Goal: Task Accomplishment & Management: Complete application form

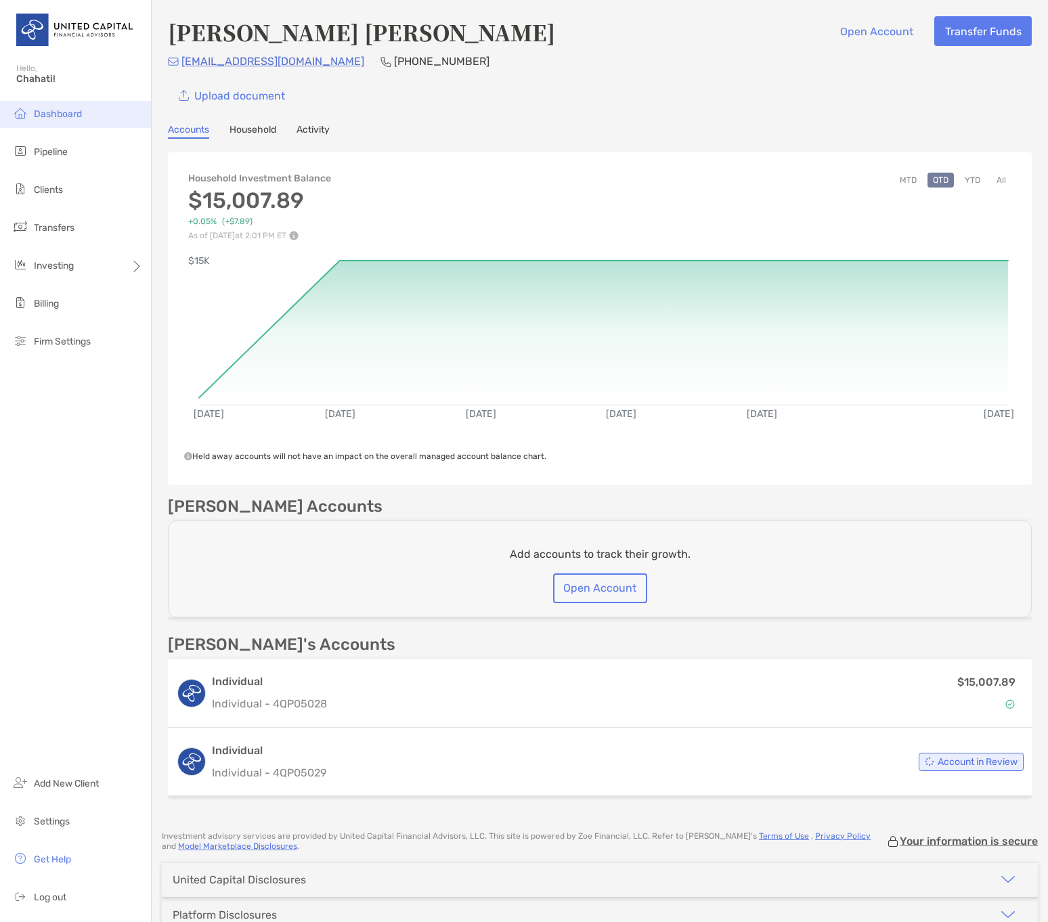
click at [45, 114] on span "Dashboard" at bounding box center [58, 114] width 48 height 12
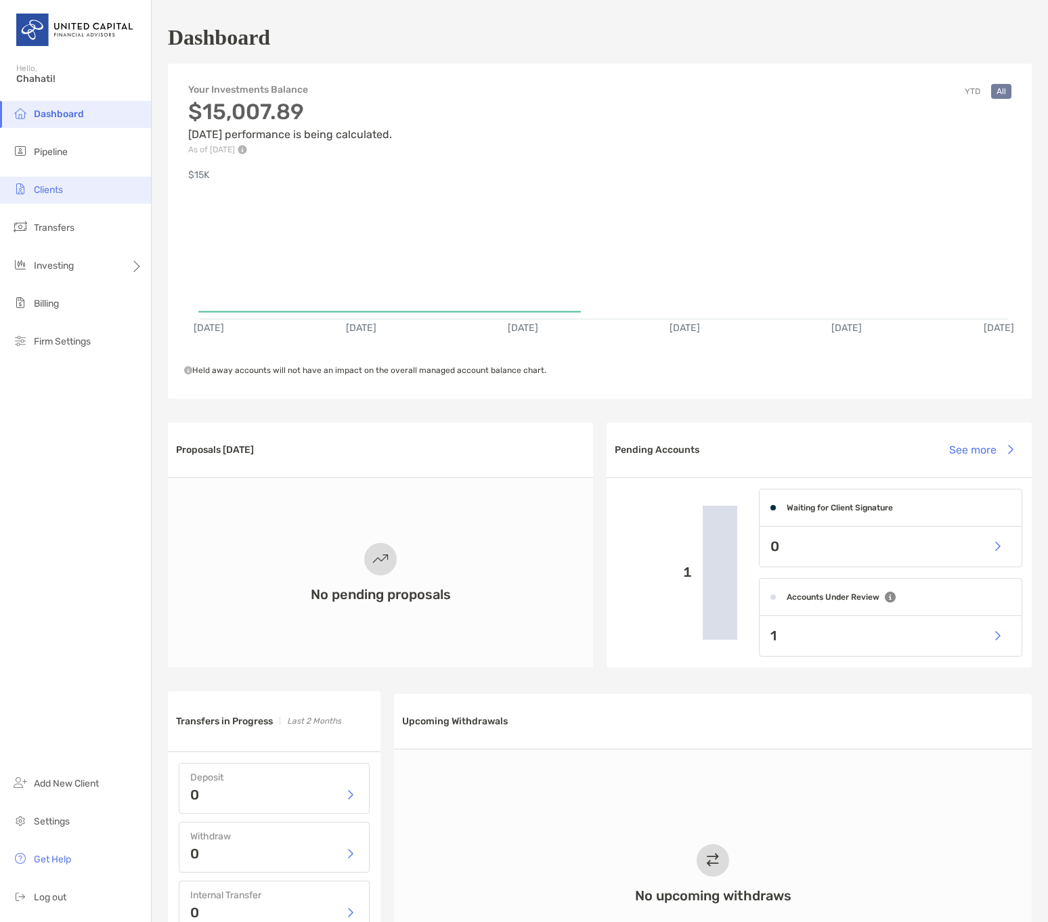
click at [74, 190] on li "Clients" at bounding box center [75, 190] width 151 height 27
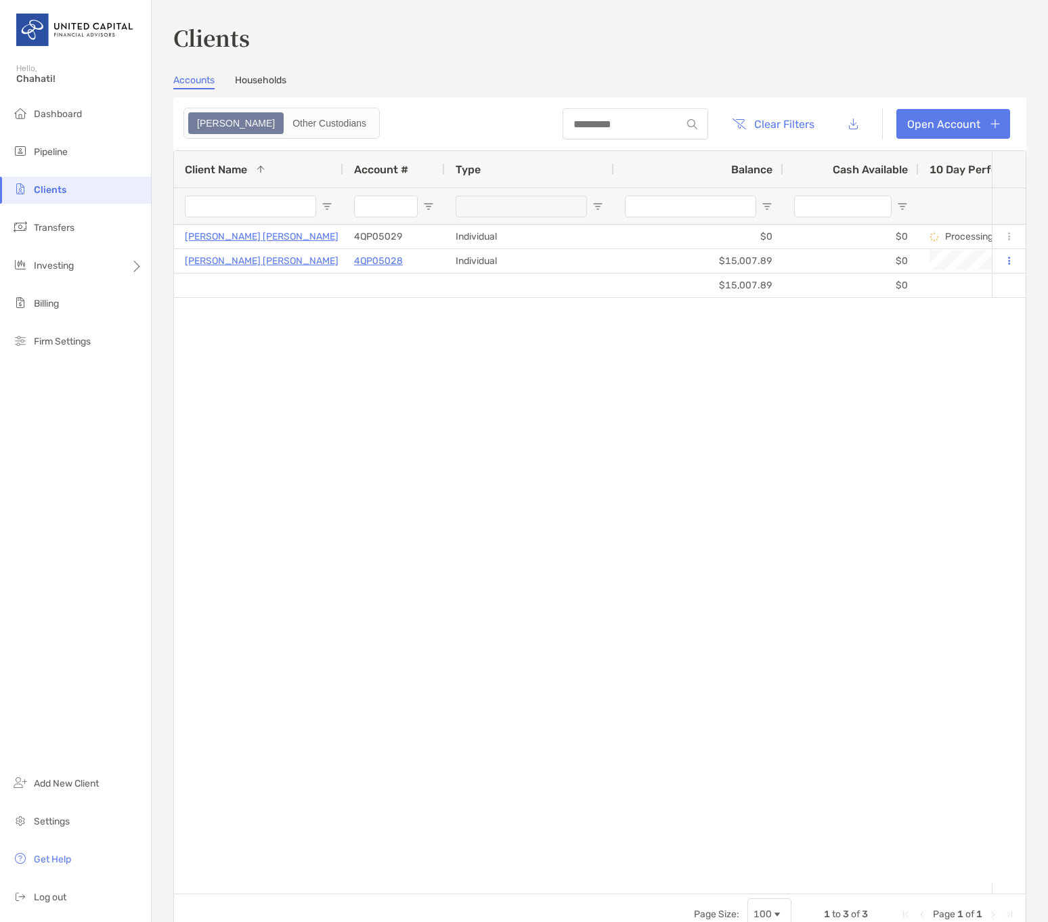
click at [267, 206] on input "Client Name Filter Input" at bounding box center [250, 207] width 131 height 22
click at [49, 145] on li "Pipeline" at bounding box center [75, 152] width 151 height 27
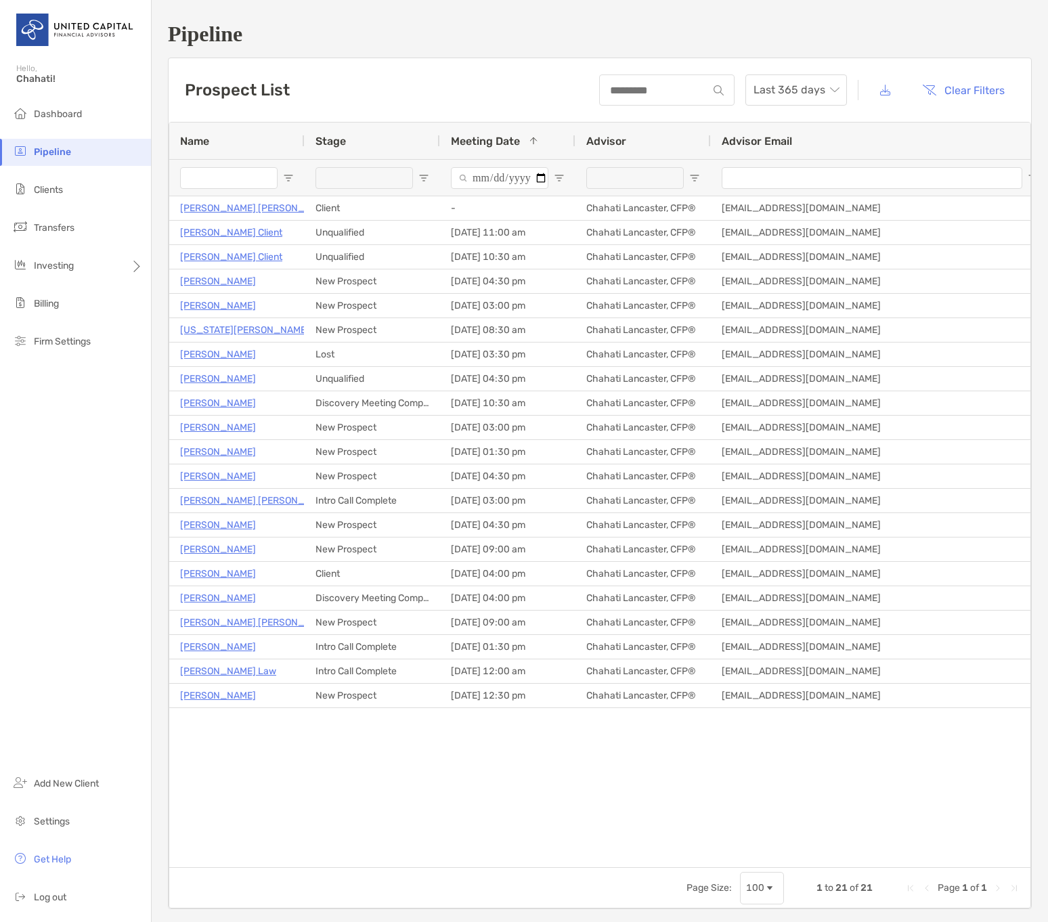
click at [249, 171] on input "Name Filter Input" at bounding box center [229, 178] width 98 height 22
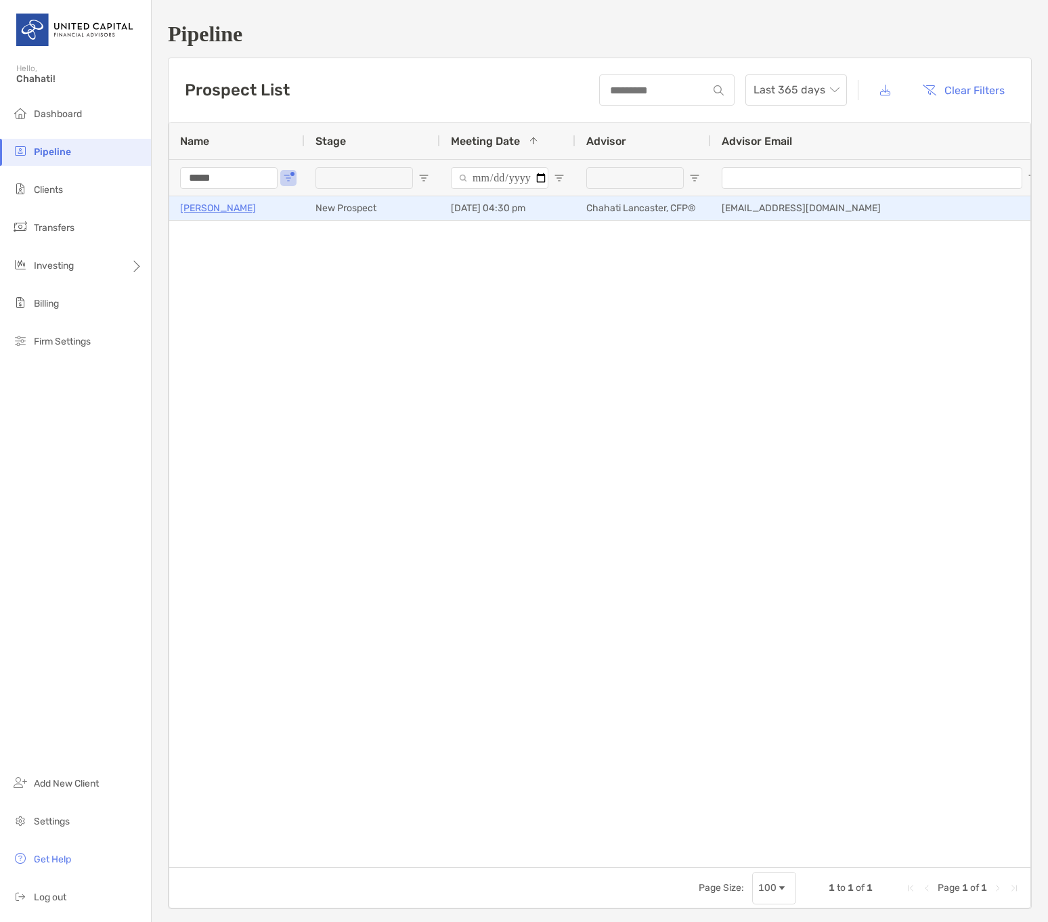
type input "*****"
click at [208, 205] on p "[PERSON_NAME]" at bounding box center [218, 208] width 76 height 17
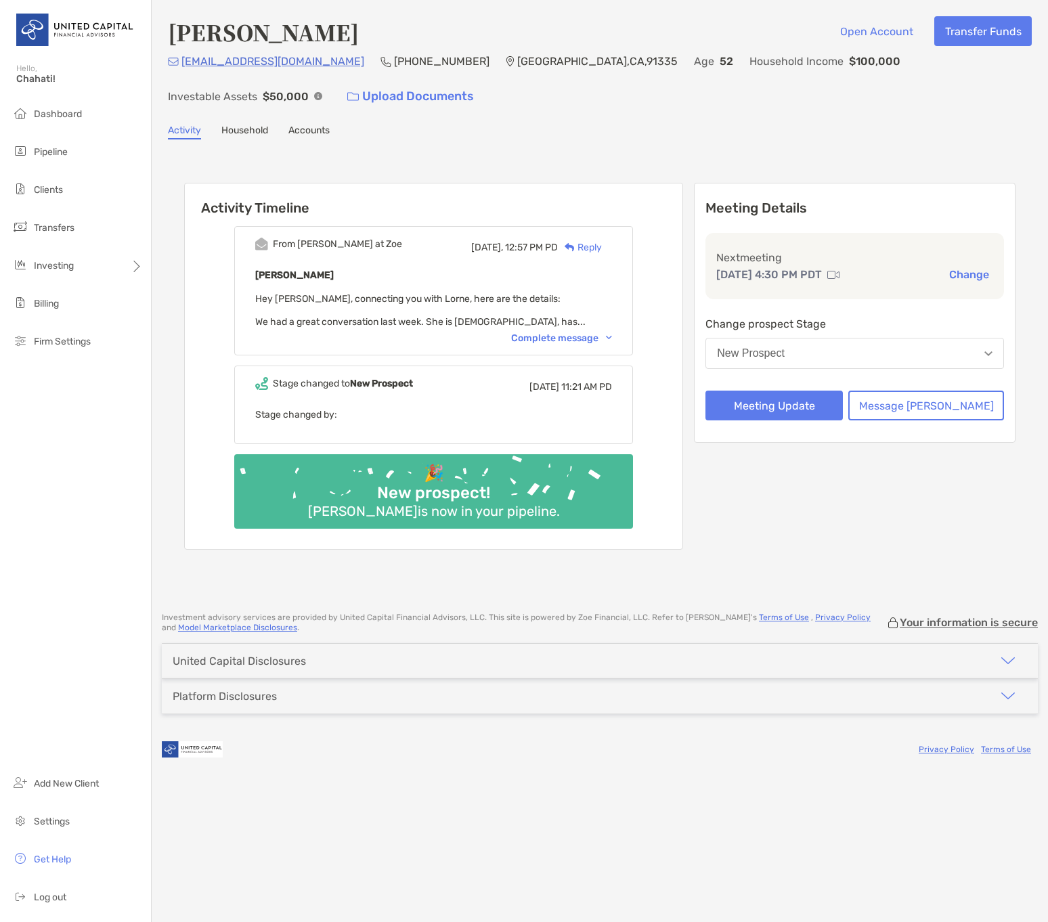
click at [574, 158] on div "Activity Timeline From Paul at Zoe Today, 12:57 PM PD Reply Lorne Ross Hey Chah…" at bounding box center [600, 368] width 864 height 430
click at [567, 343] on div "Complete message" at bounding box center [561, 339] width 101 height 12
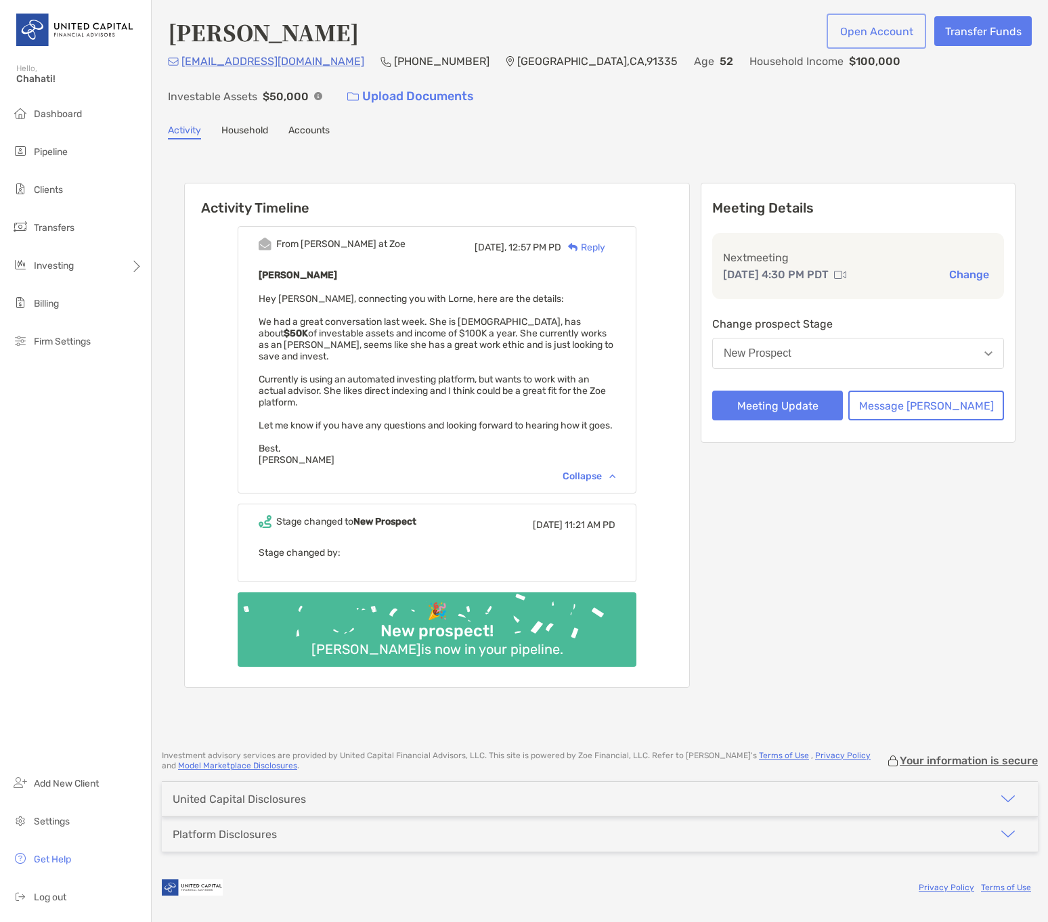
click at [865, 33] on button "Open Account" at bounding box center [877, 31] width 94 height 30
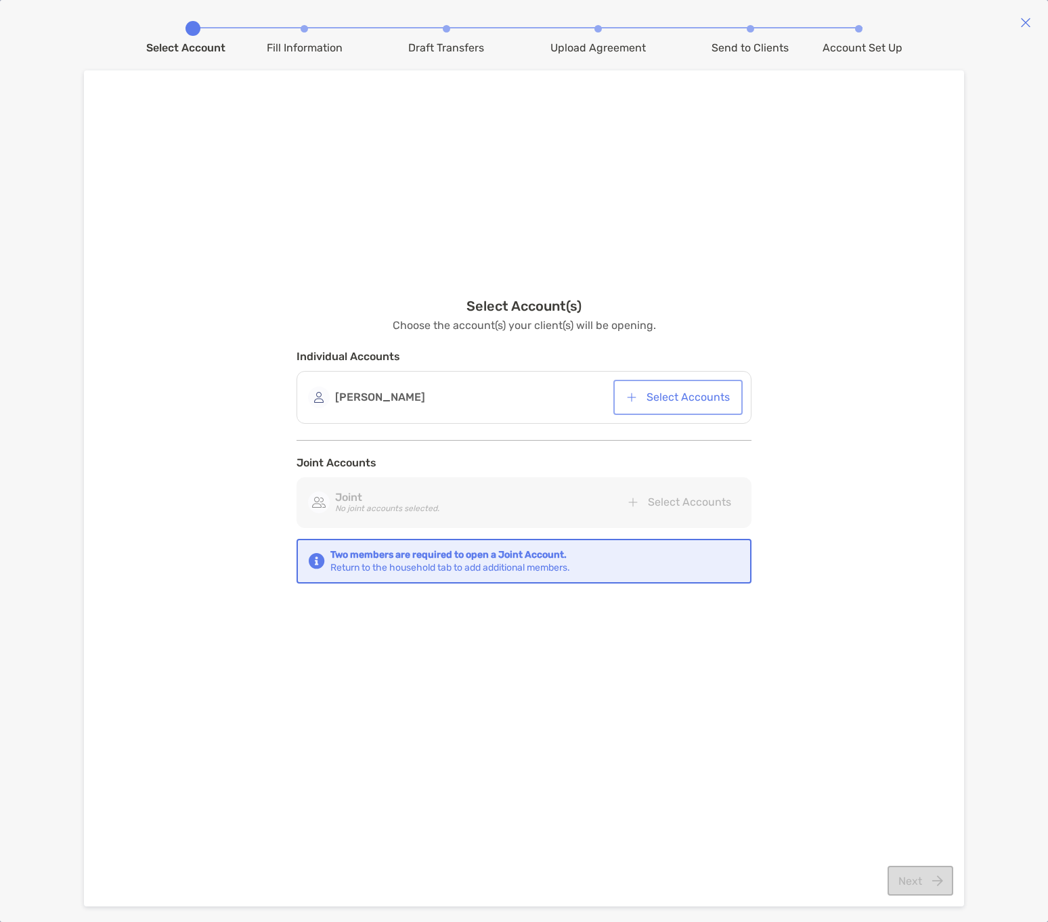
click at [683, 400] on button "Select Accounts" at bounding box center [678, 398] width 124 height 30
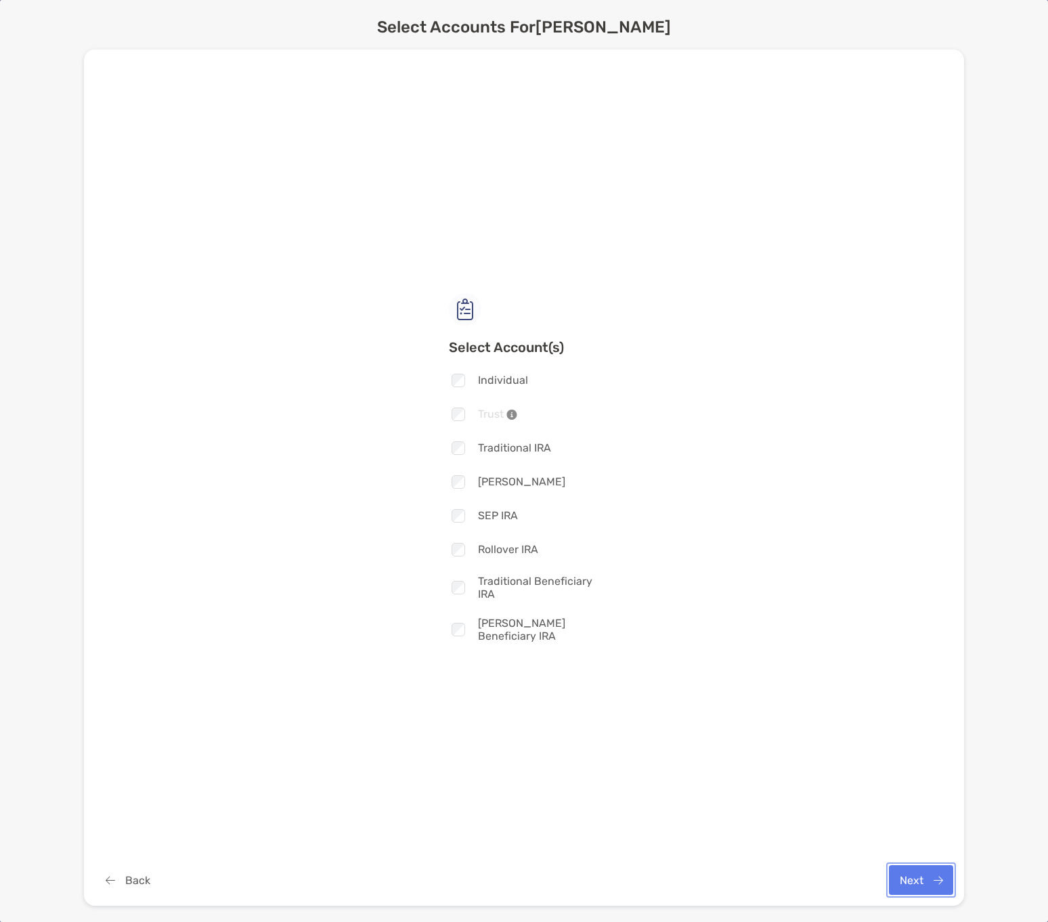
click at [932, 880] on button "Next" at bounding box center [921, 880] width 64 height 30
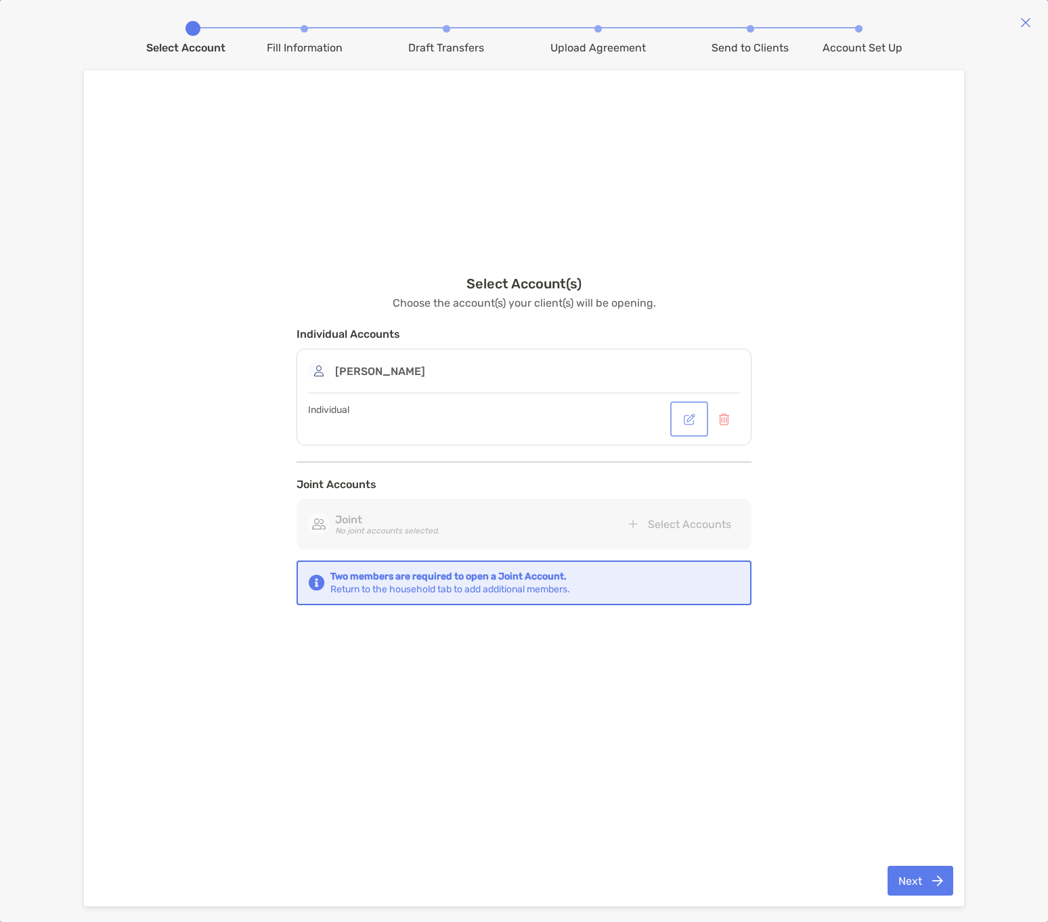
click at [684, 423] on button "button" at bounding box center [689, 419] width 33 height 30
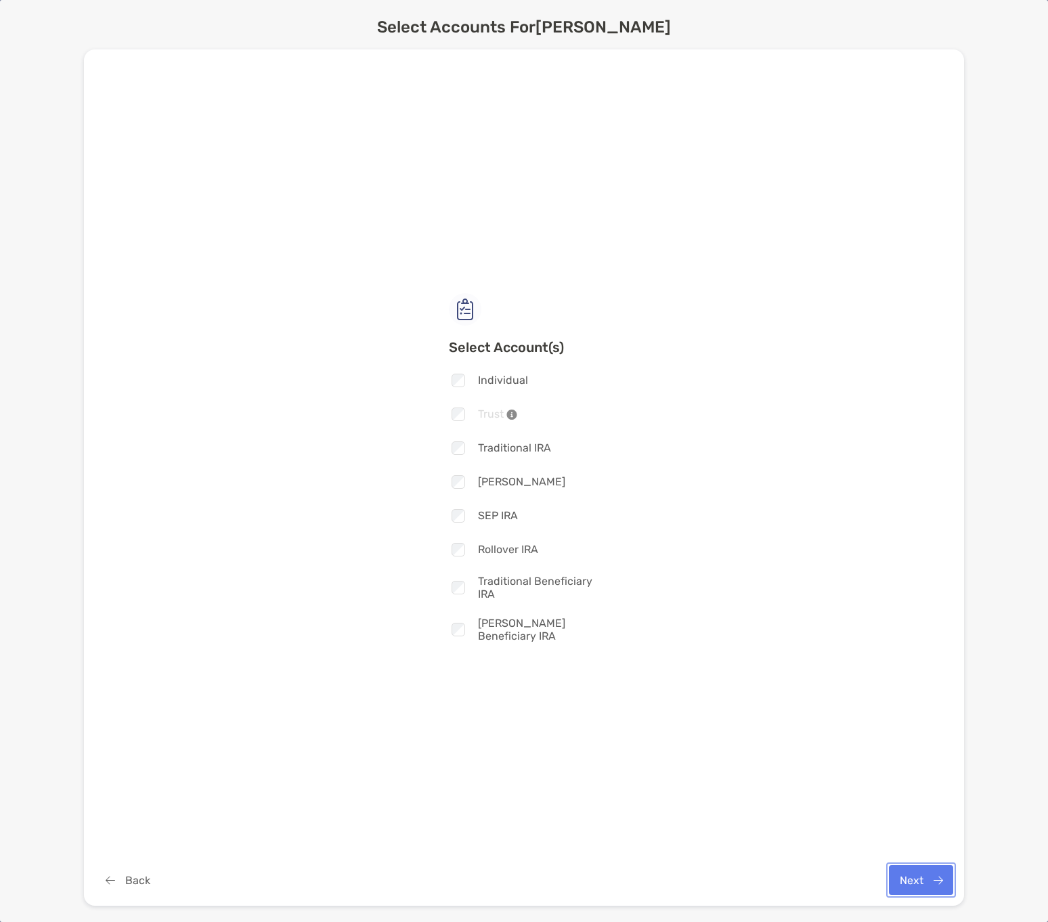
click at [909, 887] on button "Next" at bounding box center [921, 880] width 64 height 30
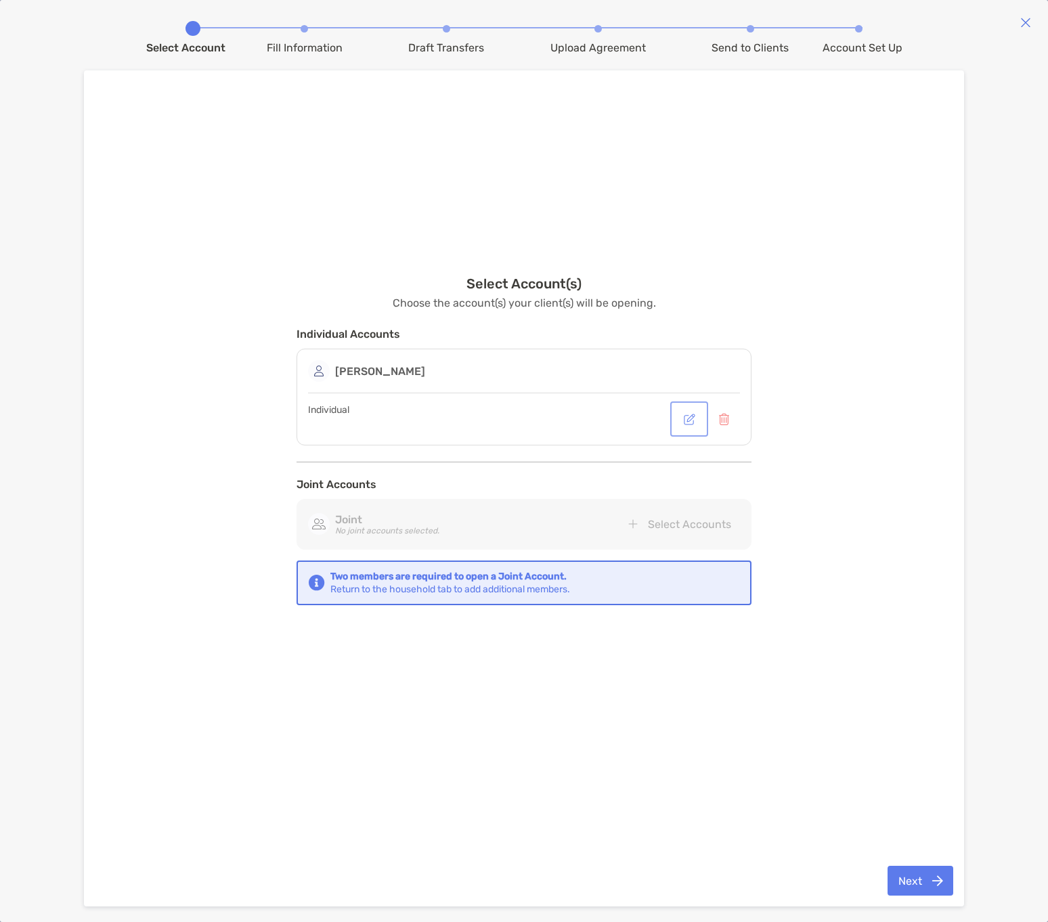
click at [690, 421] on button "button" at bounding box center [689, 419] width 33 height 30
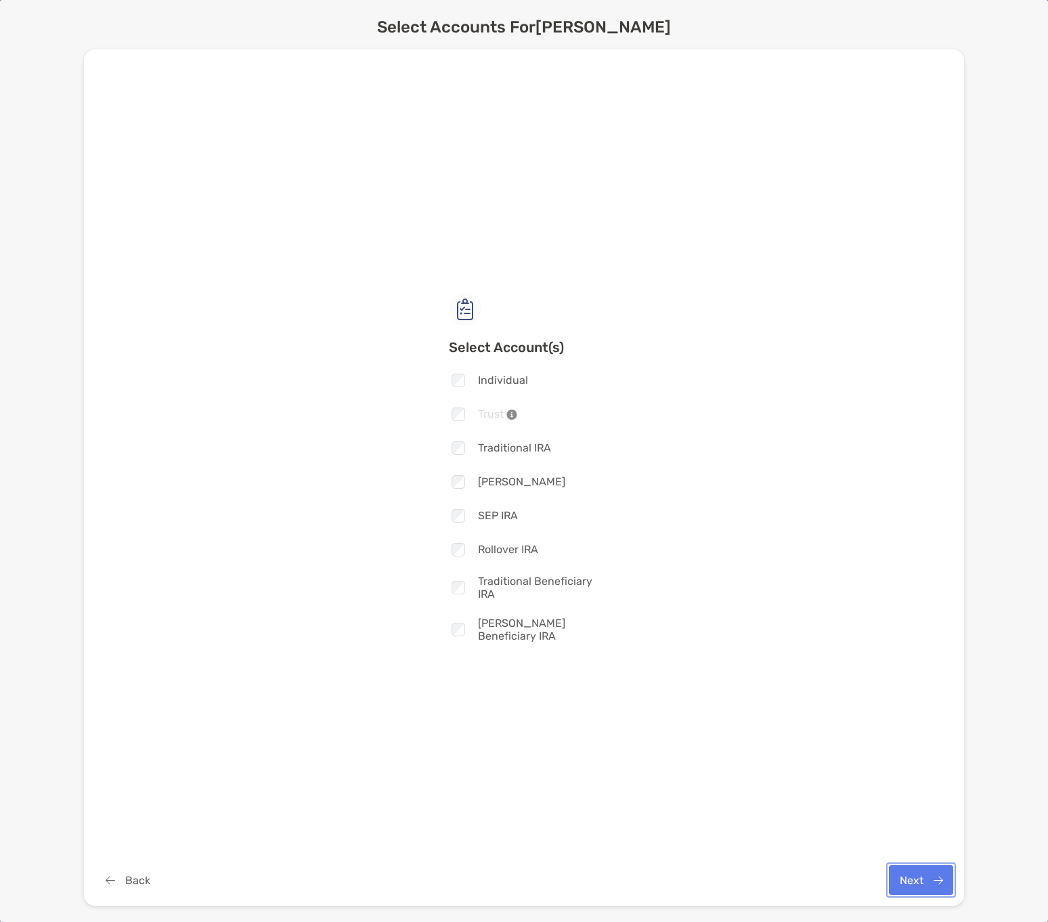
click at [904, 883] on button "Next" at bounding box center [921, 880] width 64 height 30
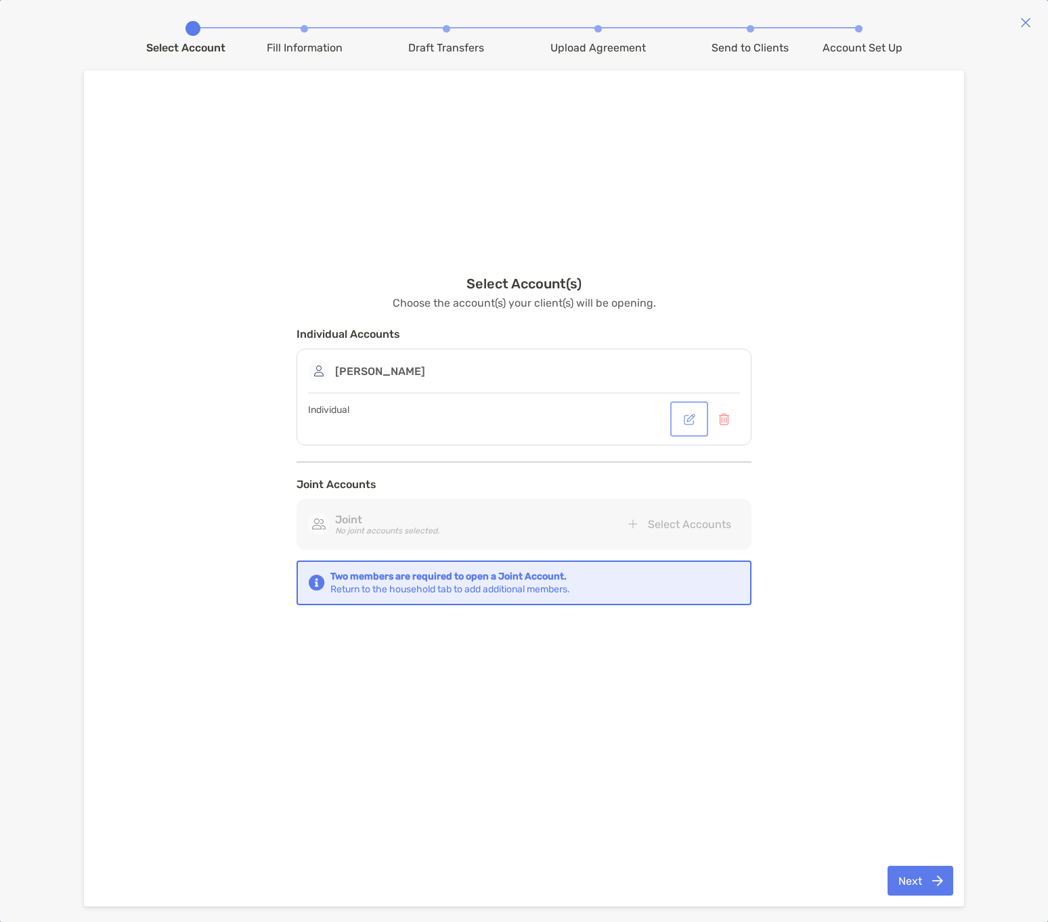
click at [690, 413] on button "button" at bounding box center [689, 419] width 33 height 30
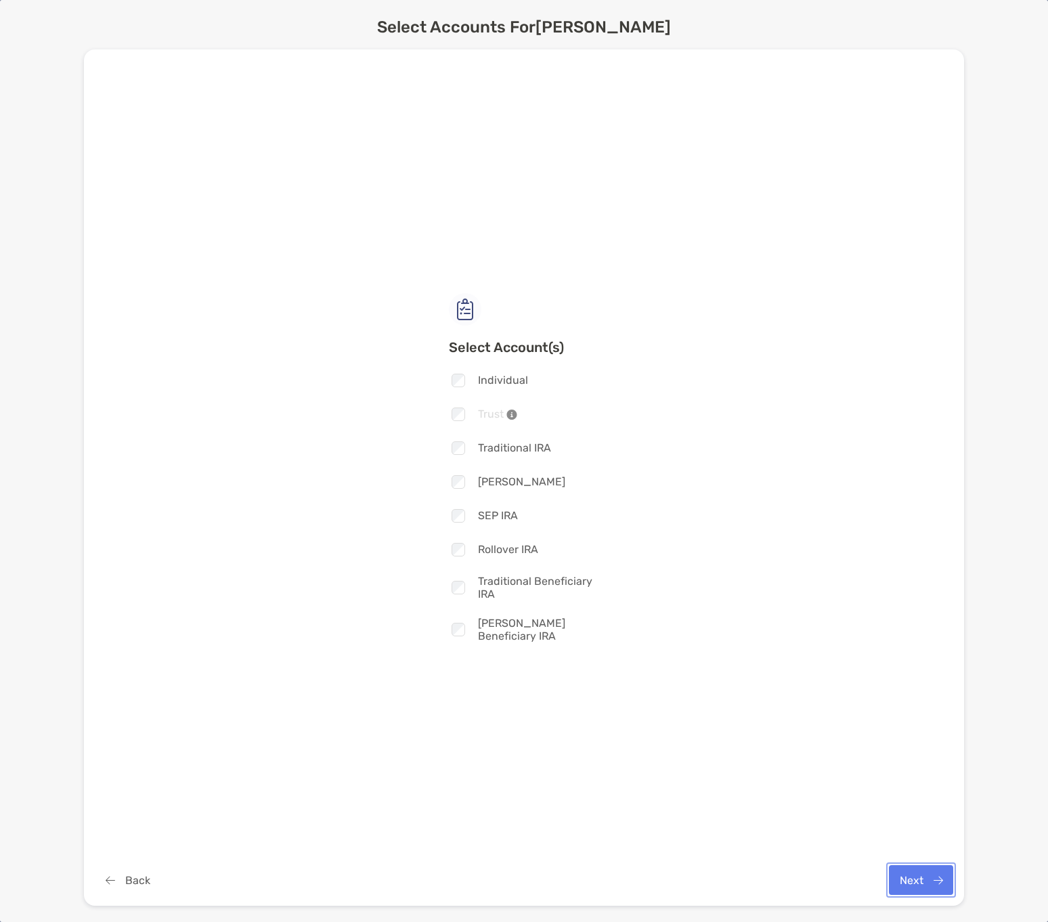
click at [909, 874] on button "Next" at bounding box center [921, 880] width 64 height 30
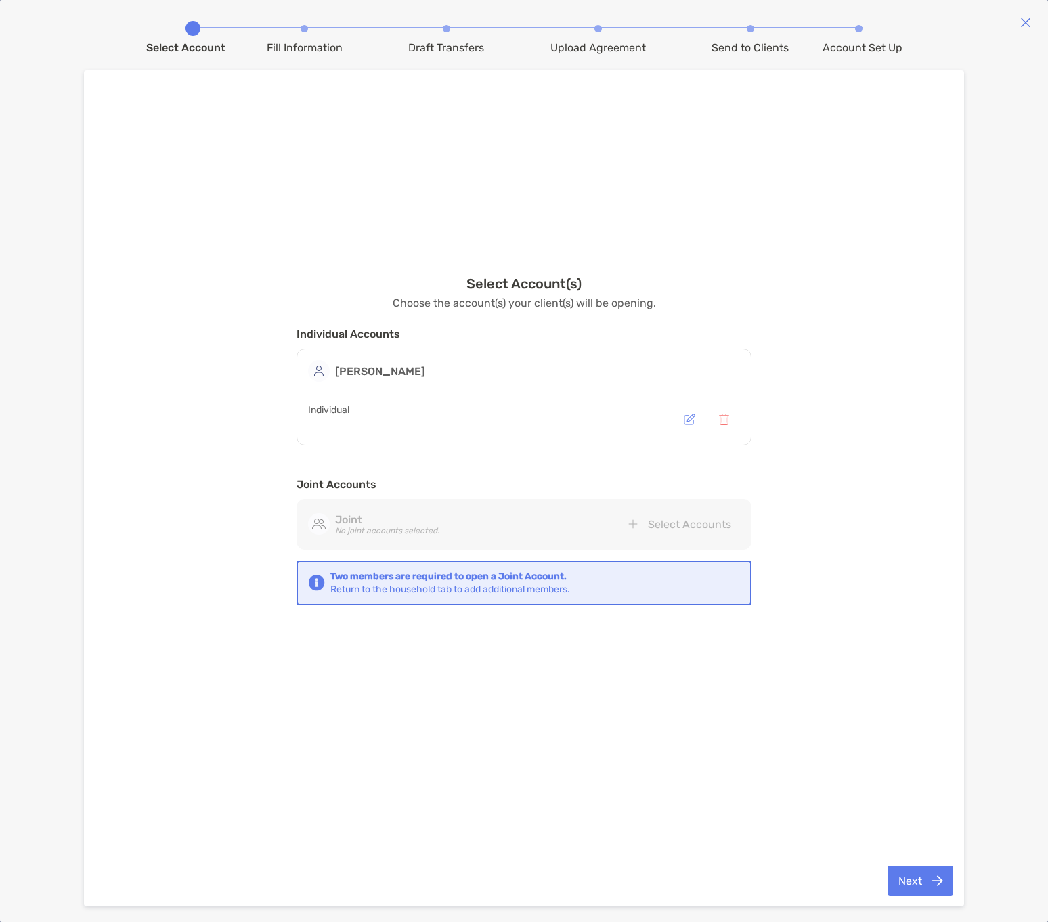
click at [360, 381] on div "[PERSON_NAME]" at bounding box center [366, 371] width 117 height 22
click at [363, 376] on strong "[PERSON_NAME]" at bounding box center [380, 371] width 90 height 13
click at [404, 424] on div "Individual" at bounding box center [524, 419] width 432 height 30
click at [318, 423] on div "Individual" at bounding box center [524, 419] width 432 height 30
drag, startPoint x: 351, startPoint y: 409, endPoint x: 366, endPoint y: 409, distance: 15.6
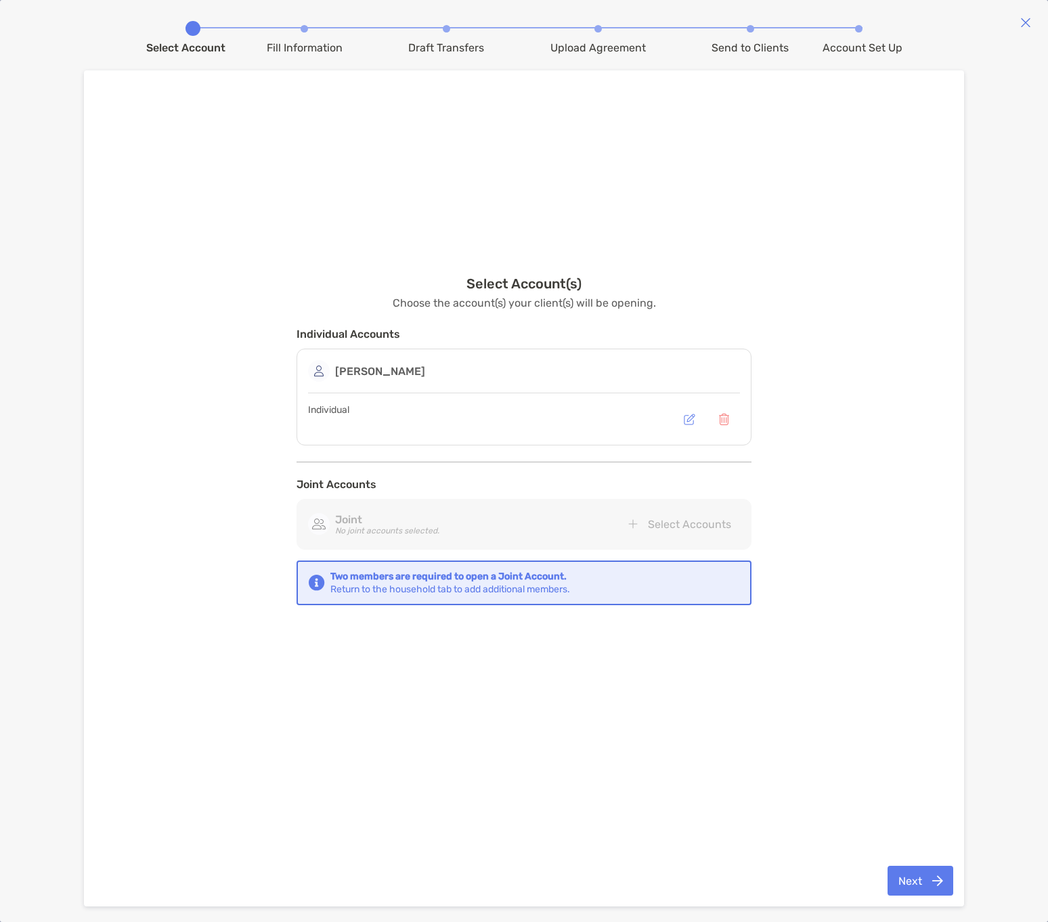
click at [349, 409] on span "Individual" at bounding box center [328, 410] width 41 height 12
click at [685, 424] on button "button" at bounding box center [689, 419] width 33 height 30
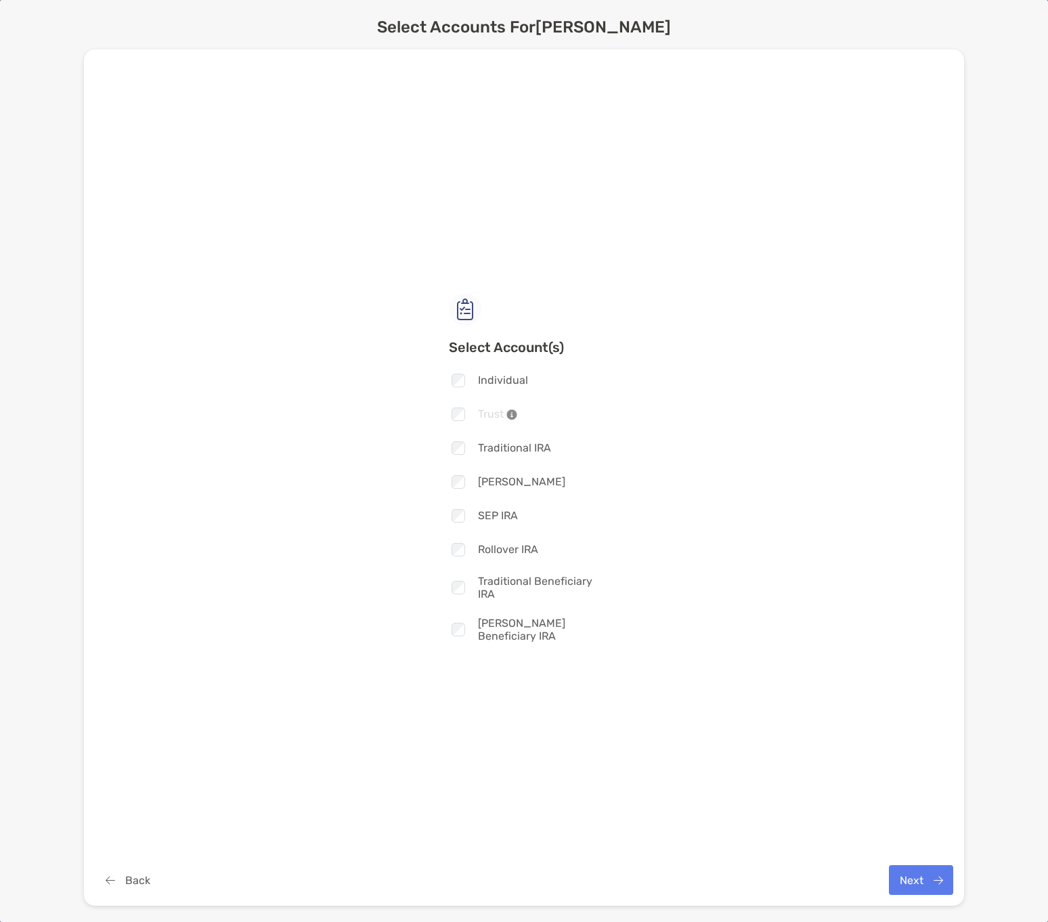
click at [693, 595] on div "Select Account(s) Checkbox Individual Checkbox Trust Checkbox Traditional IRA C…" at bounding box center [524, 478] width 837 height 733
click at [903, 880] on button "Next" at bounding box center [921, 880] width 64 height 30
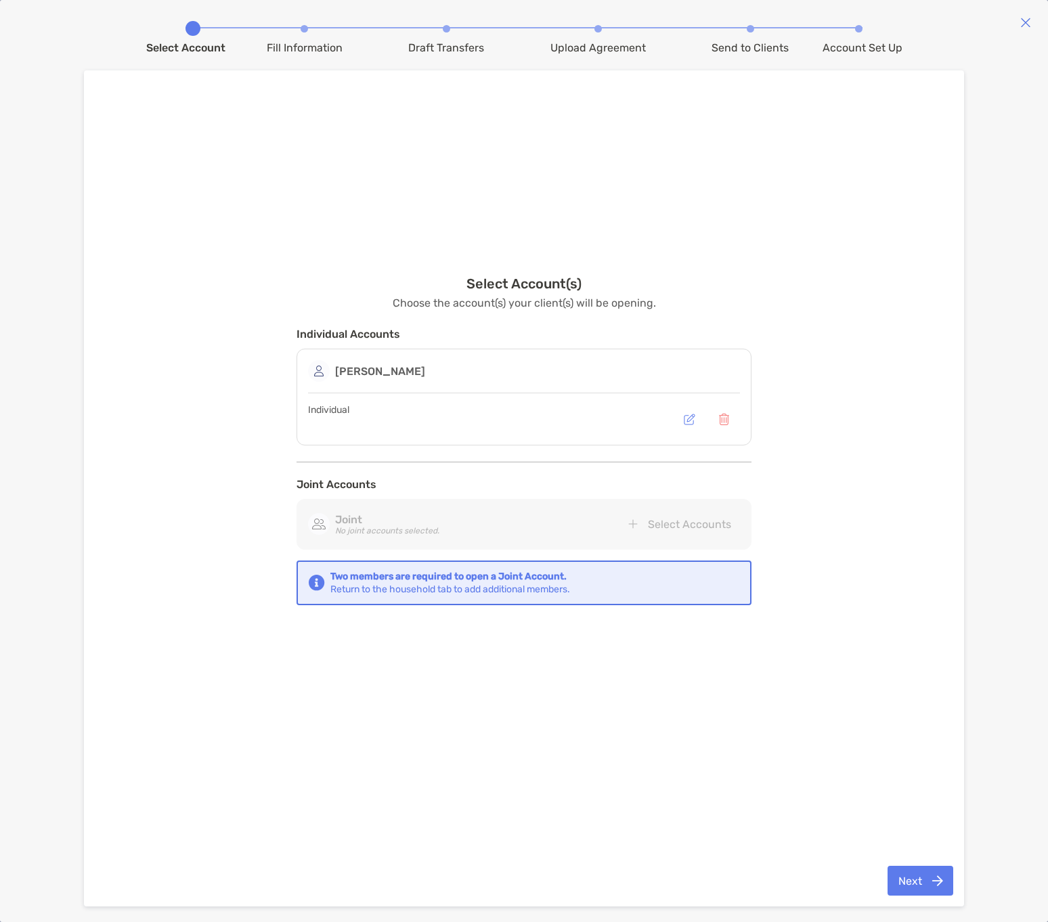
click at [331, 419] on div "Individual" at bounding box center [524, 419] width 432 height 30
click at [688, 422] on button "button" at bounding box center [689, 419] width 33 height 30
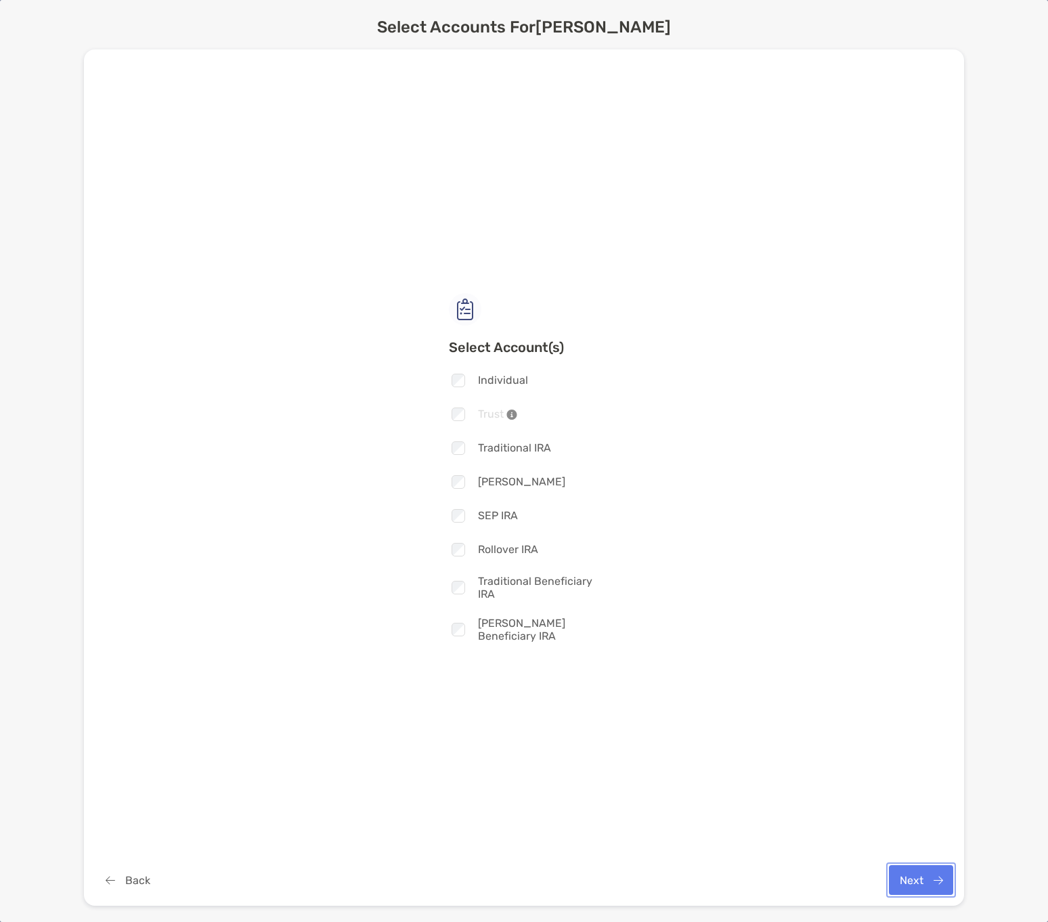
click at [907, 876] on button "Next" at bounding box center [921, 880] width 64 height 30
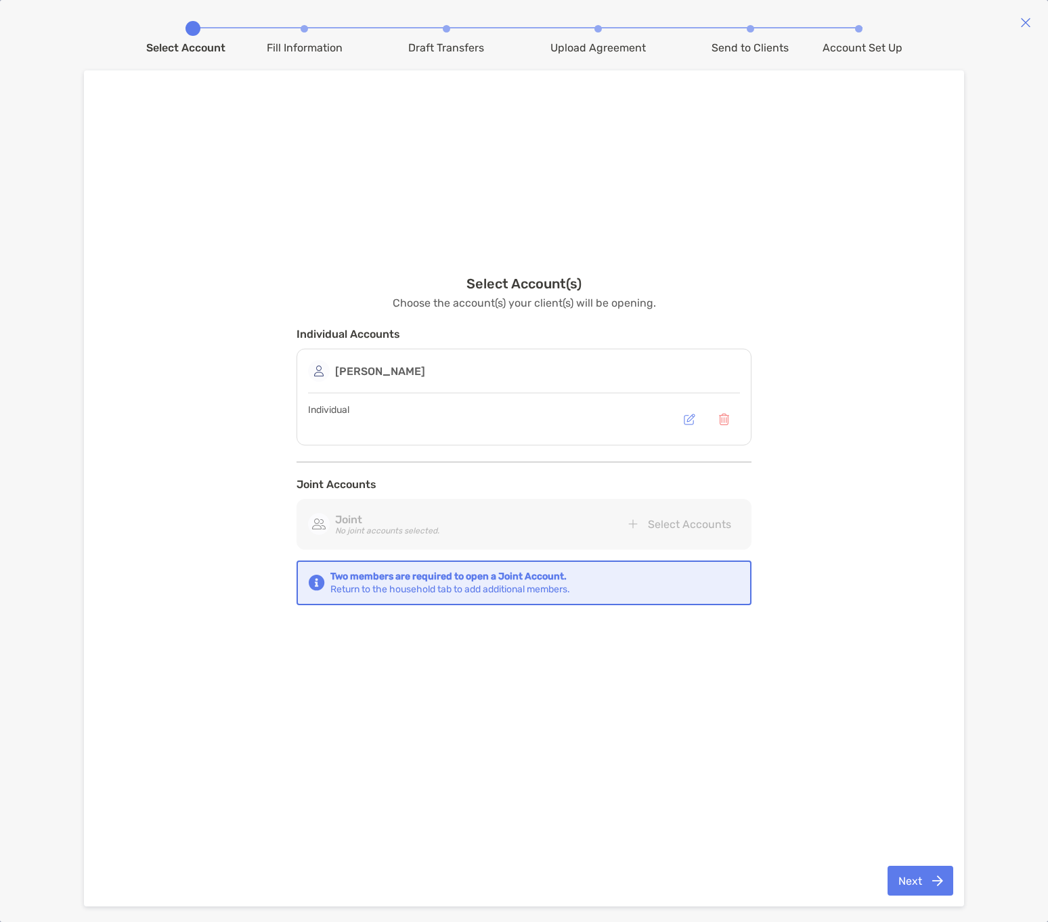
click at [338, 366] on strong "[PERSON_NAME]" at bounding box center [380, 371] width 90 height 13
click at [922, 875] on button "Next" at bounding box center [921, 881] width 66 height 30
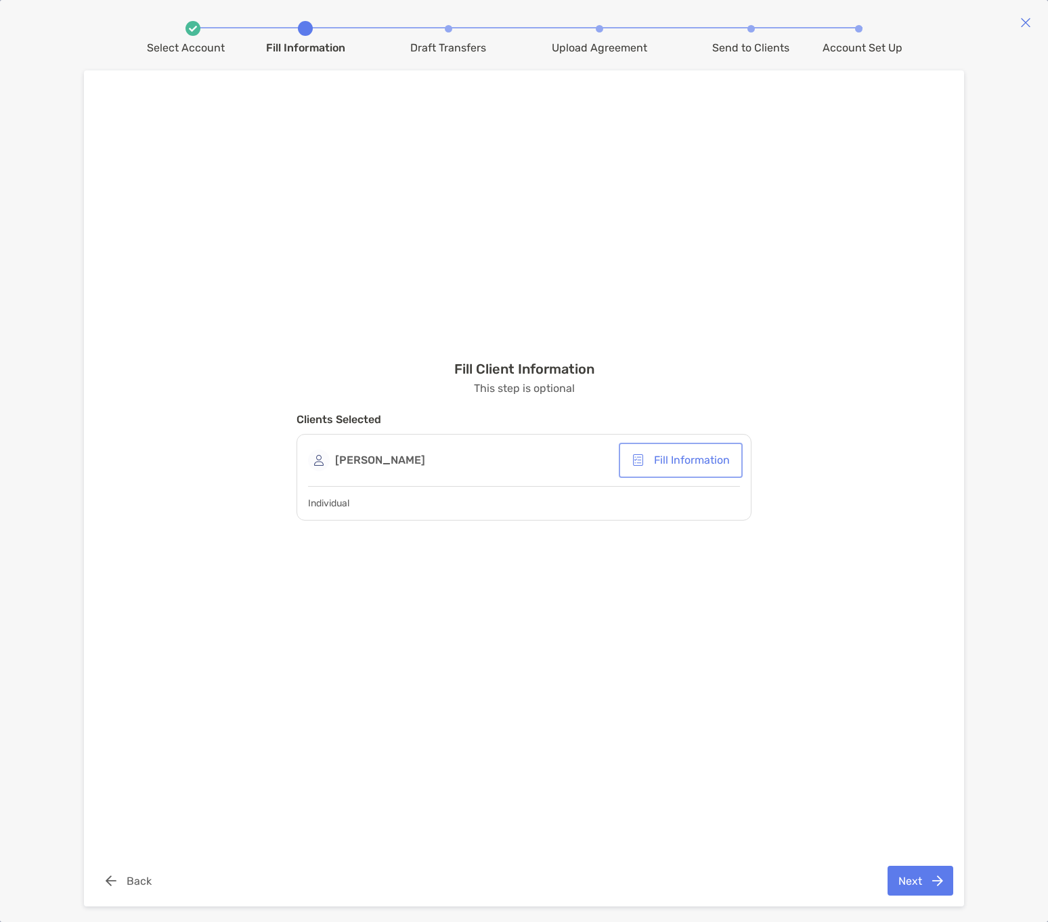
click at [670, 462] on button "Fill Information" at bounding box center [681, 461] width 119 height 30
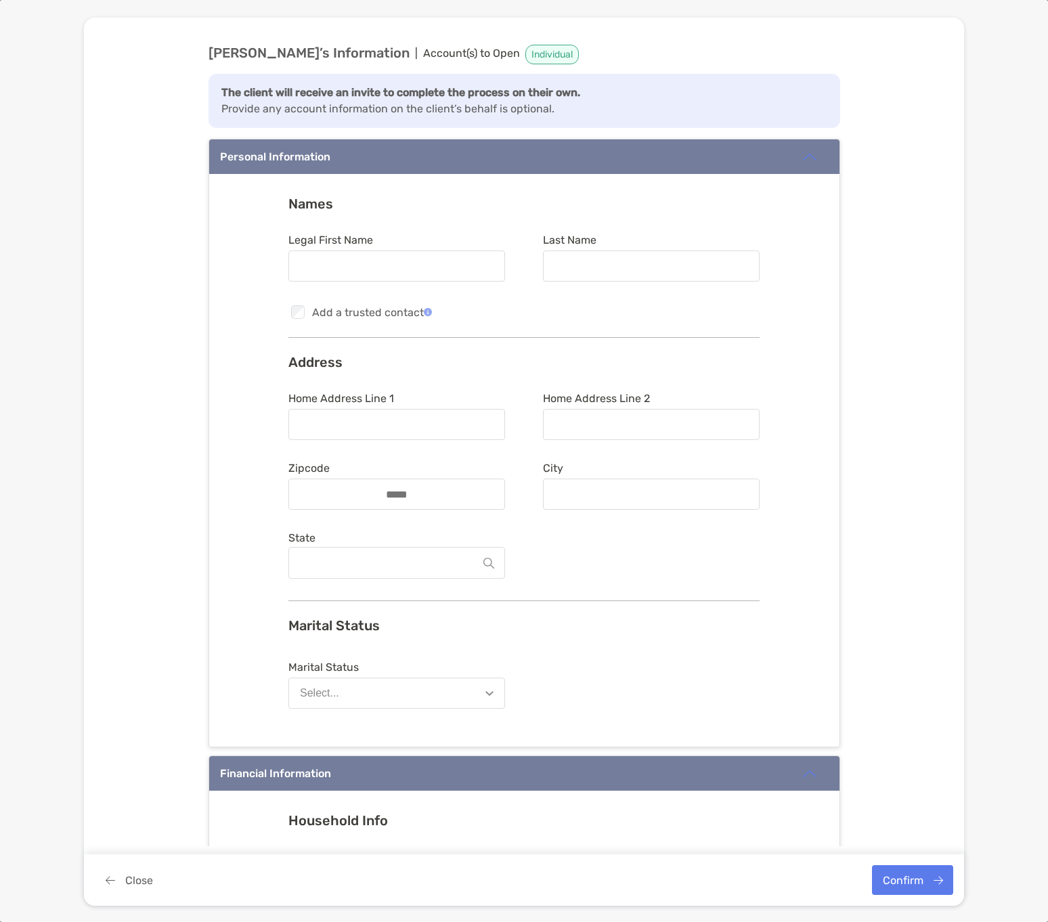
click at [334, 251] on div at bounding box center [396, 266] width 217 height 31
click at [334, 261] on input "Legal First Name" at bounding box center [397, 267] width 214 height 12
type input "*"
type input "*****"
click at [579, 268] on input "Last Name" at bounding box center [651, 267] width 214 height 12
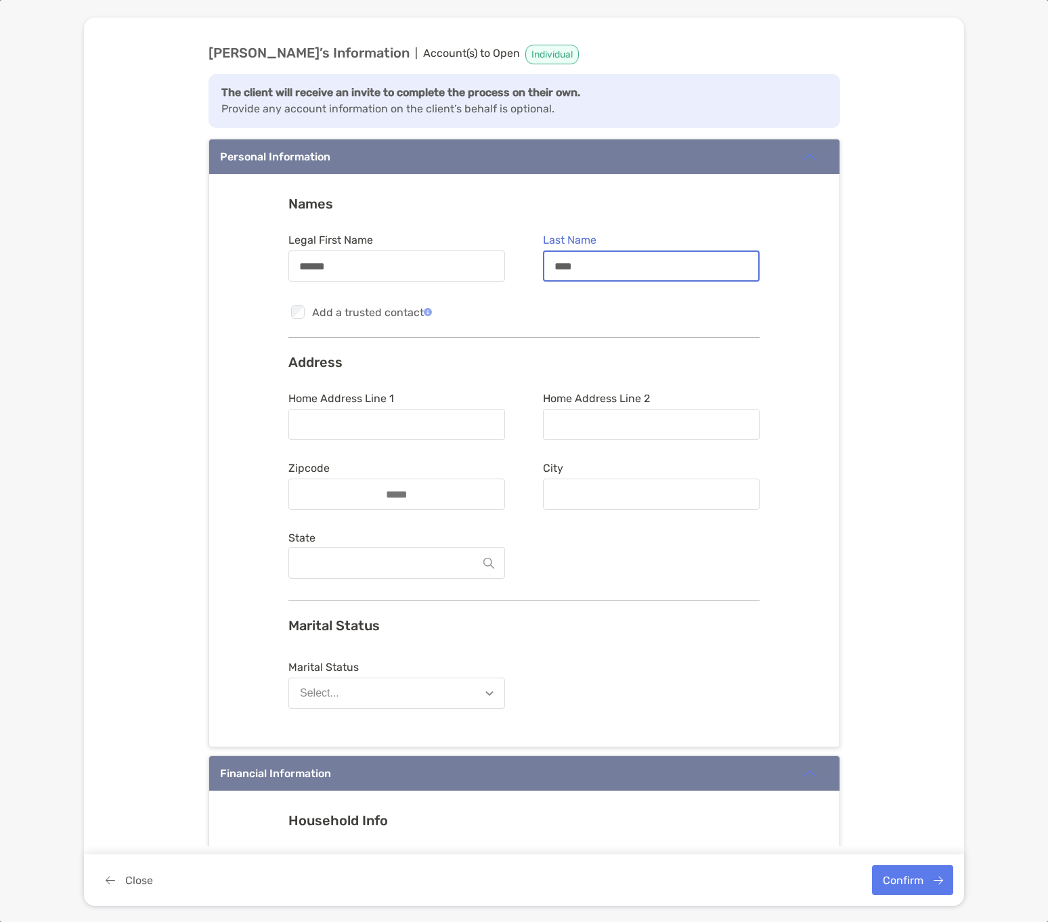
type input "****"
click at [371, 424] on input "Home Address Line 1" at bounding box center [397, 425] width 214 height 12
click at [347, 427] on input "Home Address Line 1" at bounding box center [397, 425] width 214 height 12
type input "**********"
click at [608, 429] on input "Home Address Line 2" at bounding box center [651, 425] width 214 height 12
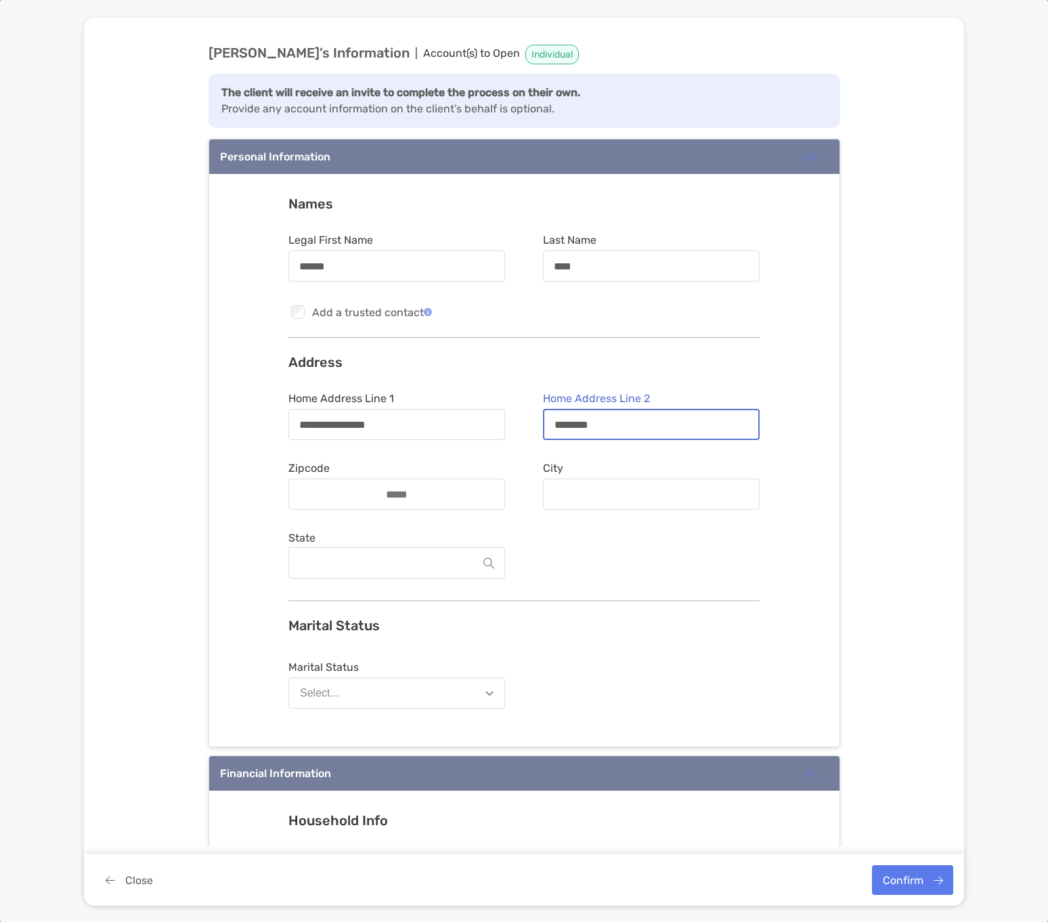
click at [565, 427] on input "********" at bounding box center [651, 425] width 214 height 12
type input "*******"
click at [589, 489] on input "City" at bounding box center [651, 495] width 214 height 12
type input "******"
click at [444, 500] on input "Zipcode" at bounding box center [397, 495] width 108 height 12
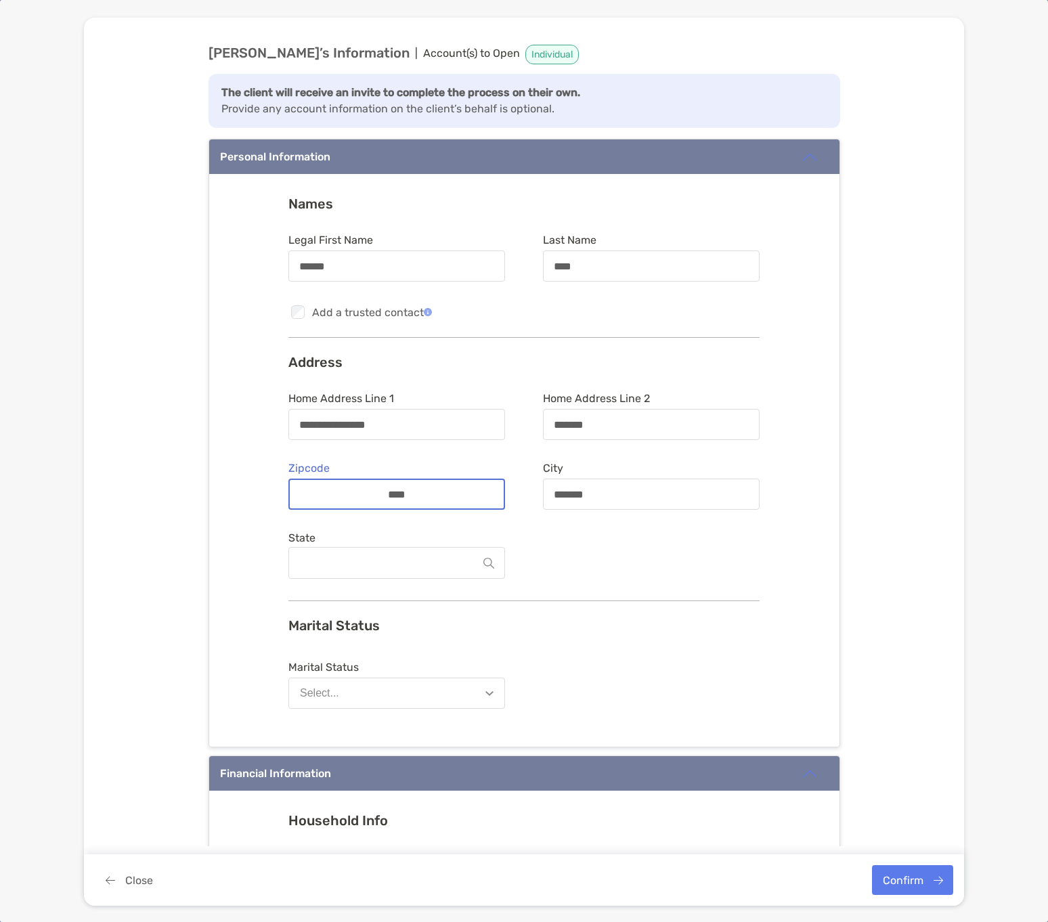
type input "*****"
type input "**********"
type input "*****"
click at [389, 693] on button "Select..." at bounding box center [396, 693] width 217 height 31
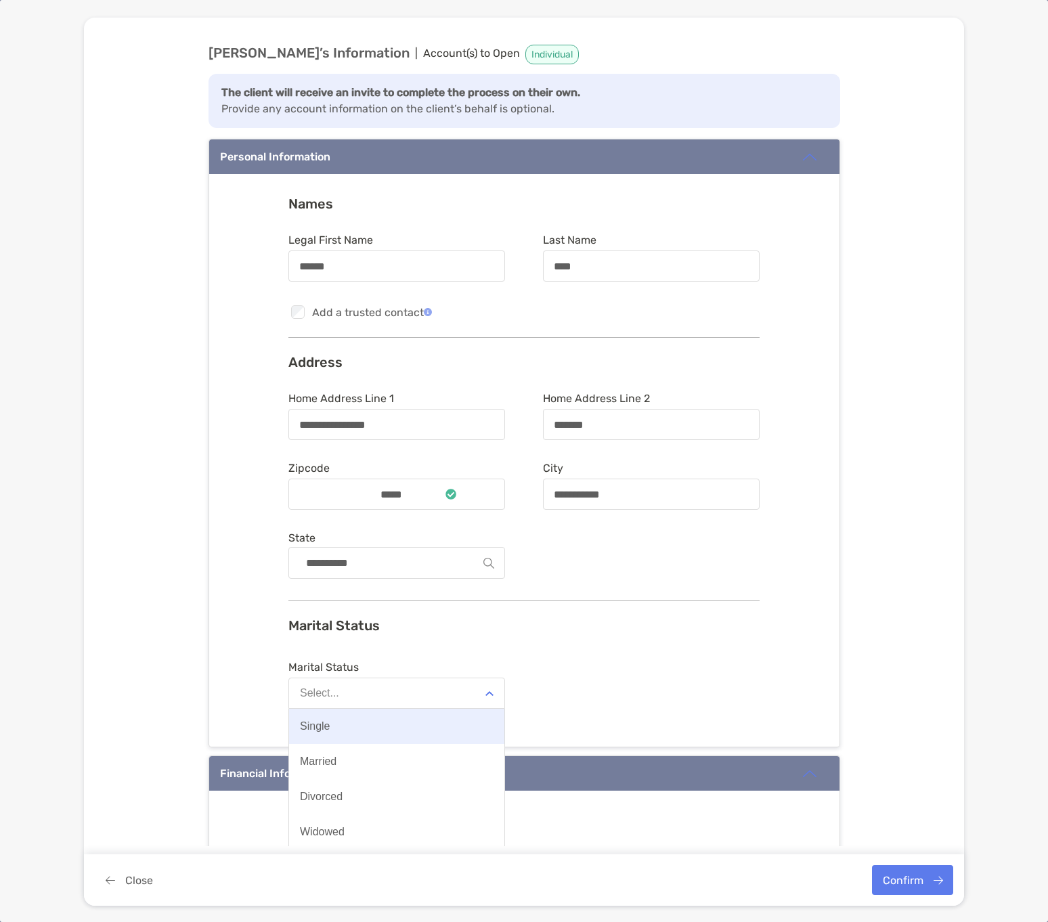
click at [385, 732] on button "Single" at bounding box center [396, 726] width 215 height 35
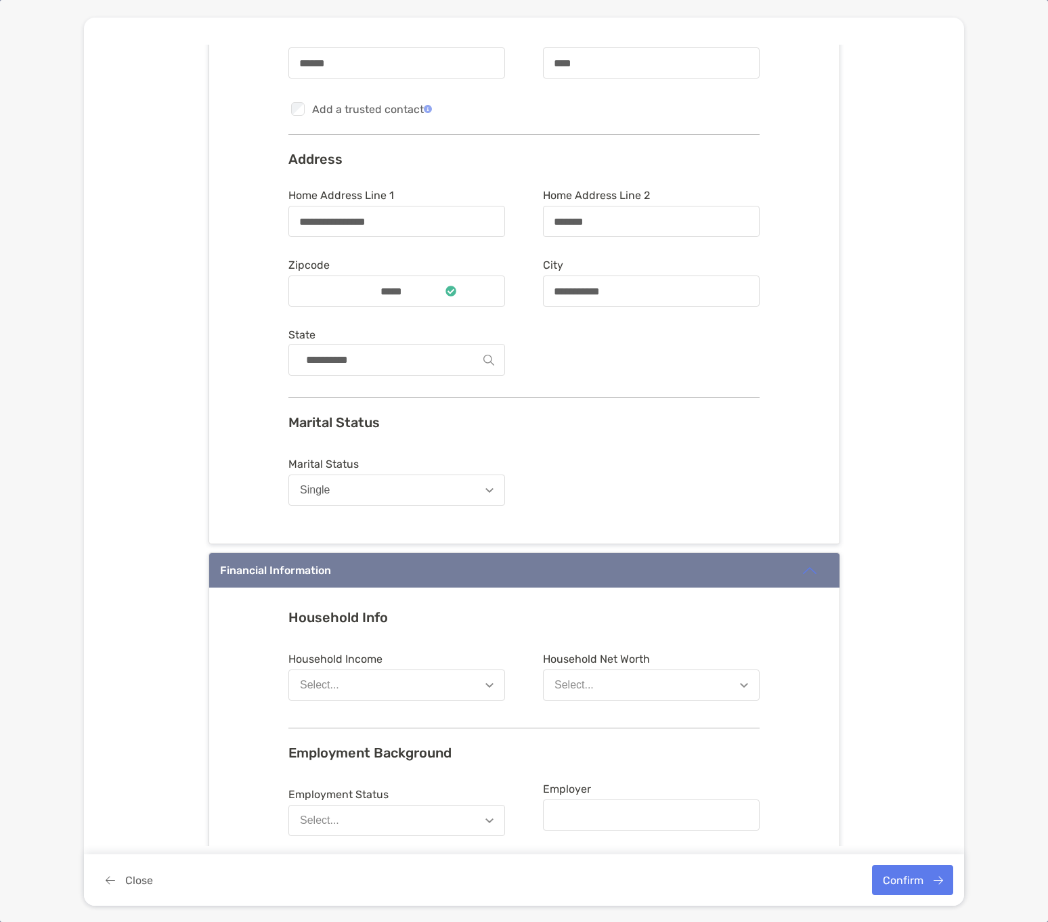
scroll to position [474, 0]
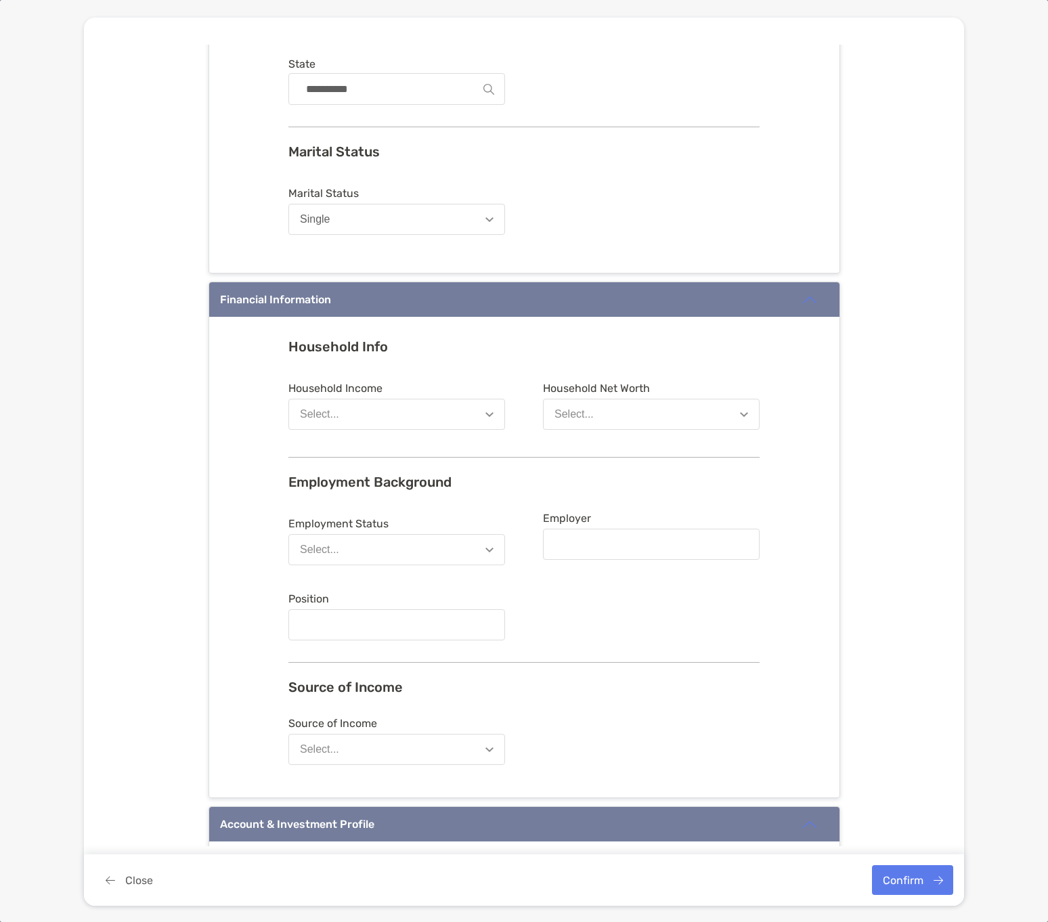
click at [471, 421] on button "Select..." at bounding box center [396, 414] width 217 height 31
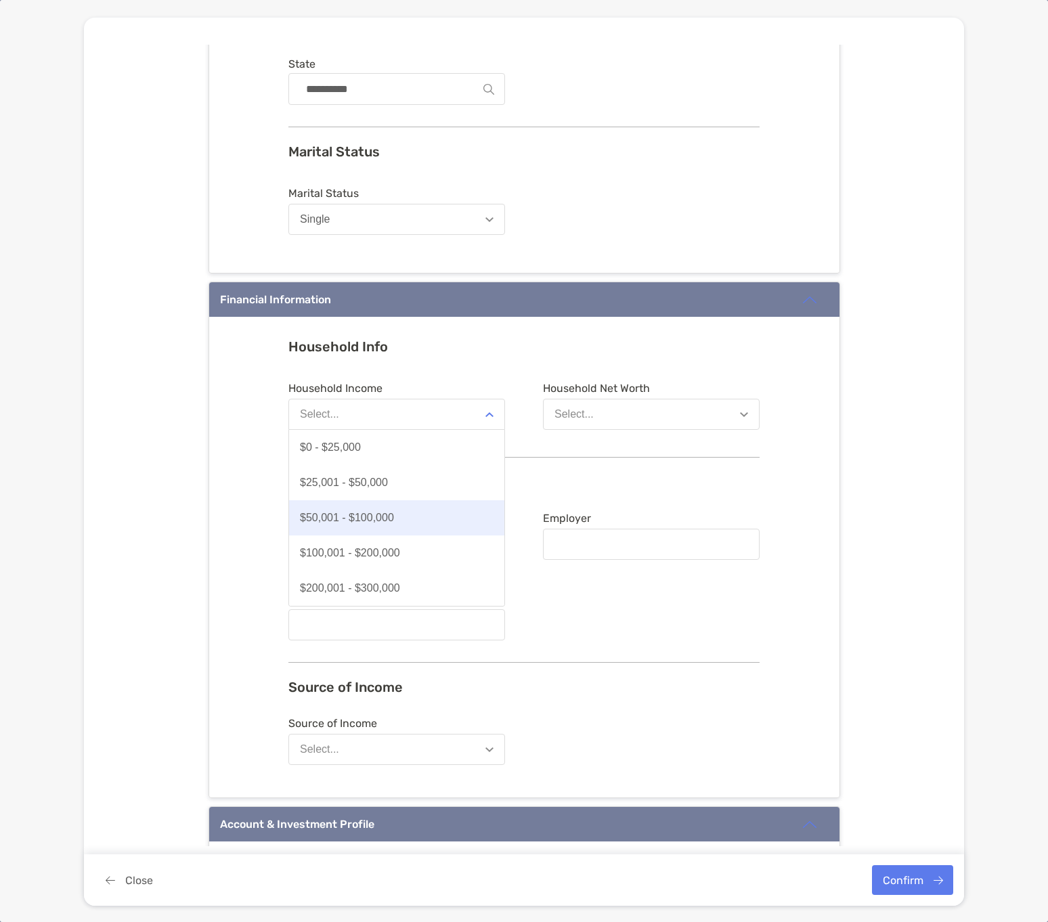
click at [400, 516] on button "$50,001 - $100,000" at bounding box center [396, 517] width 215 height 35
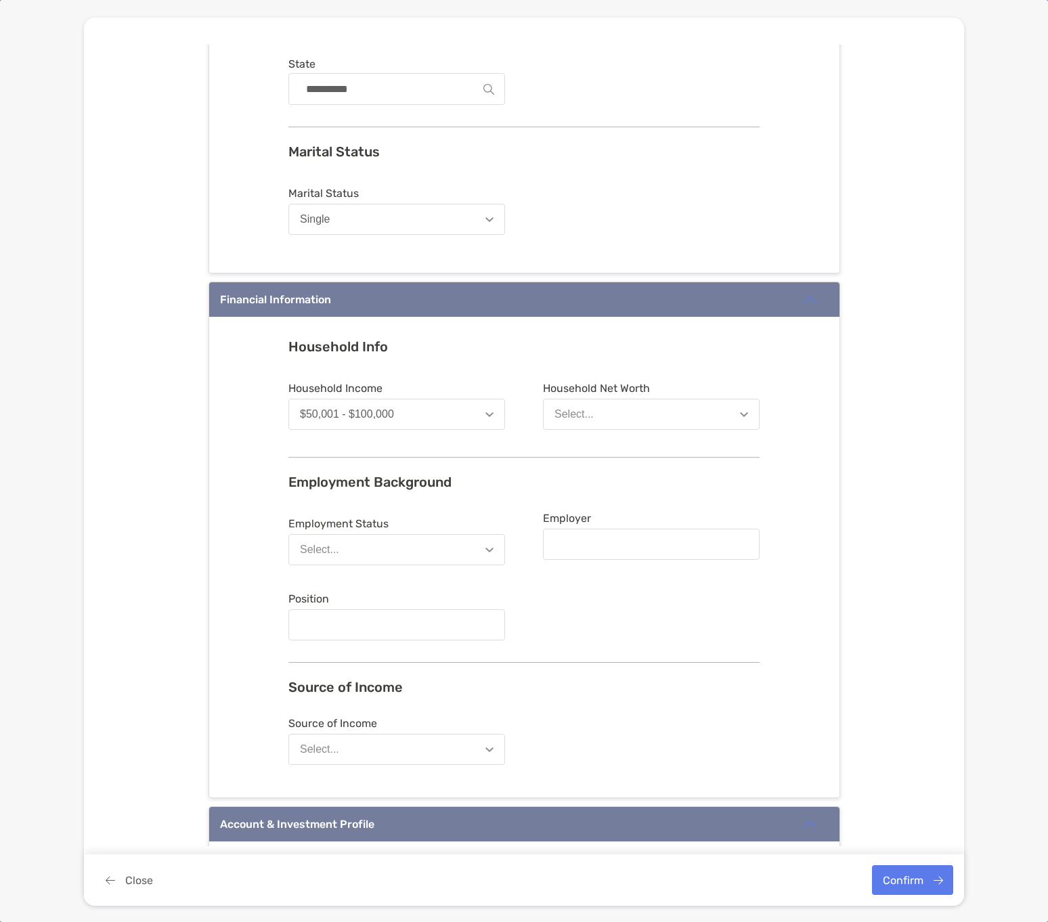
click at [594, 410] on button "Select..." at bounding box center [651, 414] width 217 height 31
click at [590, 446] on div "$0 - $50,000" at bounding box center [585, 448] width 61 height 12
click at [367, 553] on button "Select..." at bounding box center [396, 549] width 217 height 31
click at [376, 722] on button "Self Employed" at bounding box center [396, 723] width 215 height 35
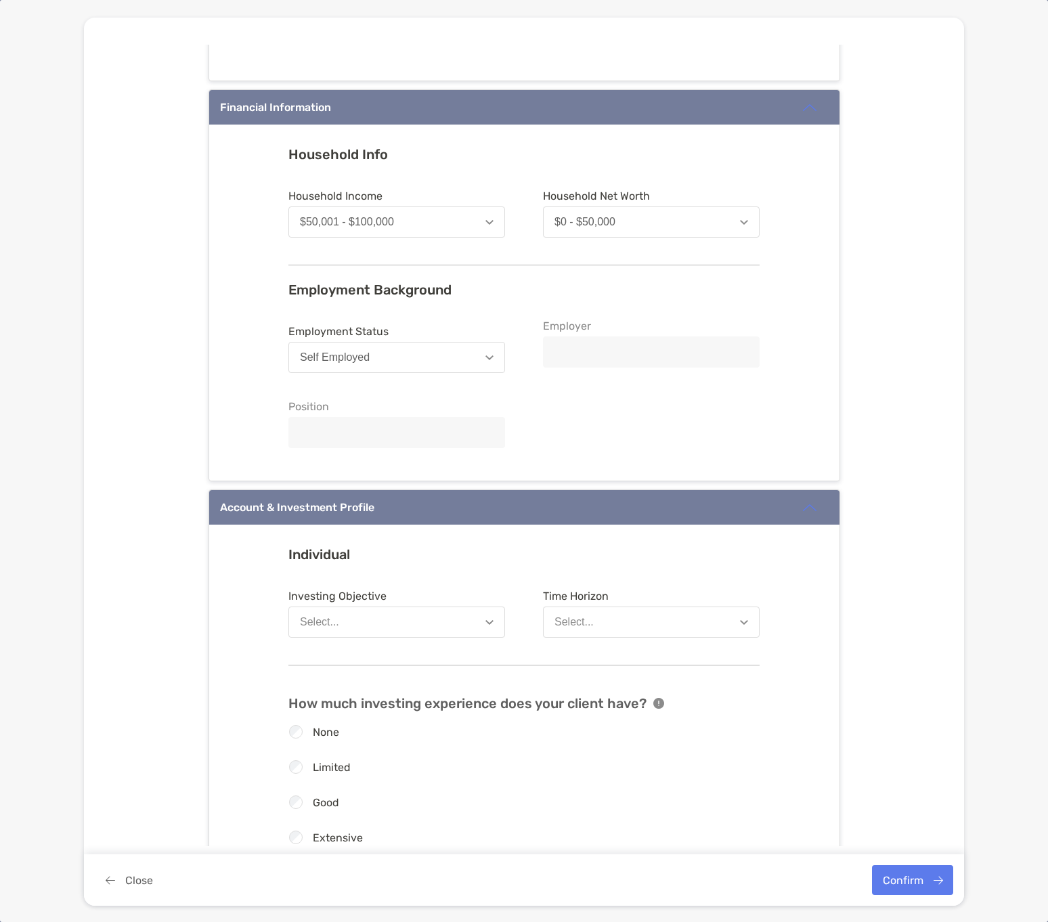
scroll to position [745, 0]
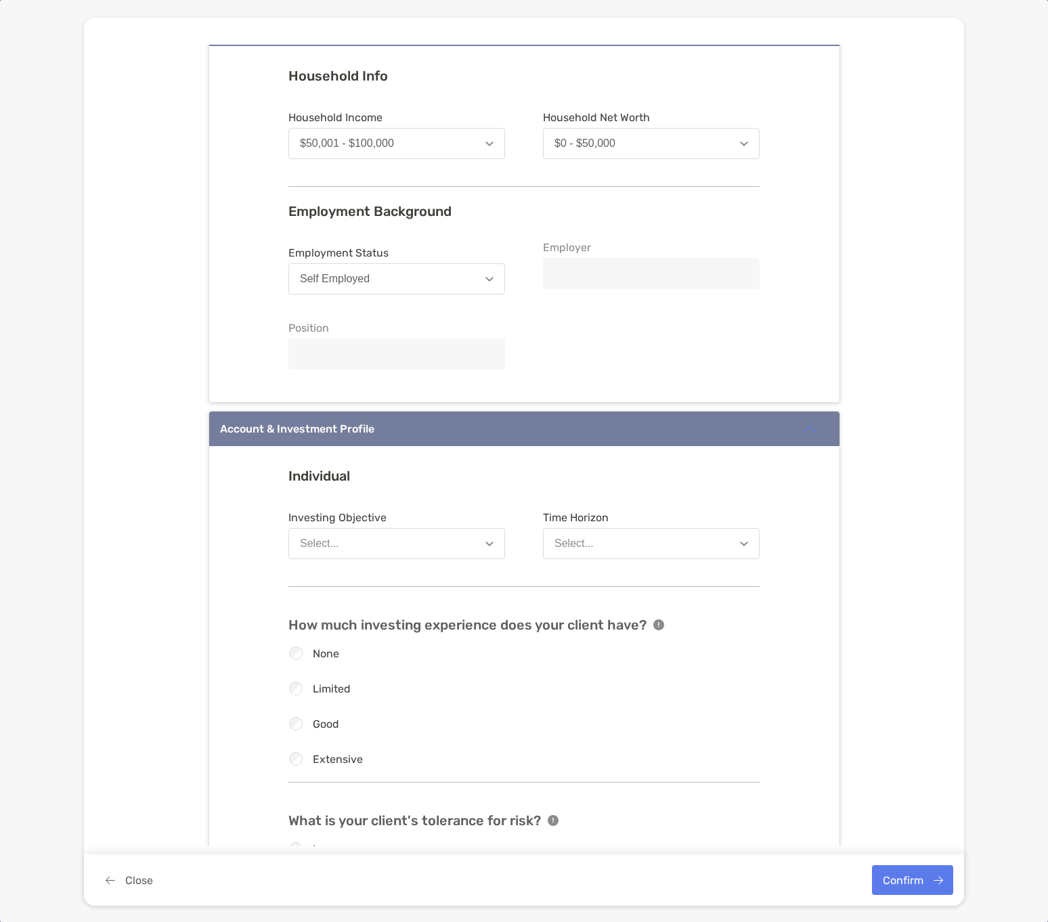
click at [412, 548] on button "Select..." at bounding box center [396, 543] width 217 height 31
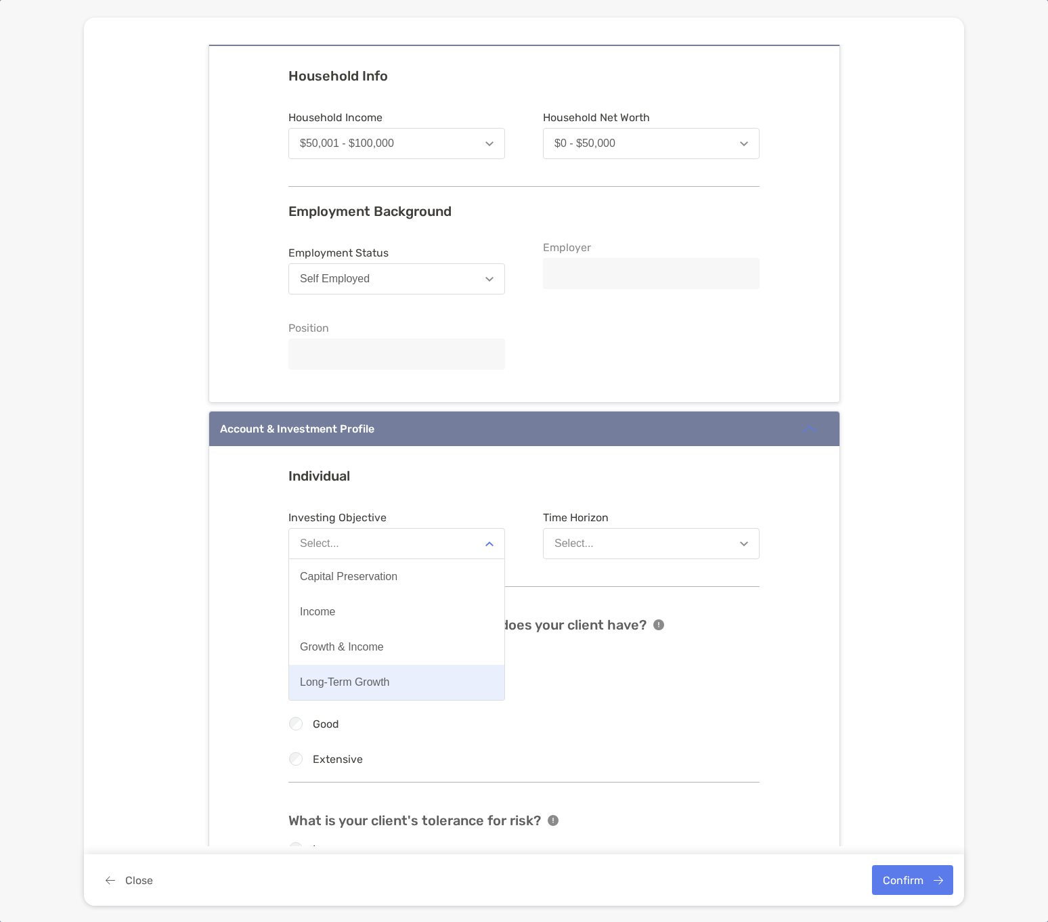
click at [391, 675] on button "Long-Term Growth" at bounding box center [396, 682] width 215 height 35
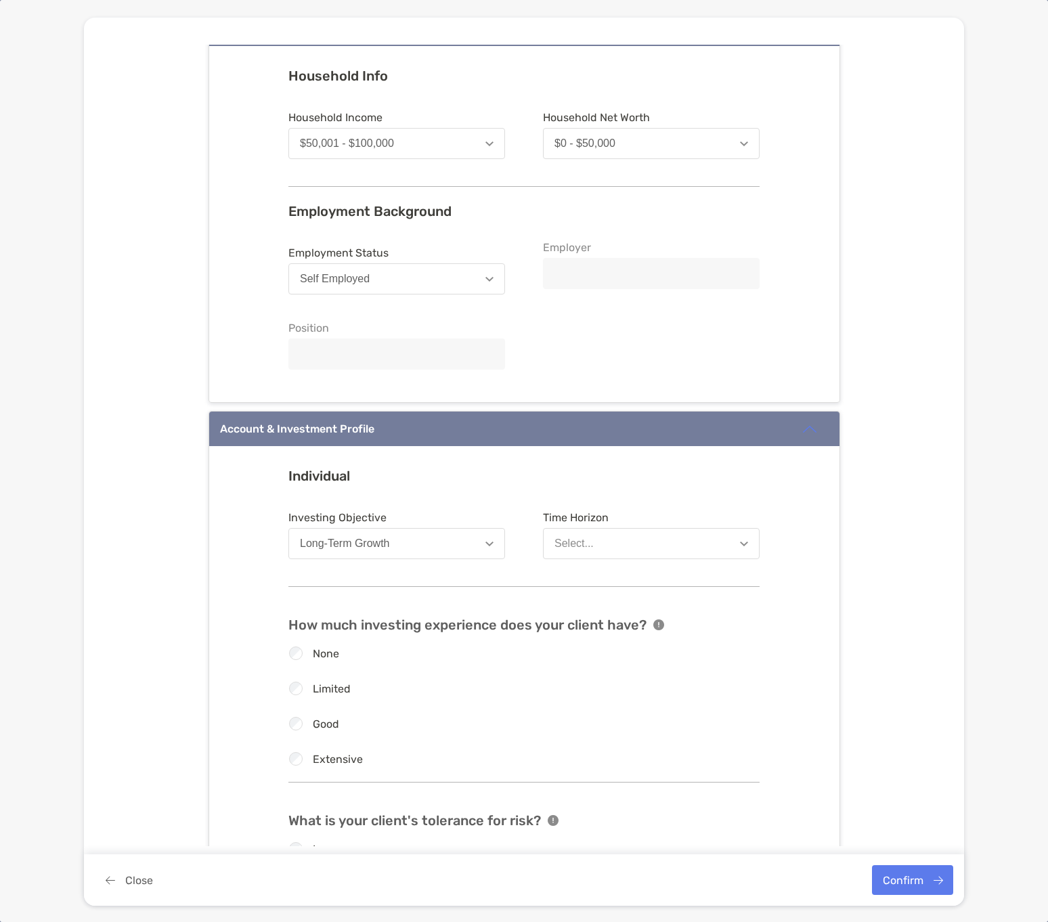
click at [582, 535] on button "Select..." at bounding box center [651, 543] width 217 height 31
click at [584, 651] on div "8 Years or More" at bounding box center [593, 647] width 77 height 12
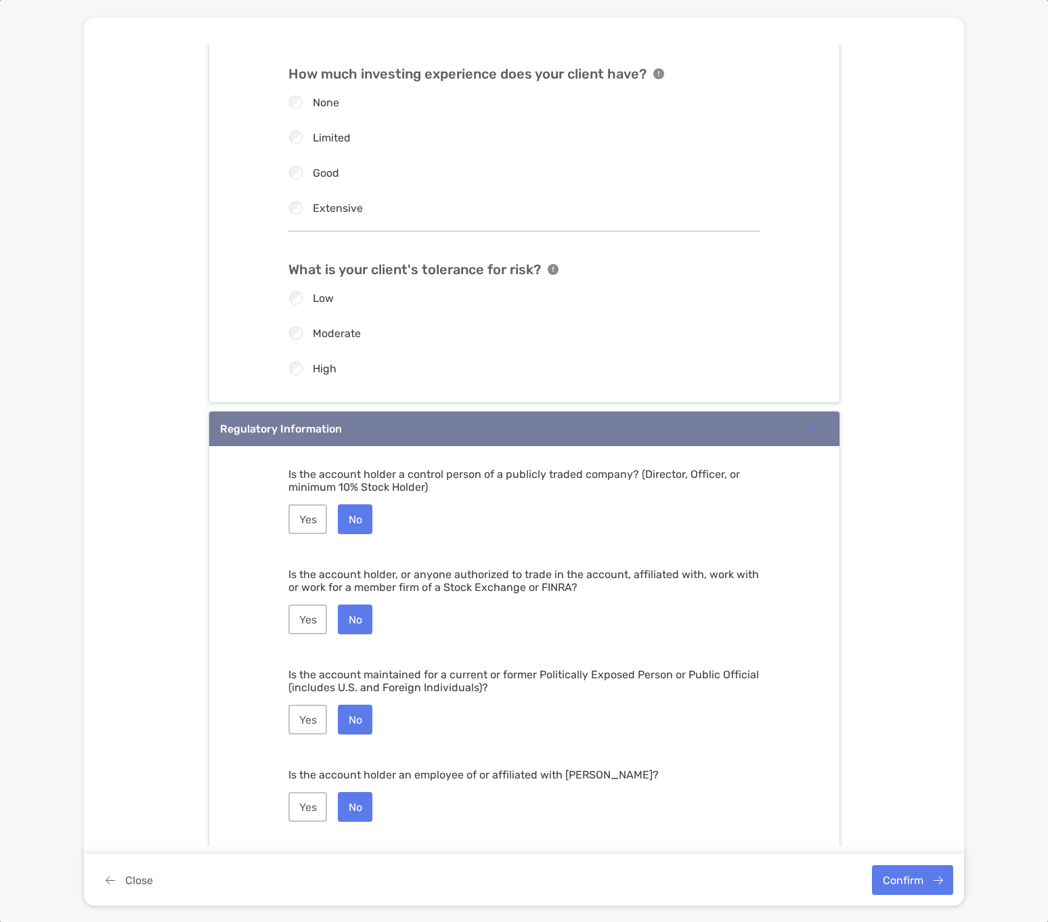
scroll to position [1333, 0]
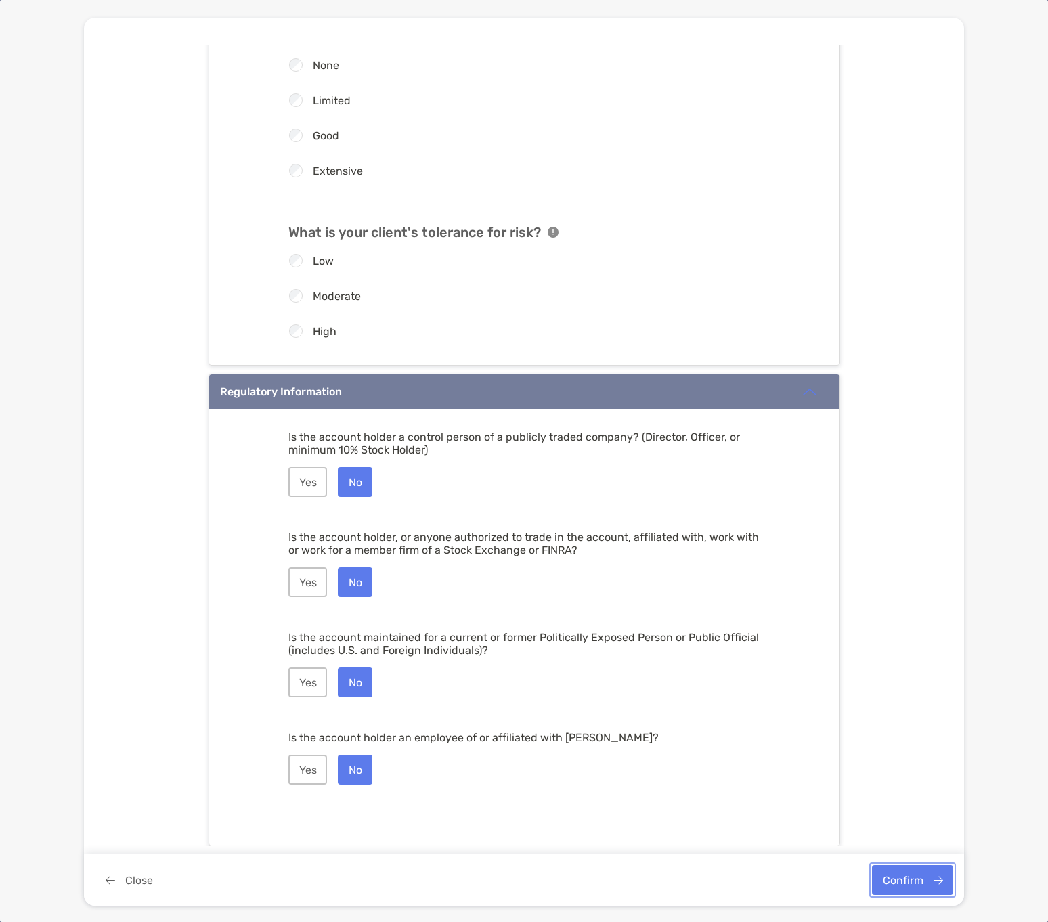
click at [888, 878] on button "Confirm" at bounding box center [912, 880] width 81 height 30
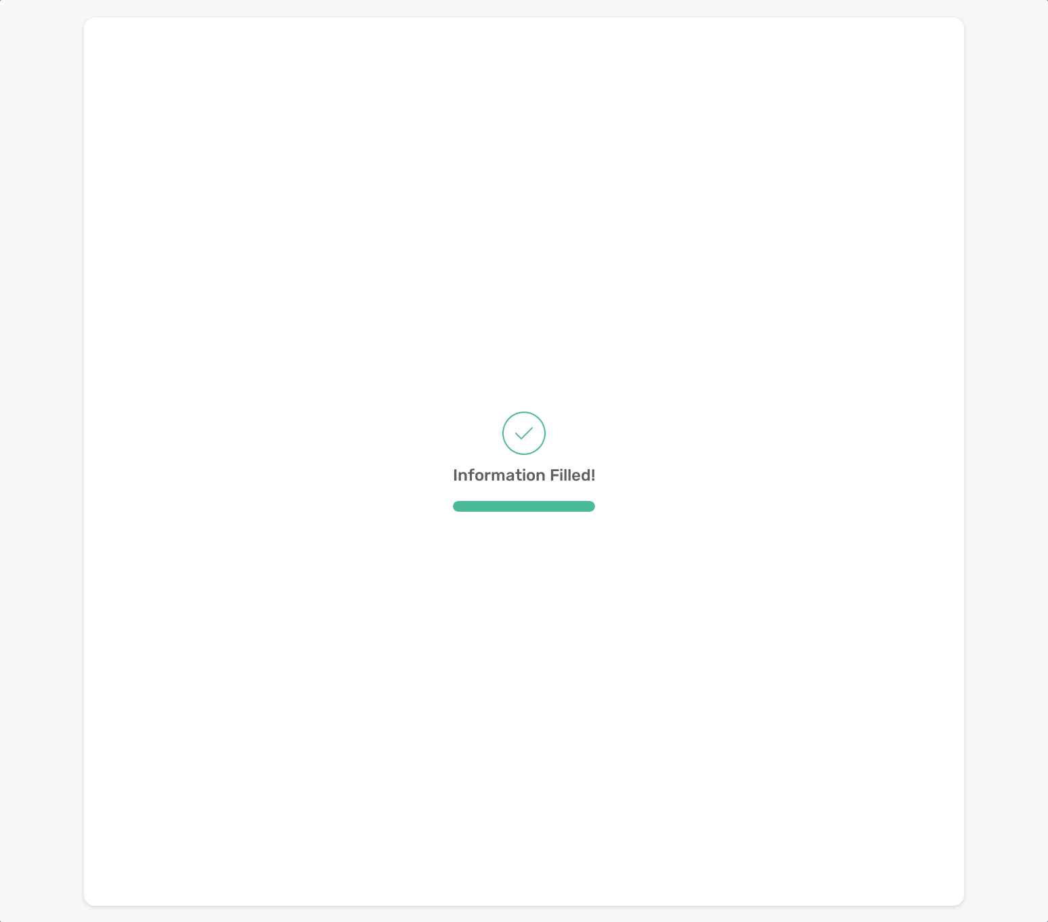
scroll to position [0, 0]
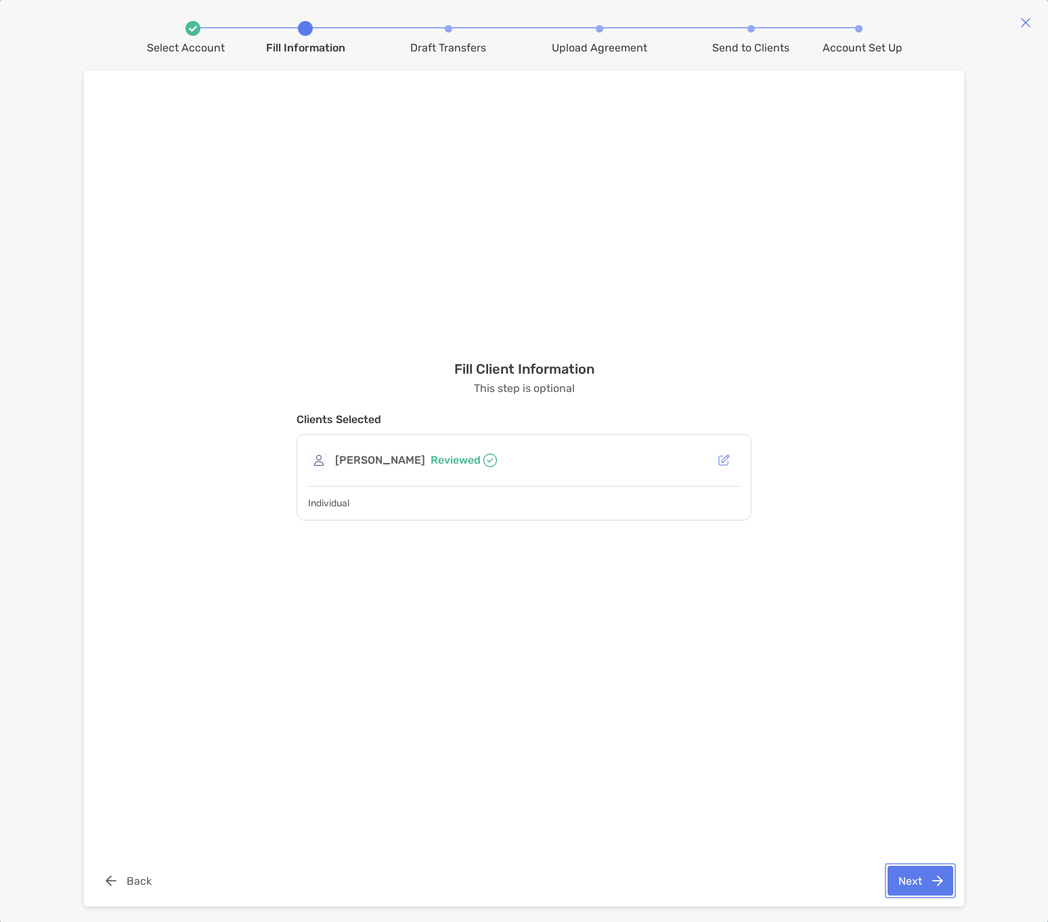
click at [924, 884] on button "Next" at bounding box center [921, 881] width 66 height 30
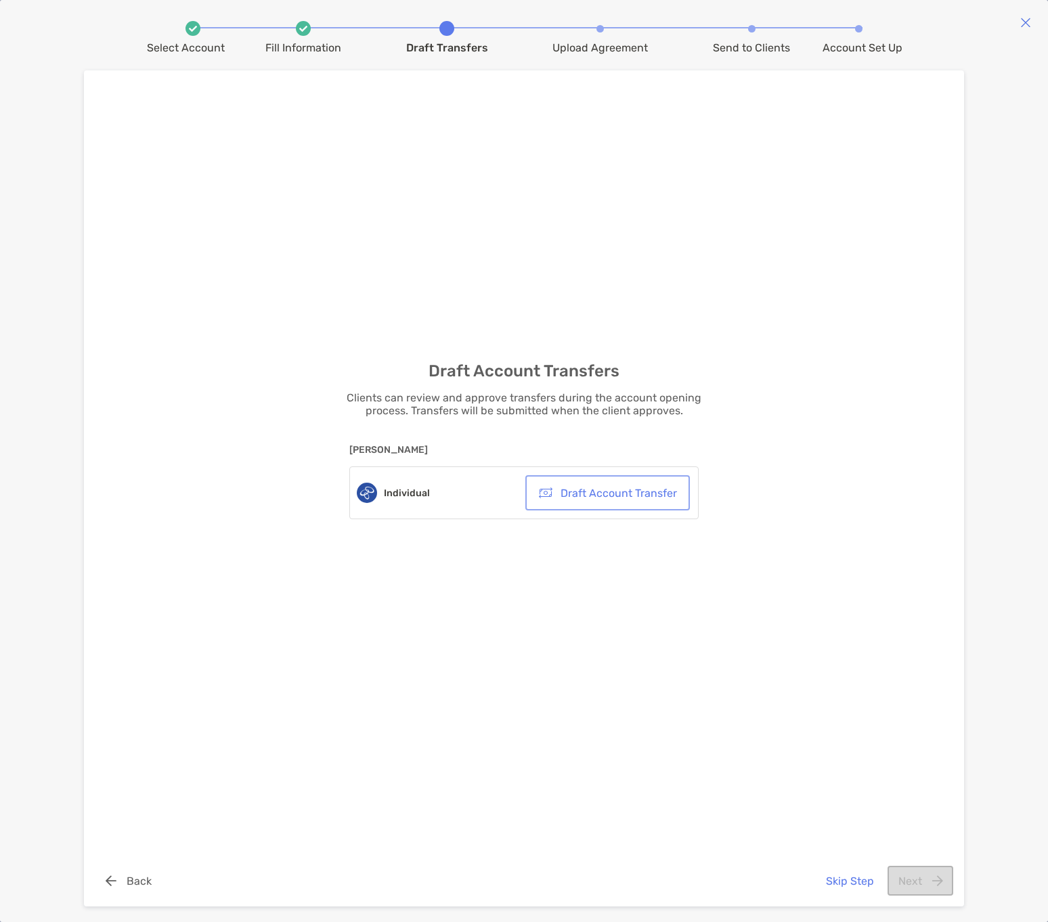
click at [584, 496] on button "Draft Account Transfer" at bounding box center [607, 493] width 159 height 30
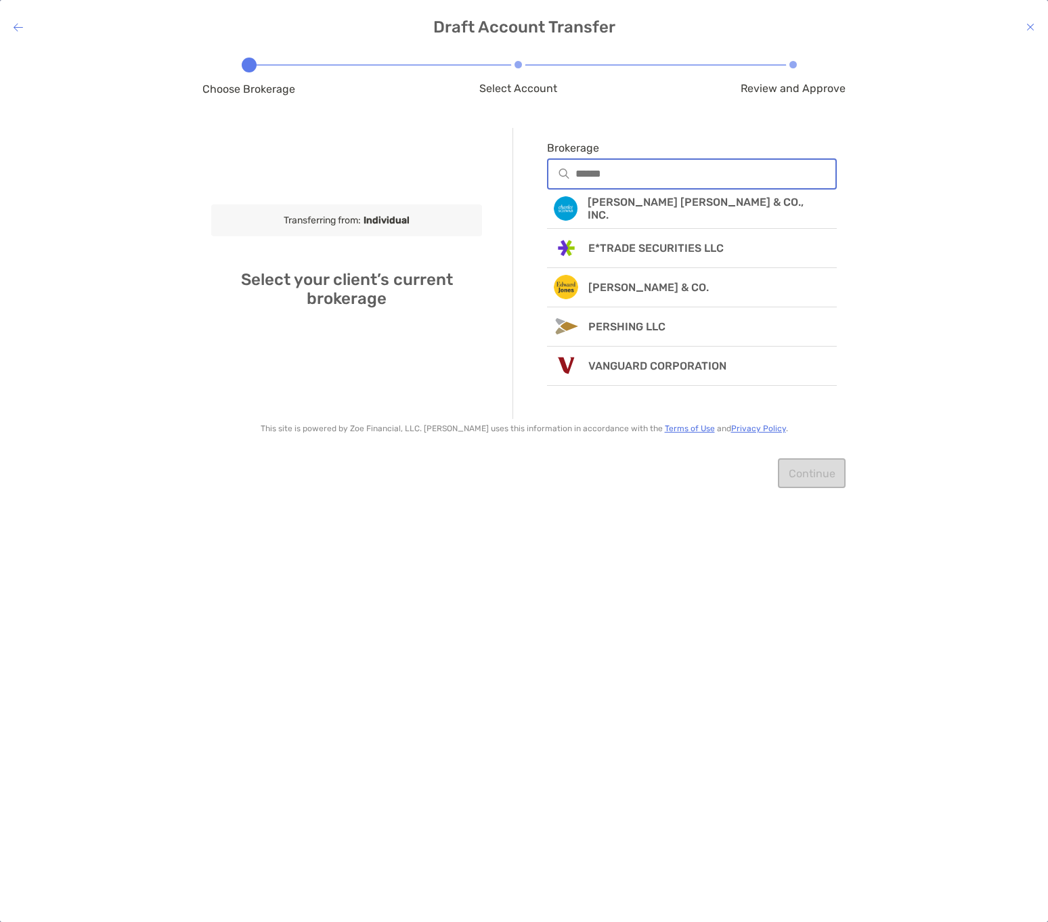
click at [618, 173] on input "Brokerage" at bounding box center [706, 174] width 260 height 12
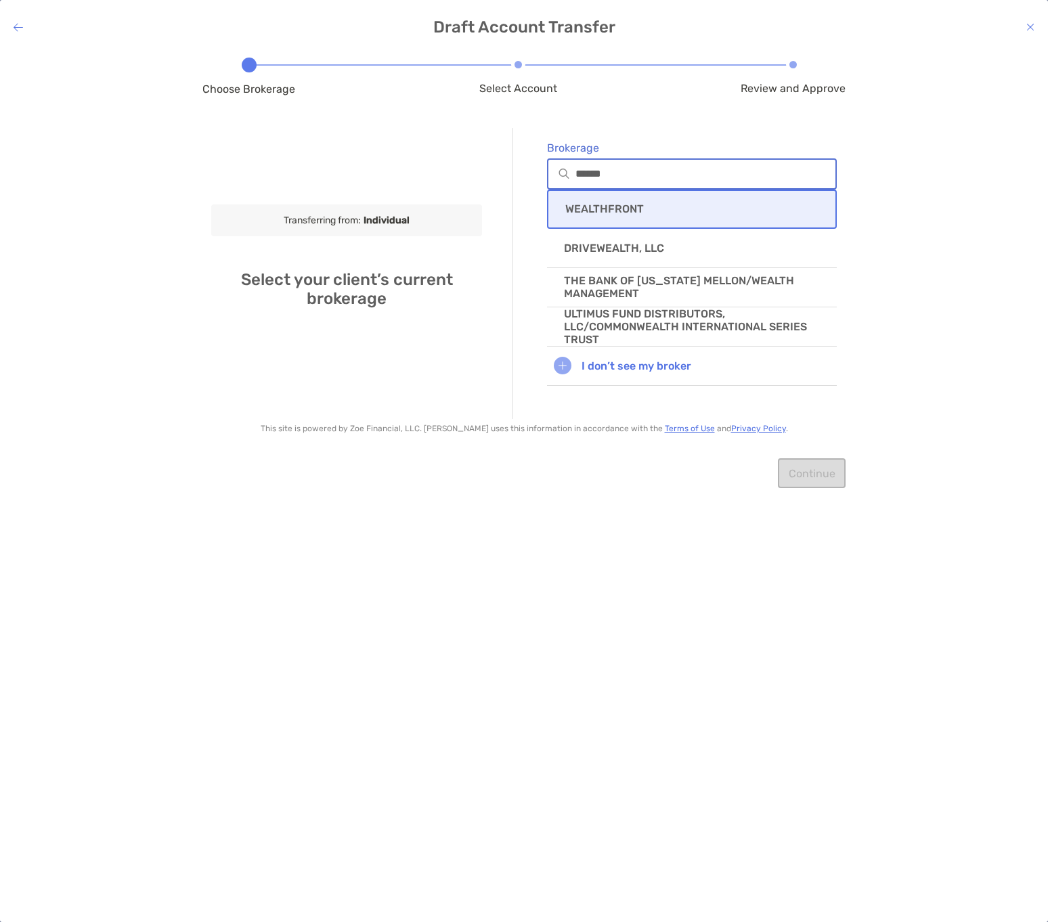
type input "******"
click at [611, 218] on div "WEALTHFRONT" at bounding box center [692, 209] width 290 height 39
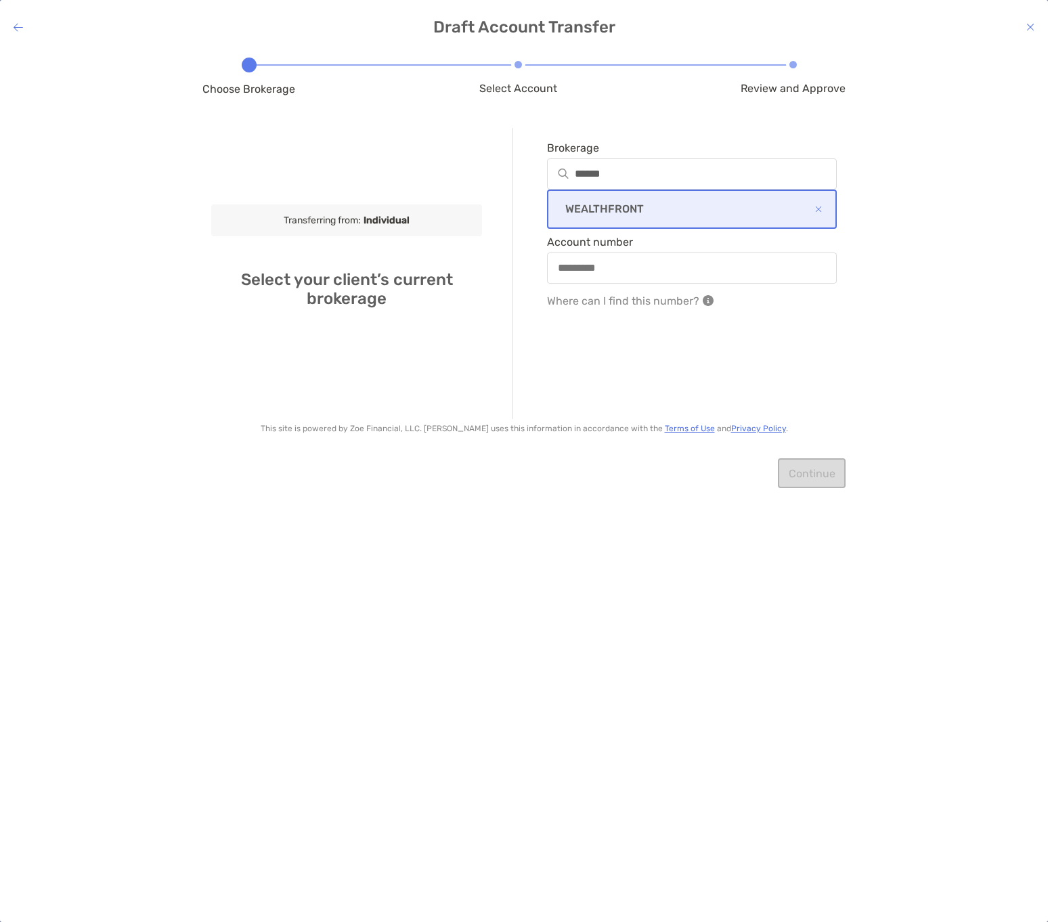
click at [609, 279] on div at bounding box center [692, 268] width 290 height 31
click at [609, 274] on input "Account number" at bounding box center [692, 268] width 287 height 12
drag, startPoint x: 637, startPoint y: 172, endPoint x: 519, endPoint y: 171, distance: 117.8
click at [519, 171] on div "Brokerage ****** WEALTHFRONT Account number Where can I find this number?" at bounding box center [675, 273] width 324 height 291
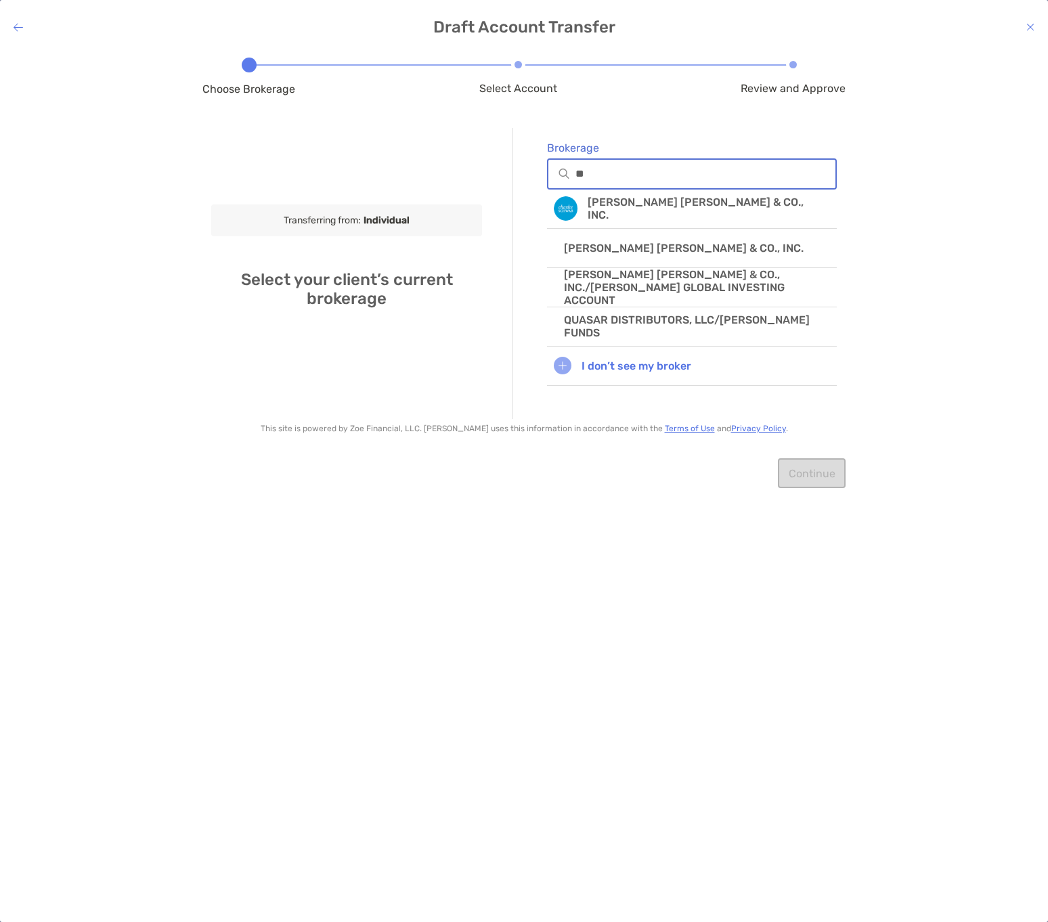
type input "*"
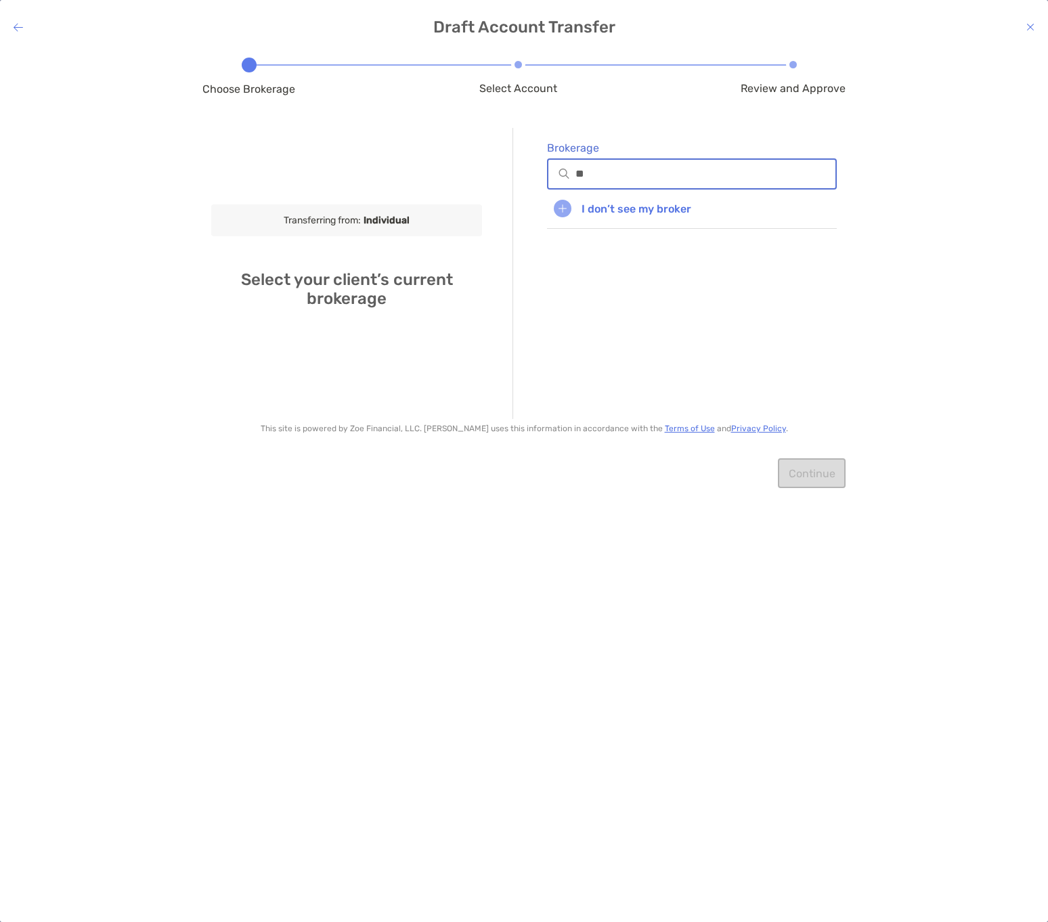
type input "*"
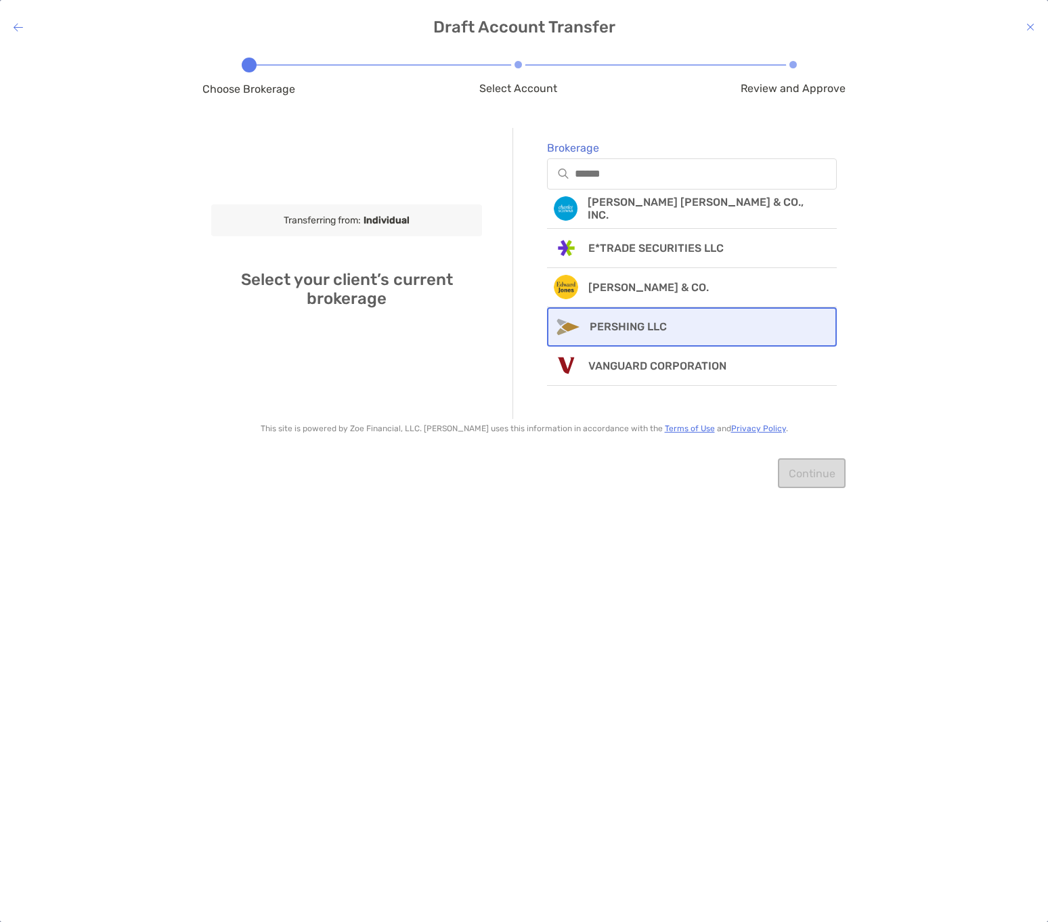
click at [679, 322] on div "PERSHING LLC" at bounding box center [692, 326] width 290 height 39
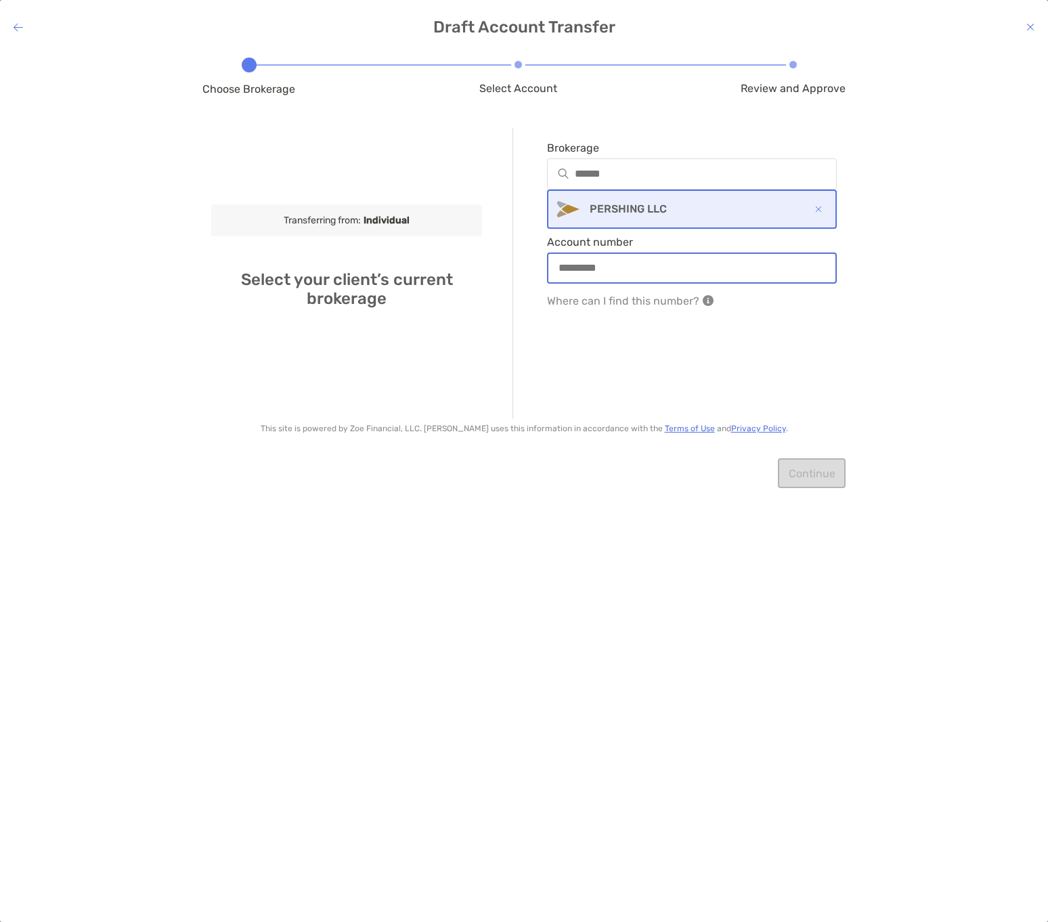
click at [579, 268] on input "Account number" at bounding box center [692, 268] width 287 height 12
click at [614, 266] on input "Account number" at bounding box center [692, 268] width 287 height 12
type input "**********"
click at [815, 479] on button "Continue" at bounding box center [812, 473] width 68 height 30
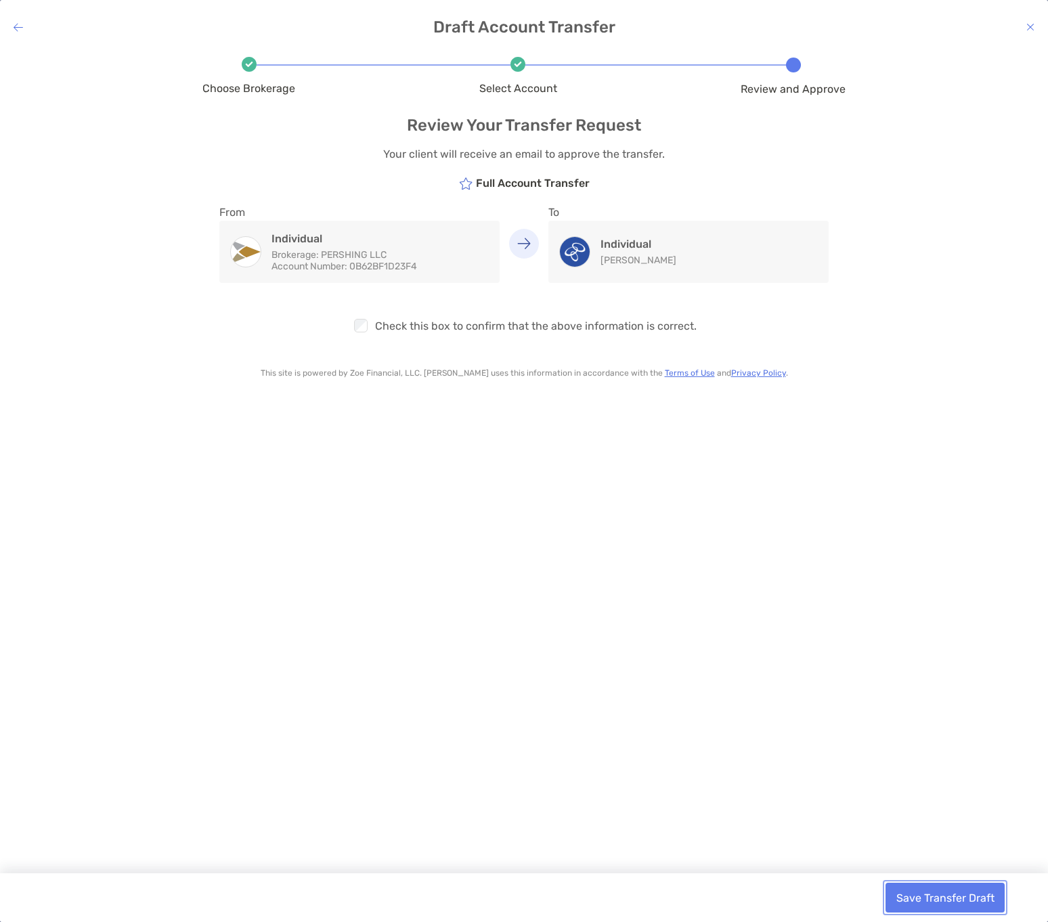
click at [941, 900] on button "Save Transfer Draft" at bounding box center [945, 898] width 119 height 30
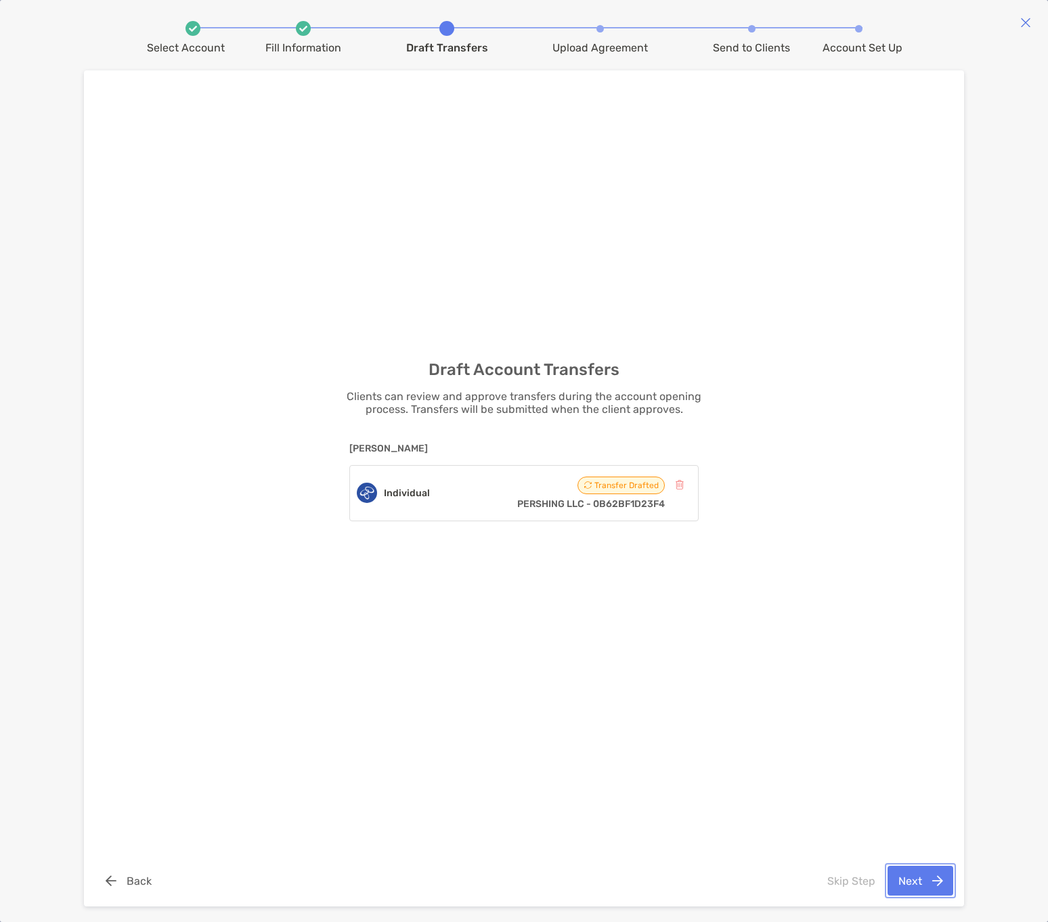
click at [911, 880] on button "Next" at bounding box center [921, 881] width 66 height 30
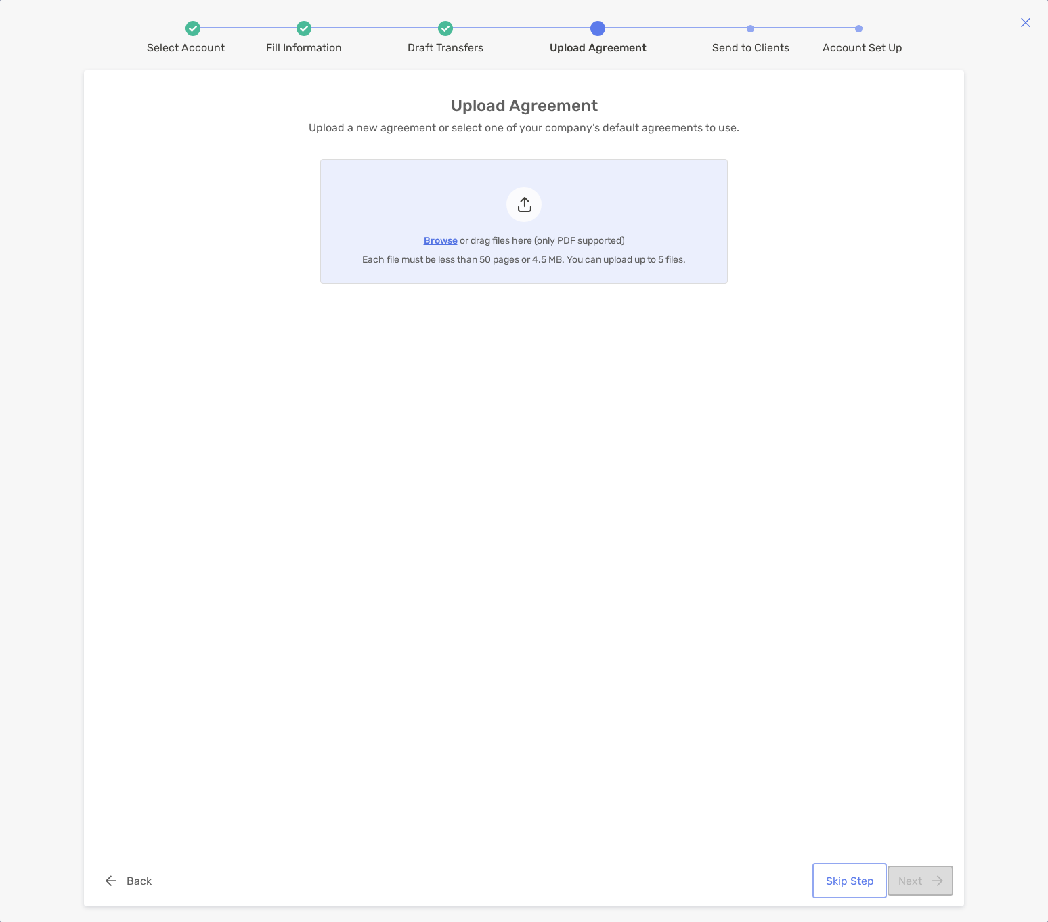
click at [851, 881] on button "Skip Step" at bounding box center [849, 881] width 69 height 30
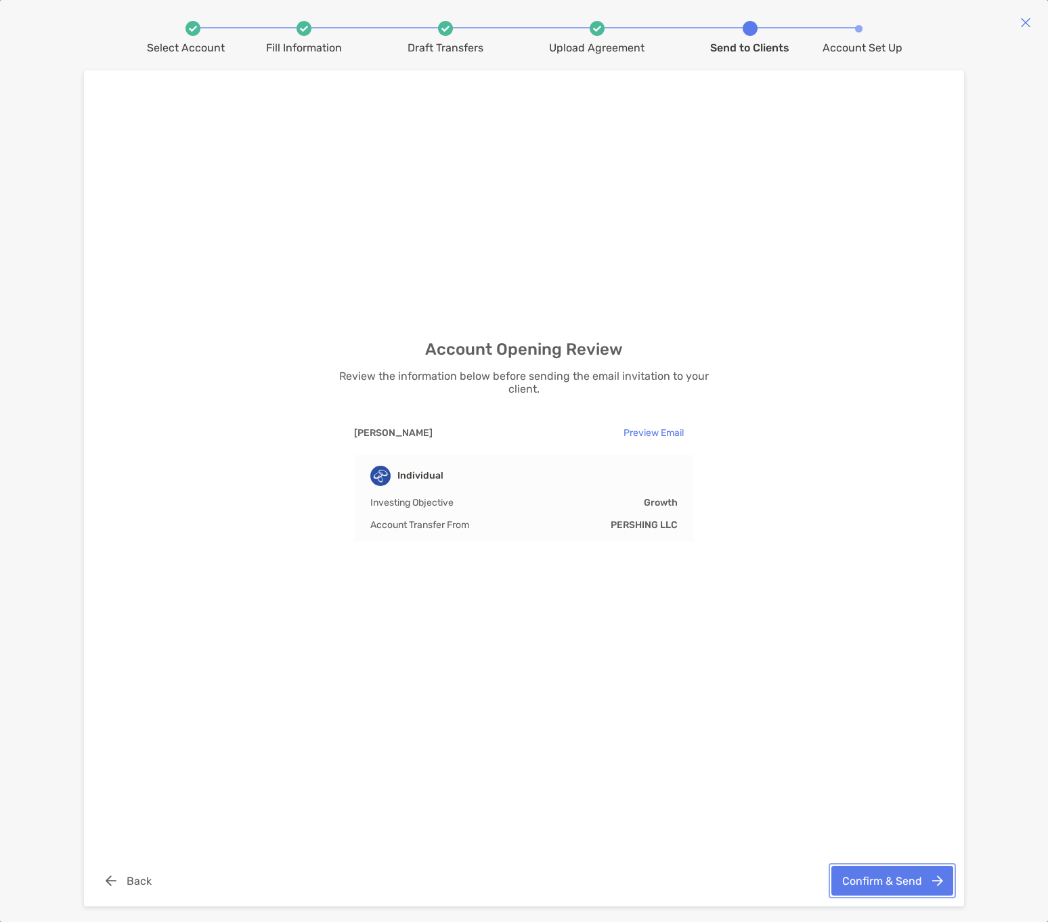
click at [874, 883] on button "Confirm & Send" at bounding box center [893, 881] width 122 height 30
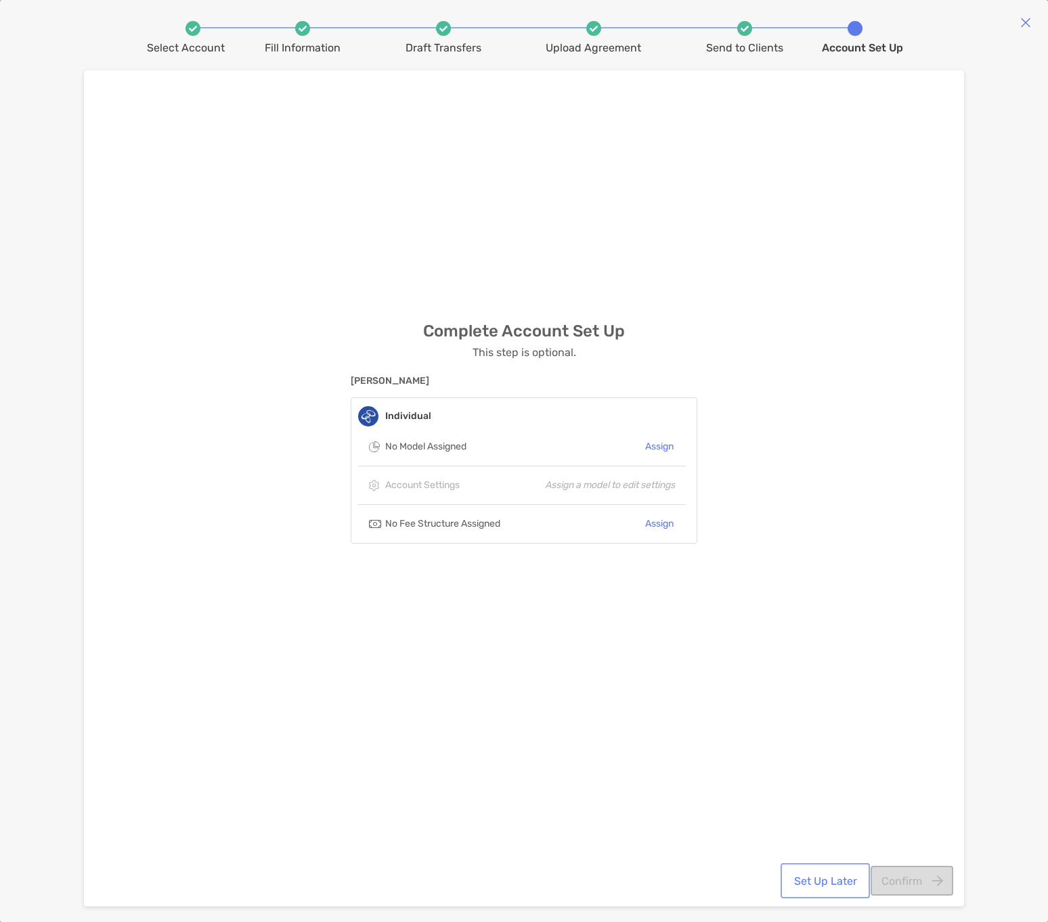
click at [828, 878] on button "Set Up Later" at bounding box center [826, 881] width 84 height 30
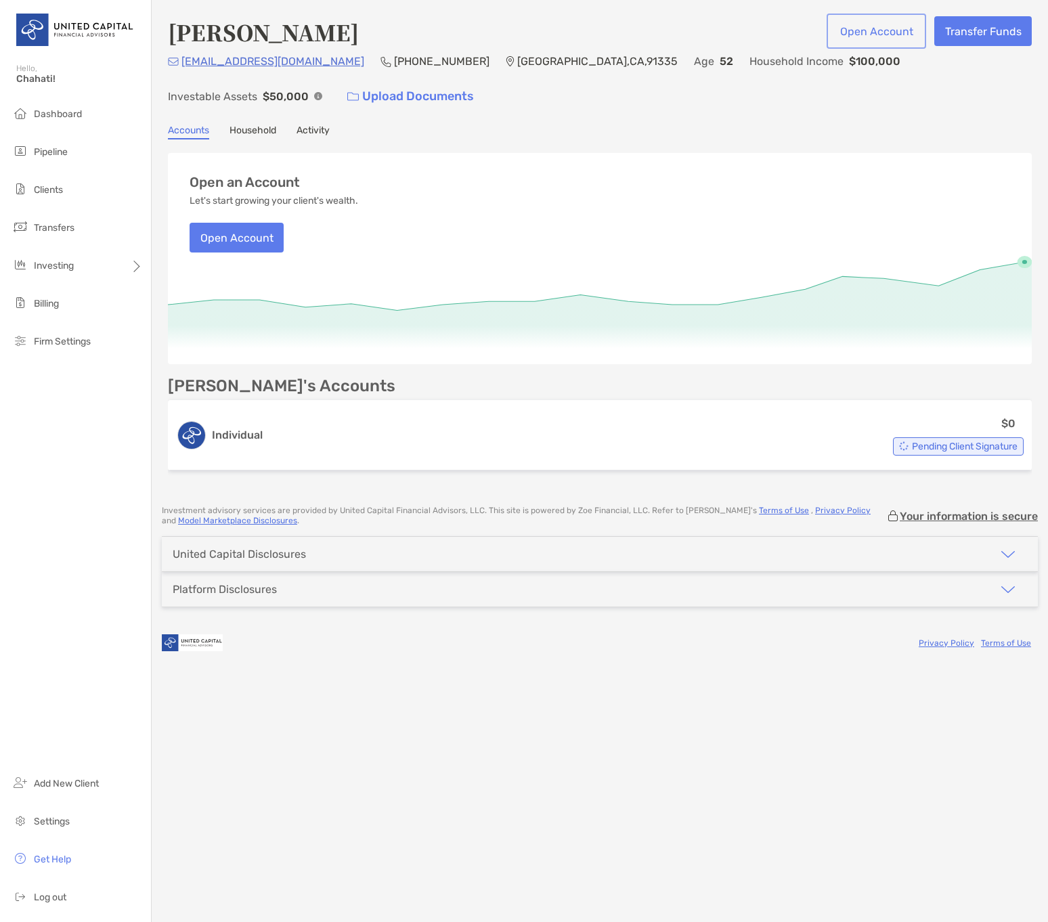
click at [867, 32] on button "Open Account" at bounding box center [877, 31] width 94 height 30
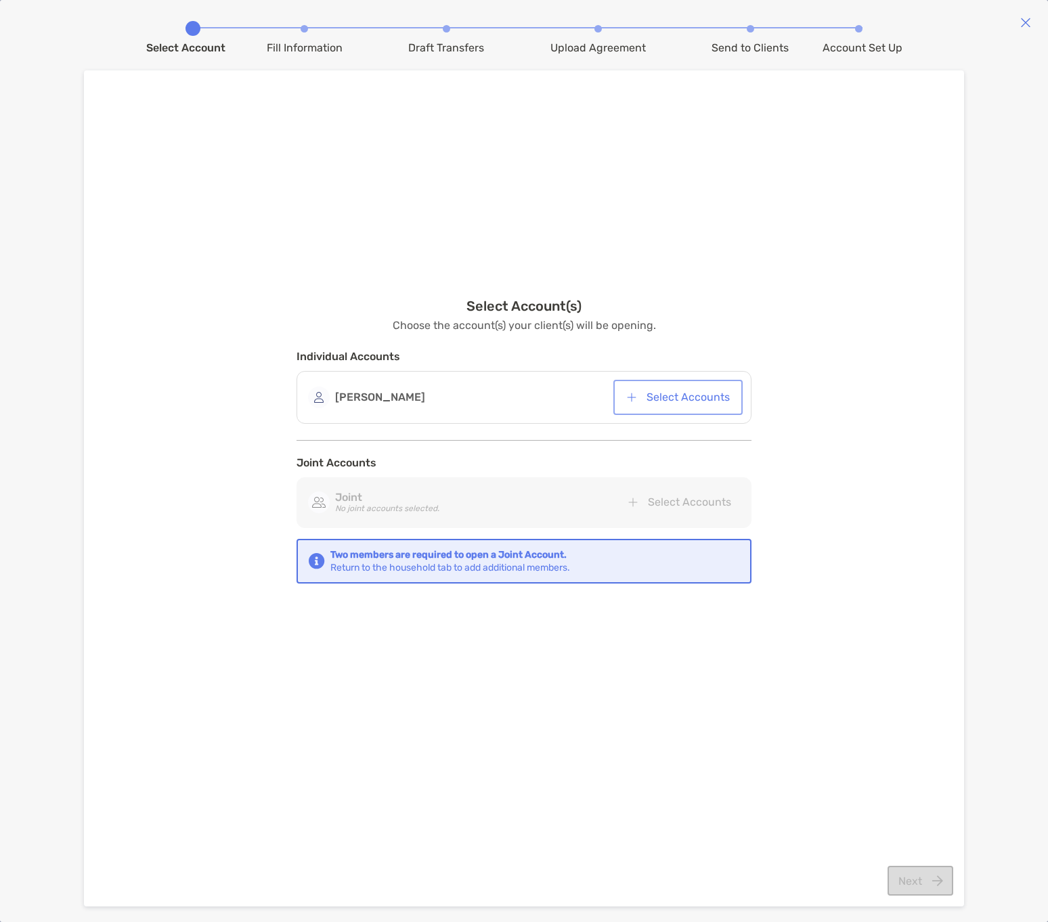
click at [664, 404] on button "Select Accounts" at bounding box center [678, 398] width 124 height 30
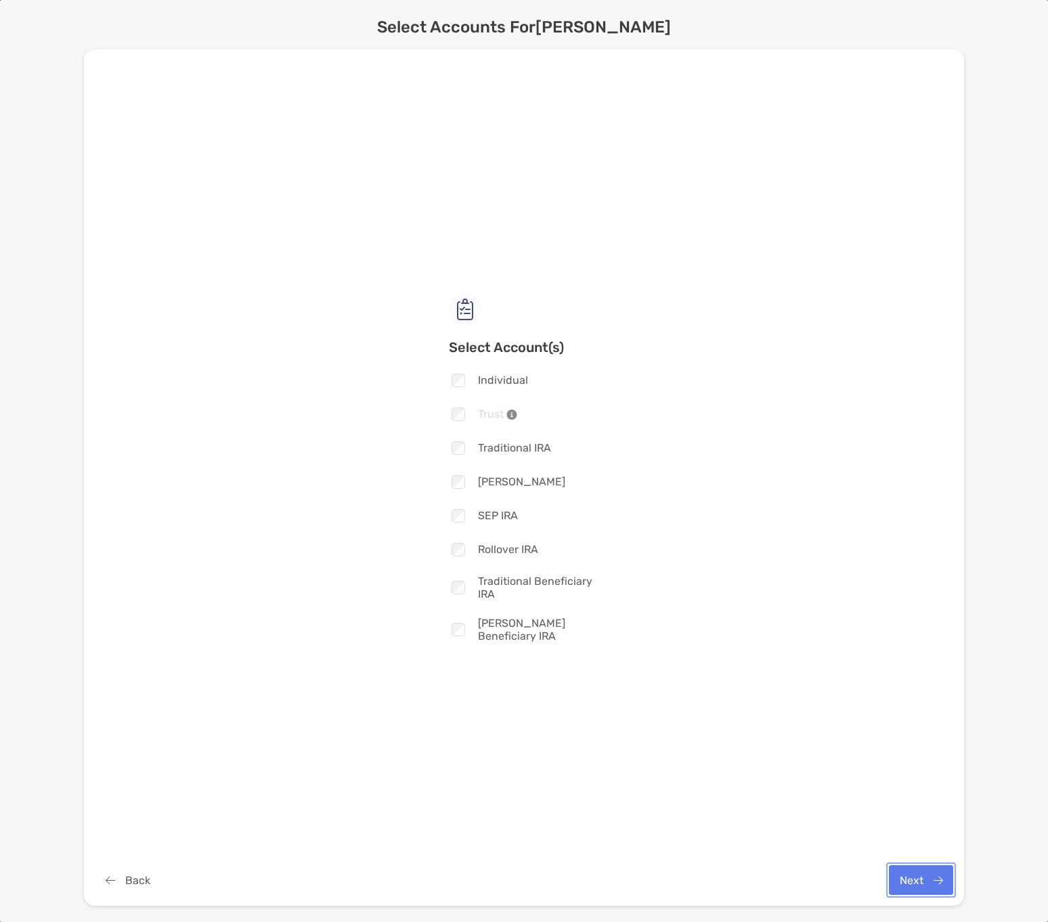
click at [897, 880] on button "Next" at bounding box center [921, 880] width 64 height 30
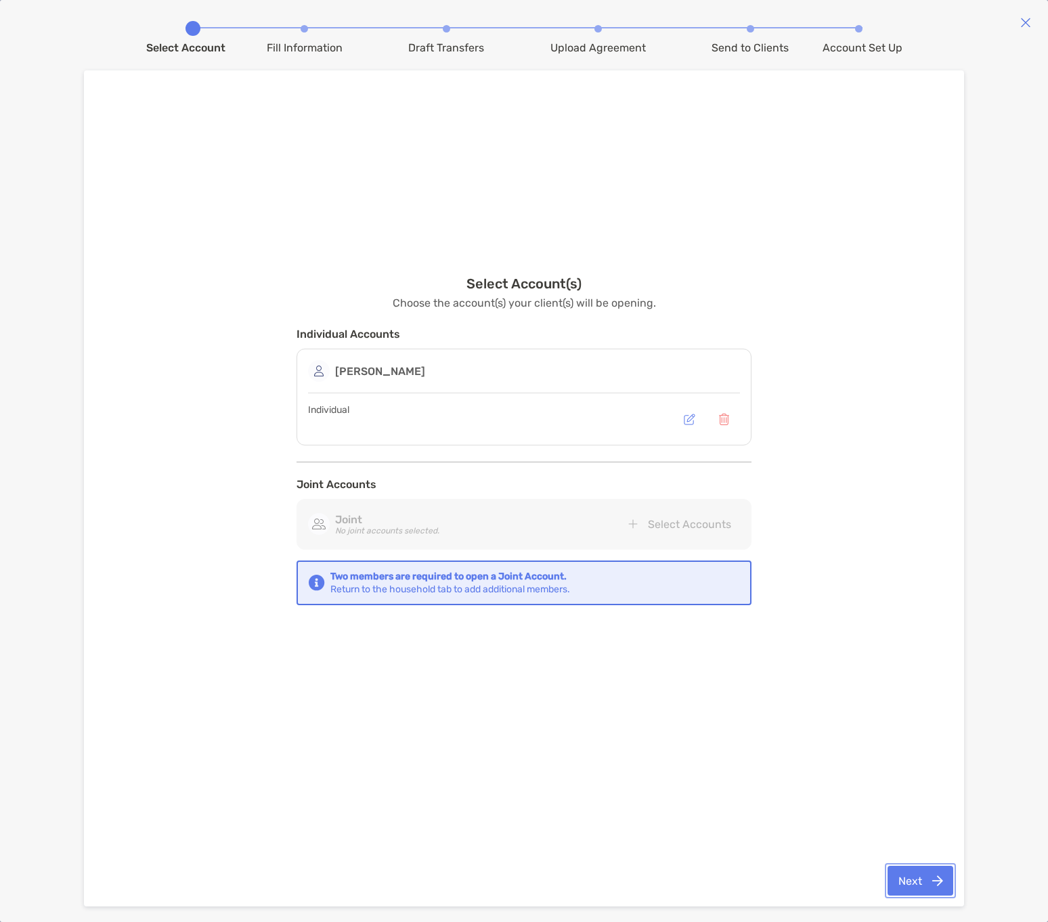
click at [916, 881] on button "Next" at bounding box center [921, 881] width 66 height 30
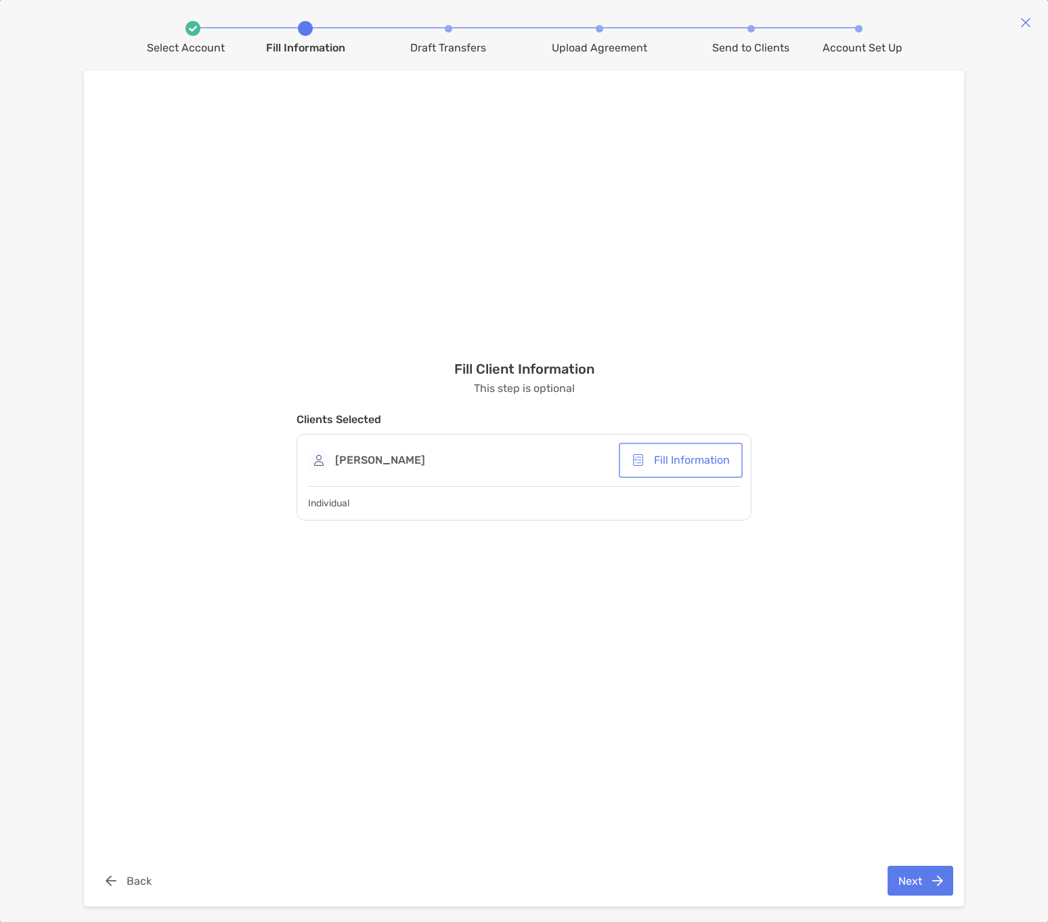
click at [681, 461] on button "Fill Information" at bounding box center [681, 461] width 119 height 30
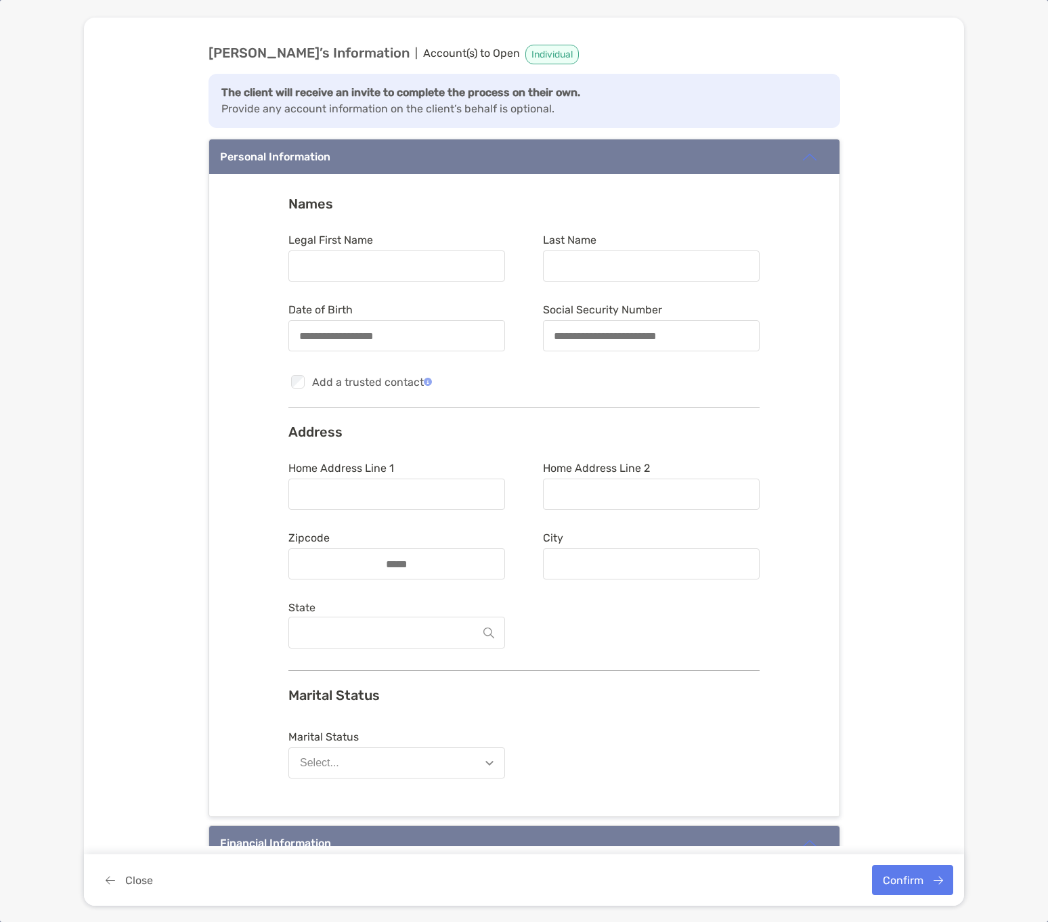
type input "*****"
type input "****"
type input "**********"
type input "*******"
type input "*****"
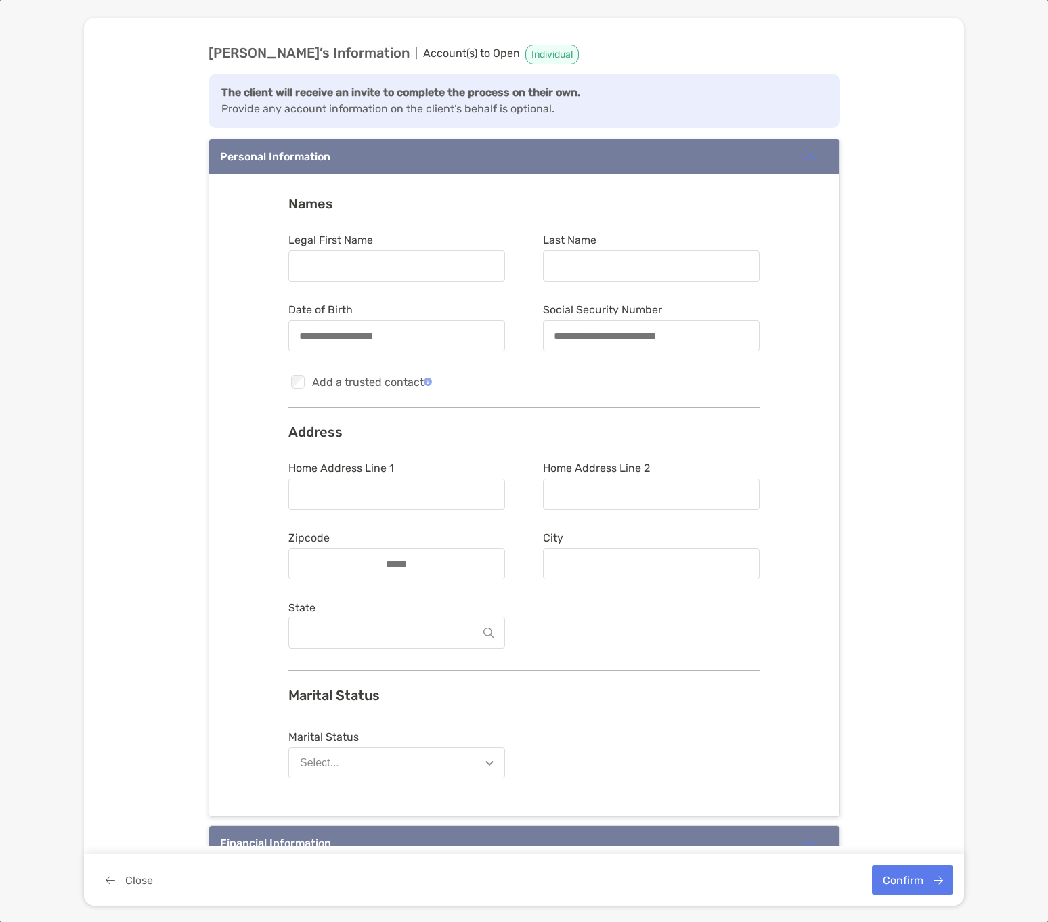
type input "**********"
click at [918, 882] on button "Confirm" at bounding box center [912, 880] width 81 height 30
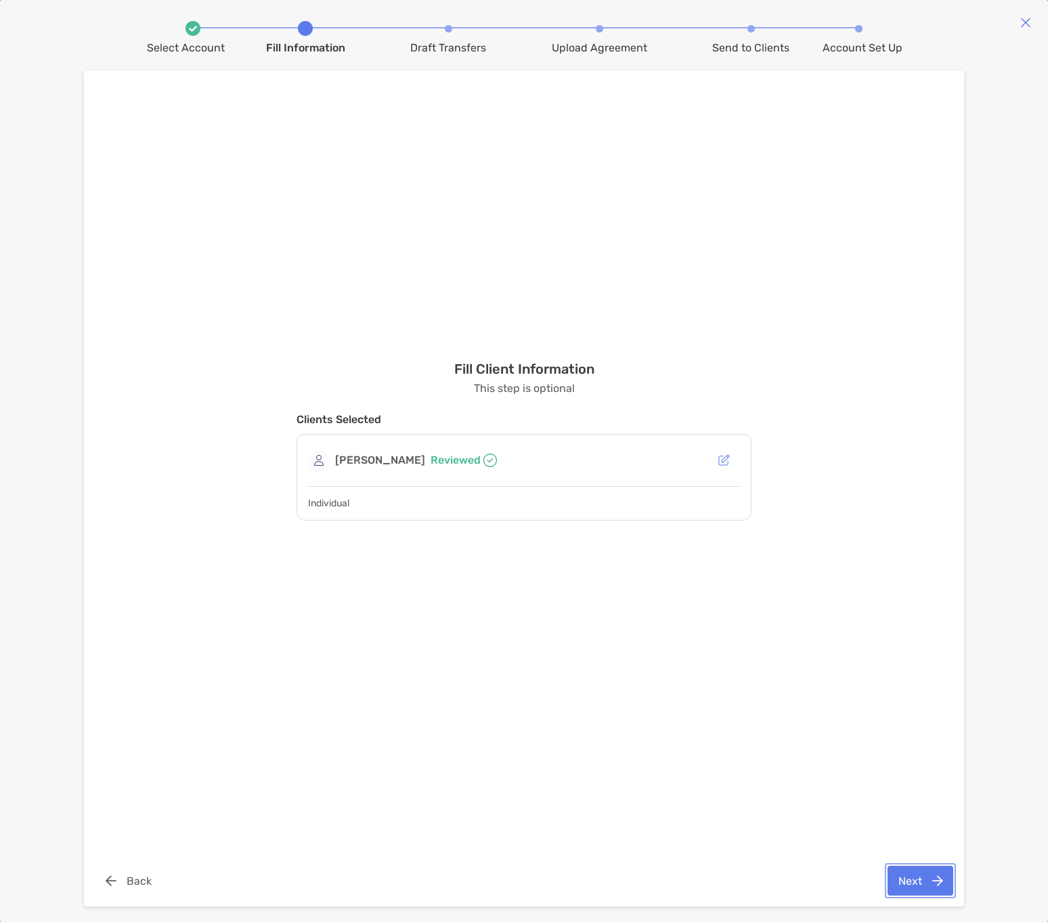
click at [913, 878] on button "Next" at bounding box center [921, 881] width 66 height 30
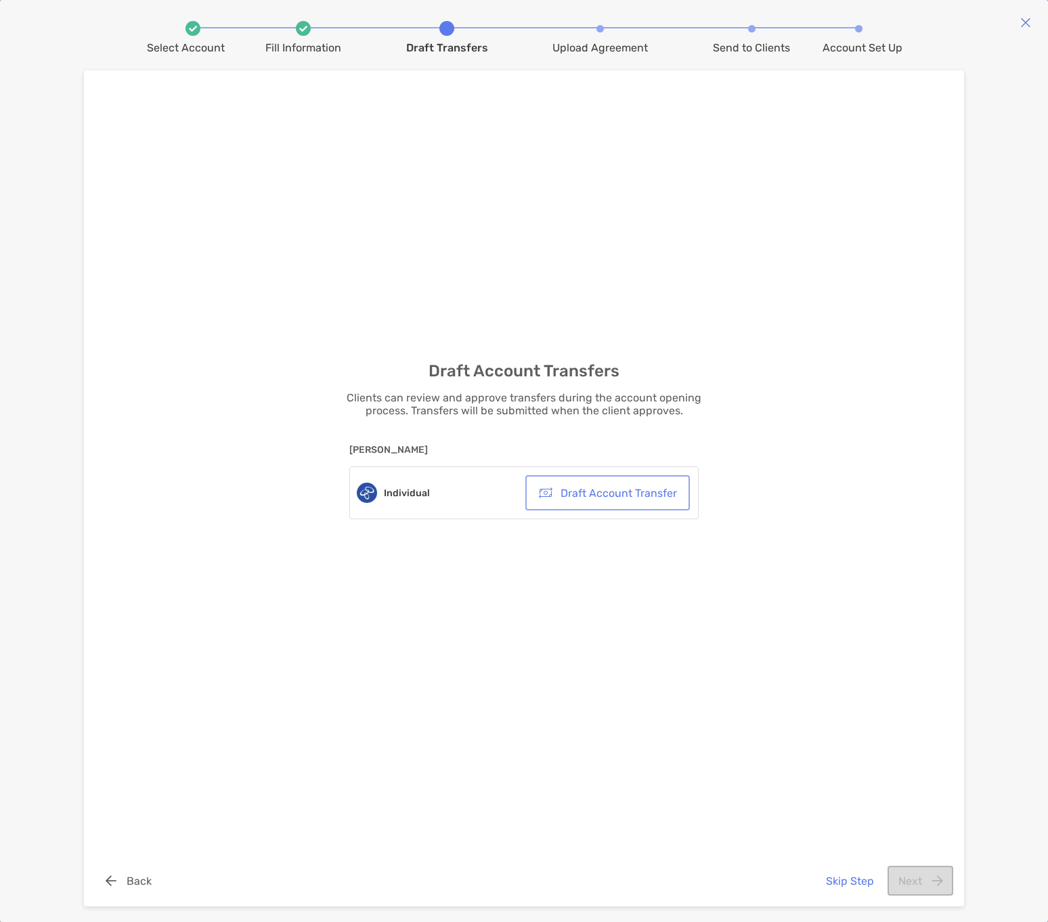
click at [621, 500] on button "Draft Account Transfer" at bounding box center [607, 493] width 159 height 30
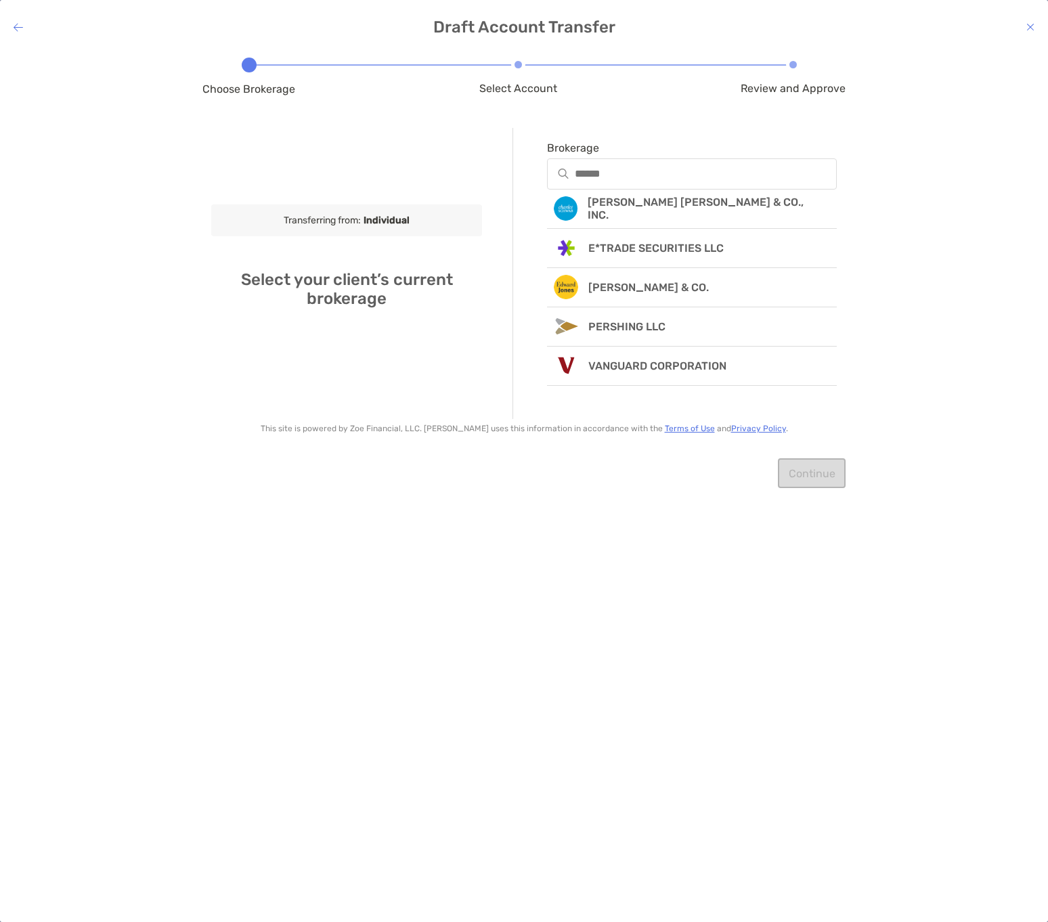
click at [746, 168] on div at bounding box center [692, 173] width 290 height 31
click at [752, 172] on input "Brokerage" at bounding box center [706, 174] width 260 height 12
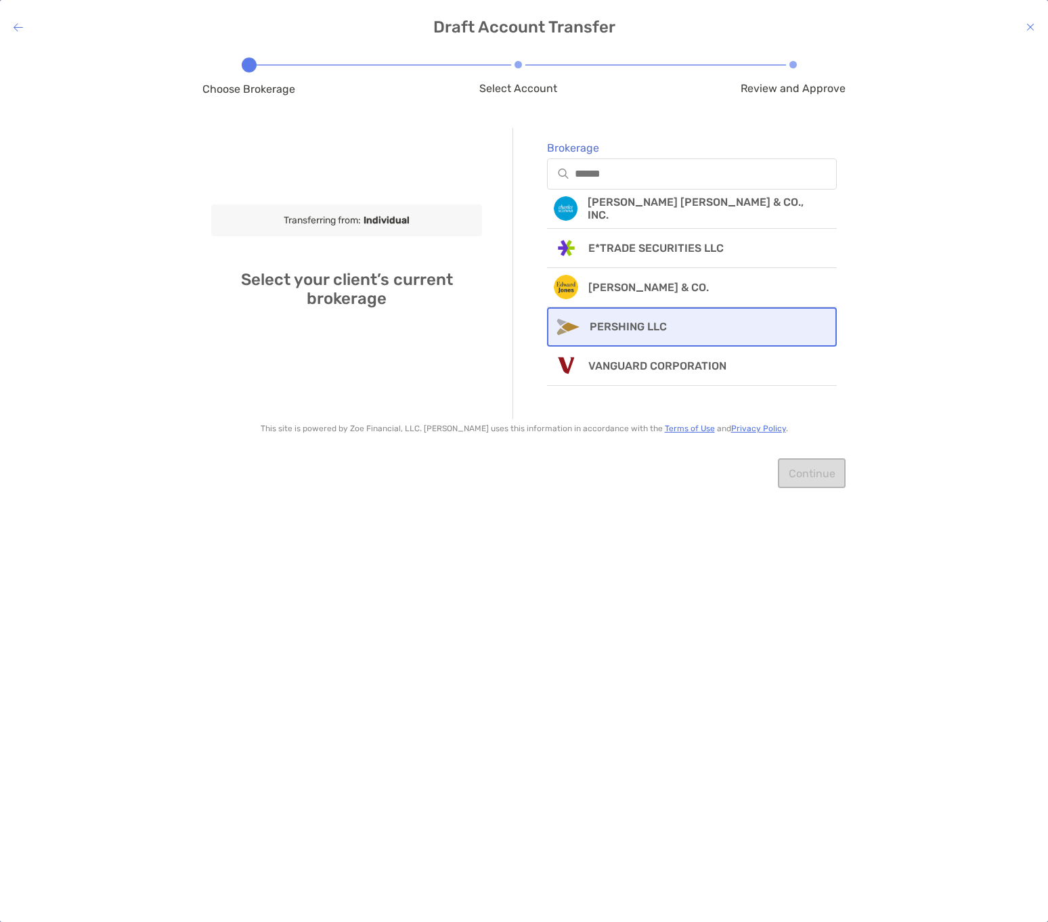
click at [721, 334] on div "PERSHING LLC" at bounding box center [692, 326] width 290 height 39
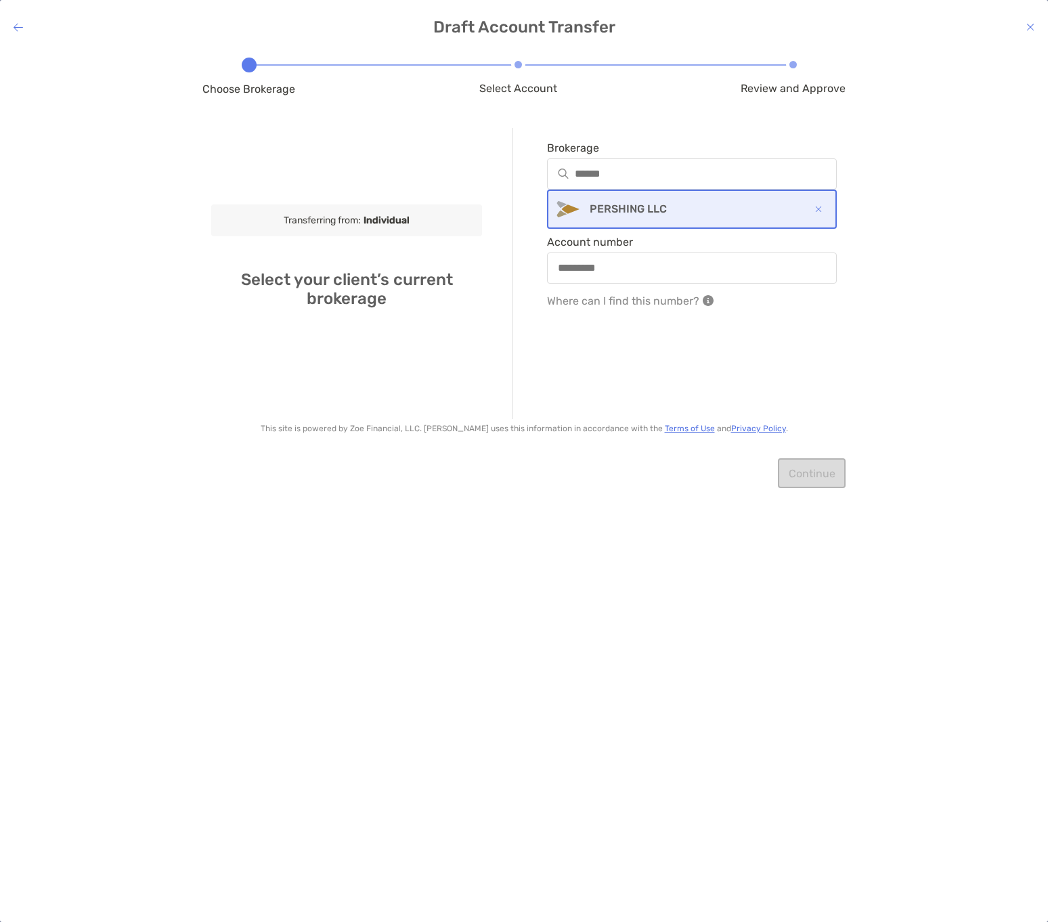
click at [640, 278] on div at bounding box center [692, 268] width 290 height 31
click at [640, 274] on input "Account number" at bounding box center [692, 268] width 287 height 12
type input "**********"
click at [811, 474] on button "Continue" at bounding box center [812, 473] width 68 height 30
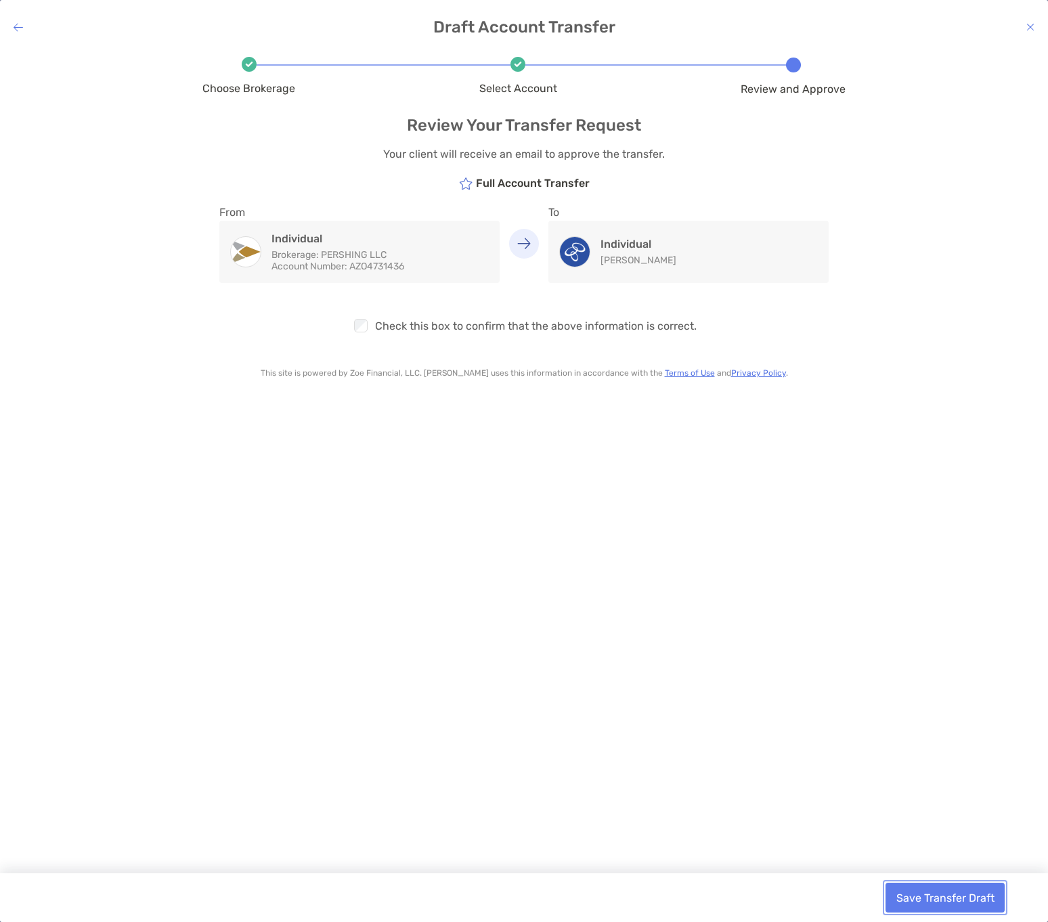
click at [941, 897] on button "Save Transfer Draft" at bounding box center [945, 898] width 119 height 30
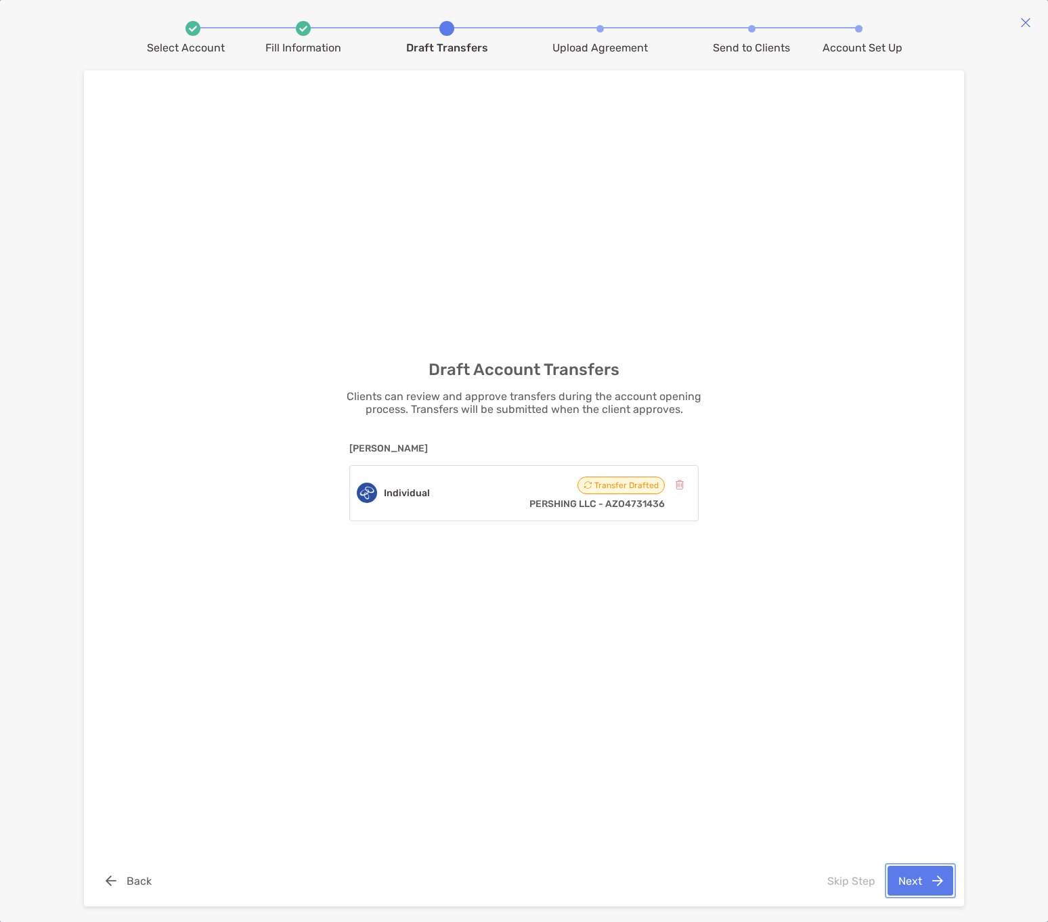
click at [910, 884] on button "Next" at bounding box center [921, 881] width 66 height 30
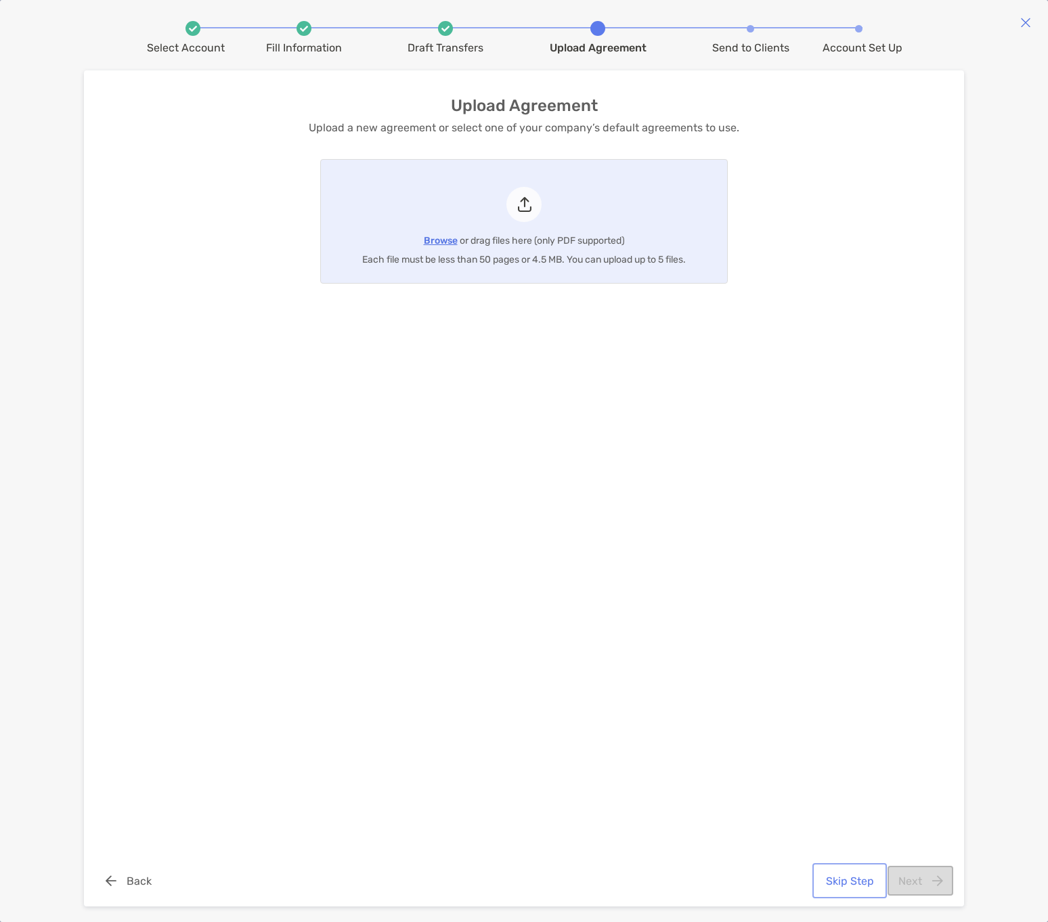
click at [837, 887] on button "Skip Step" at bounding box center [849, 881] width 69 height 30
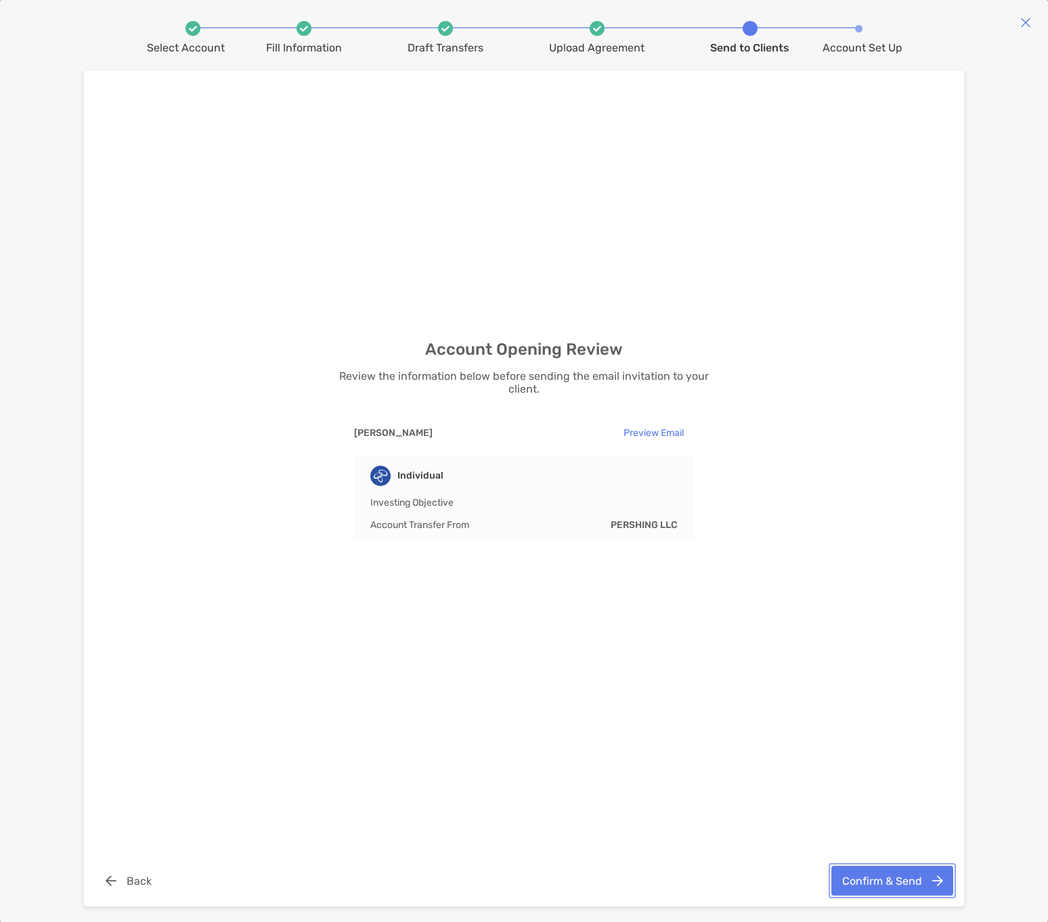
click at [872, 882] on button "Confirm & Send" at bounding box center [893, 881] width 122 height 30
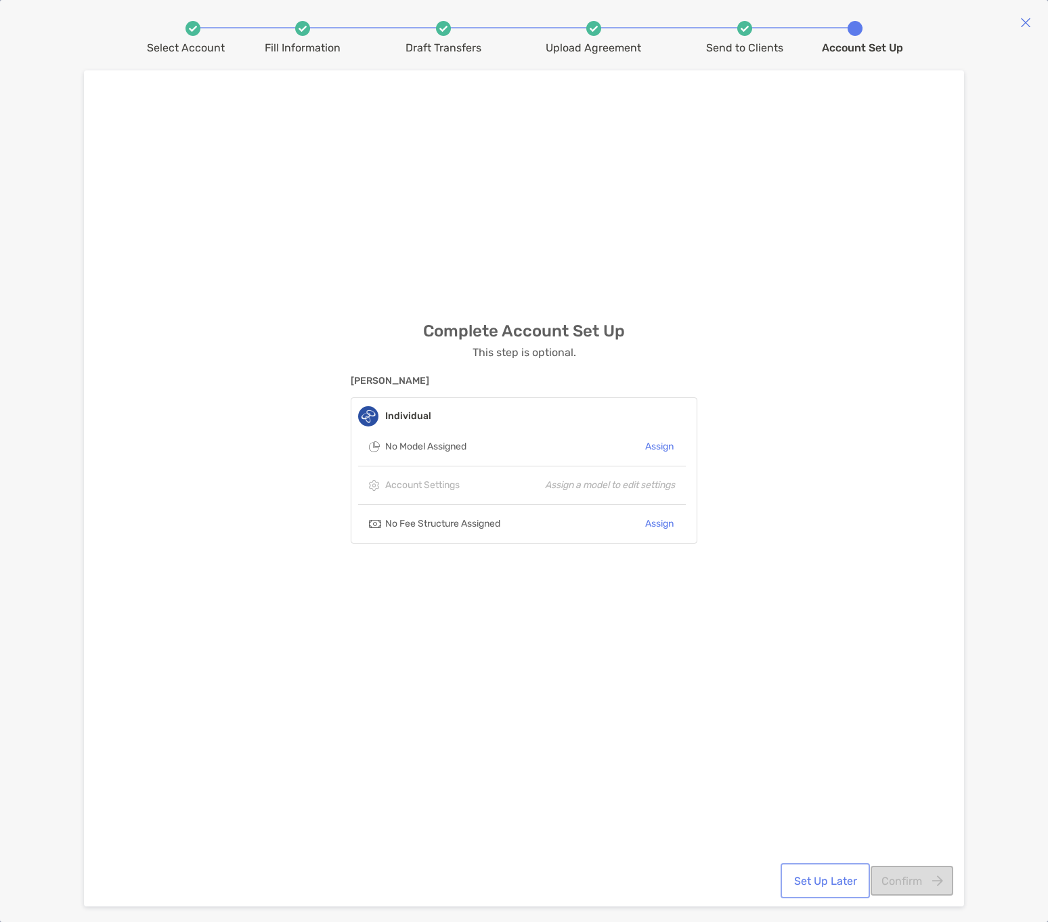
click at [812, 884] on button "Set Up Later" at bounding box center [826, 881] width 84 height 30
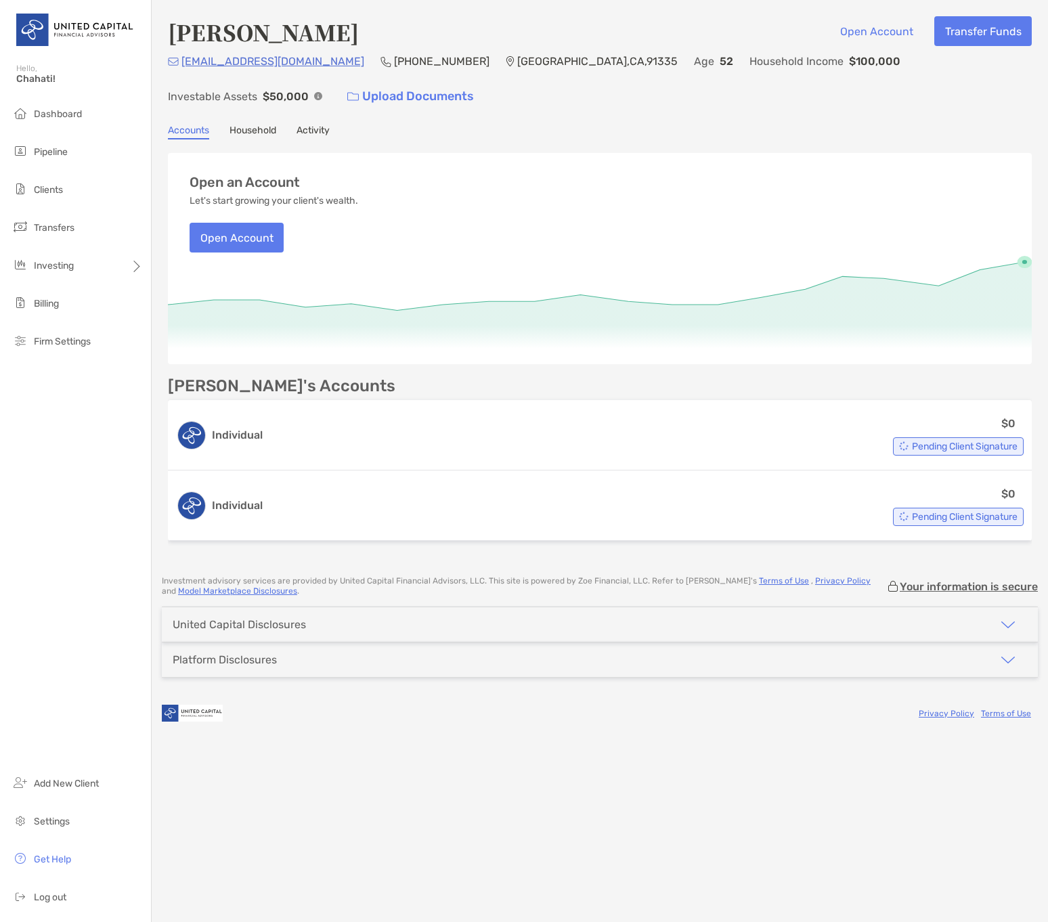
click at [261, 127] on link "Household" at bounding box center [253, 132] width 47 height 15
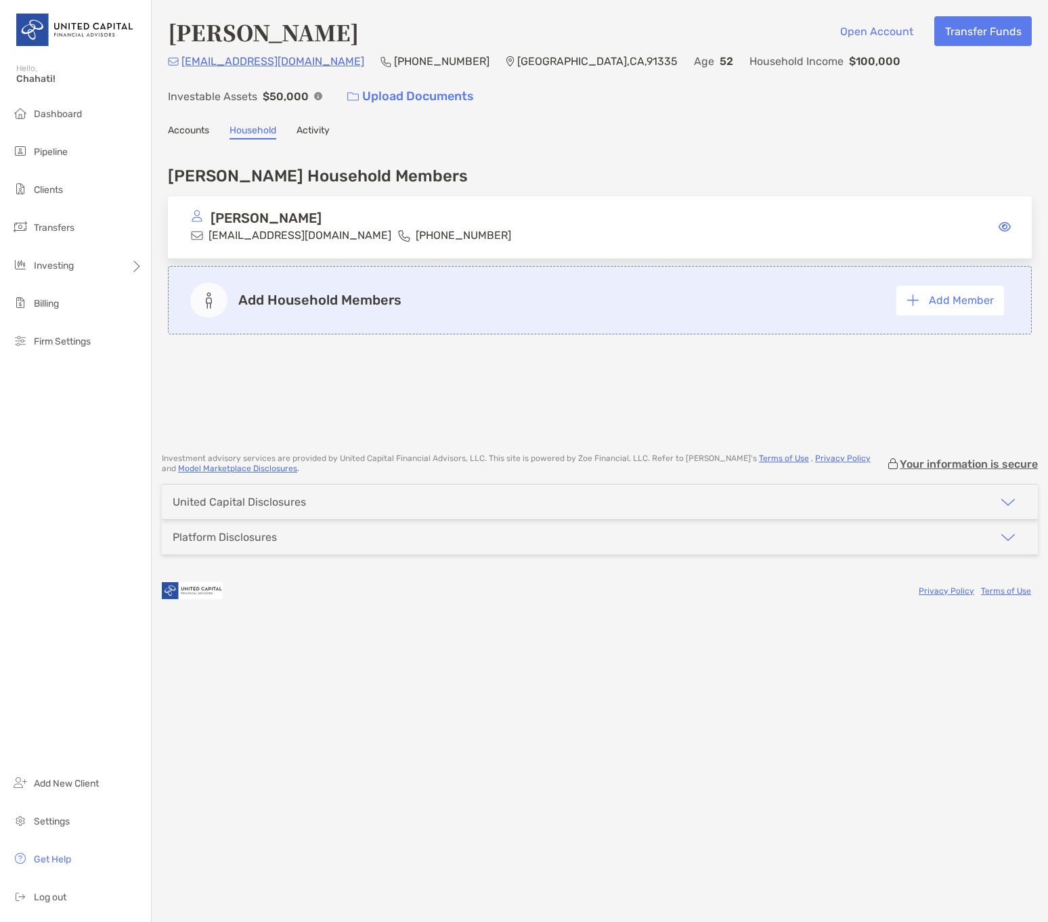
click at [312, 129] on link "Activity" at bounding box center [313, 132] width 33 height 15
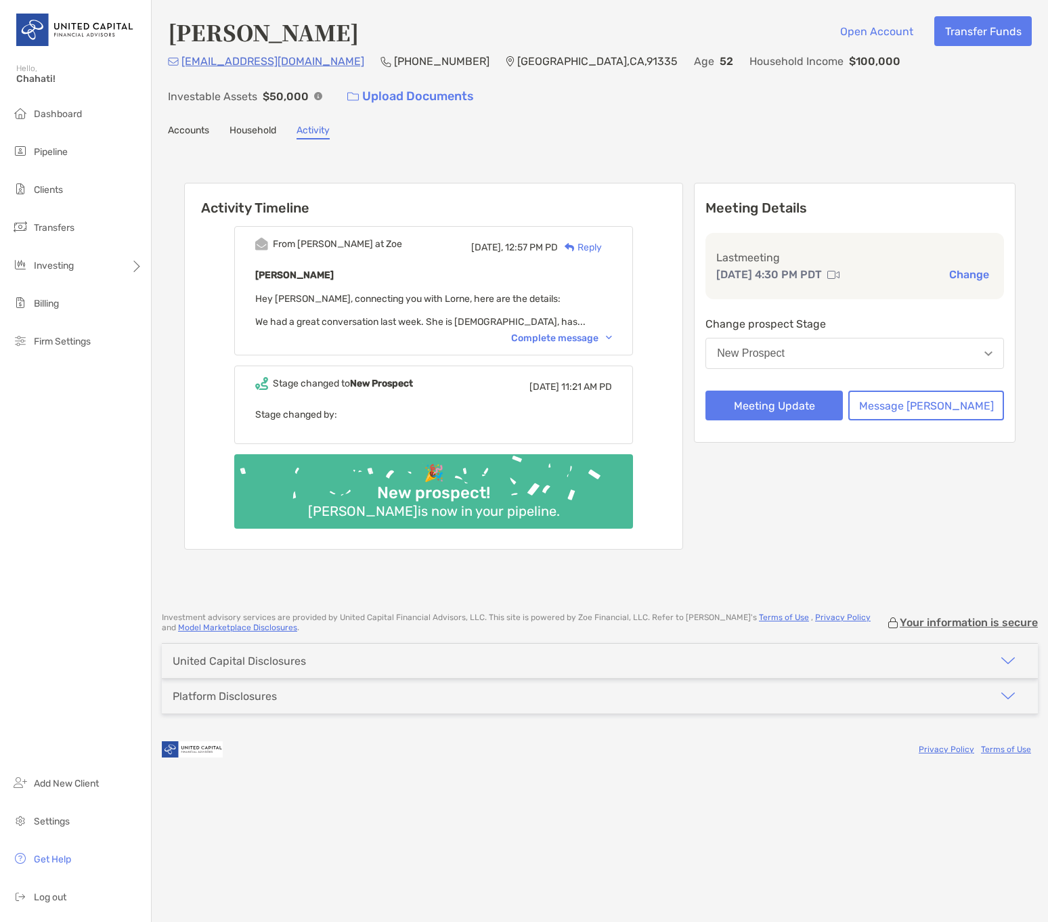
click at [785, 347] on div "New Prospect" at bounding box center [751, 353] width 68 height 12
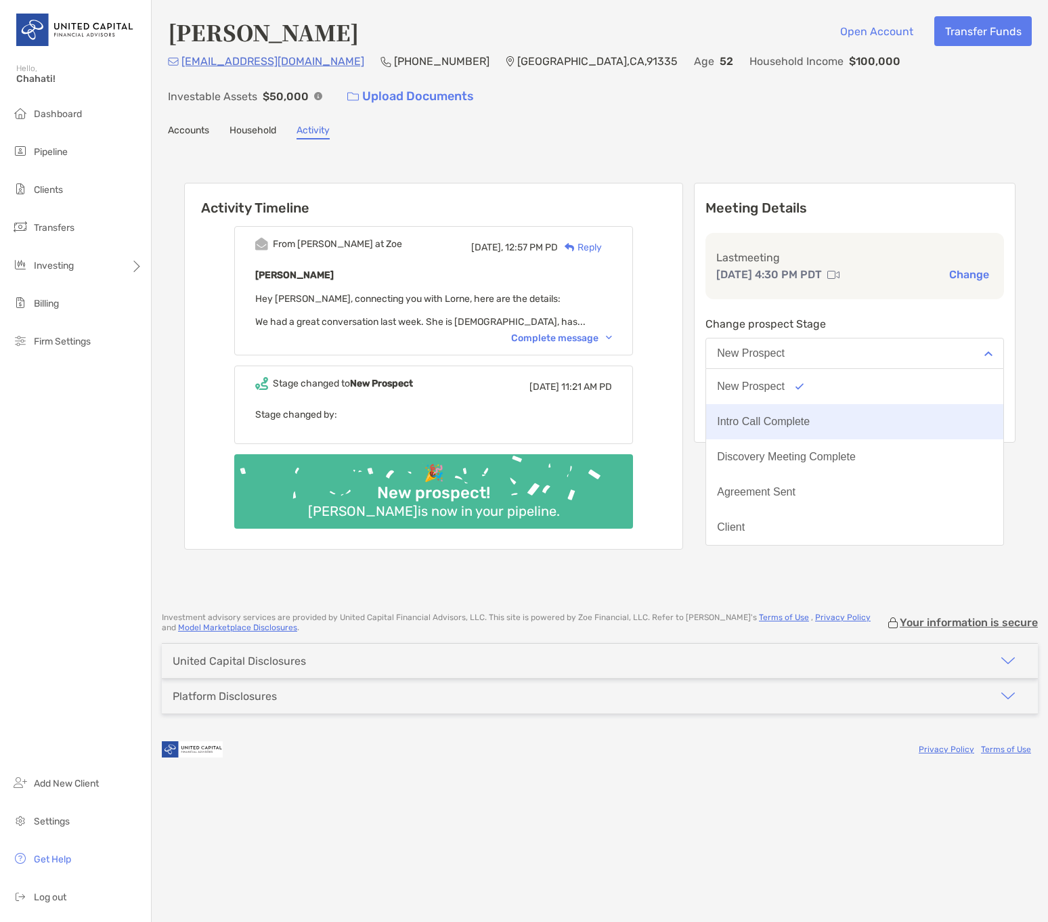
click at [796, 424] on div "Intro Call Complete" at bounding box center [763, 422] width 93 height 12
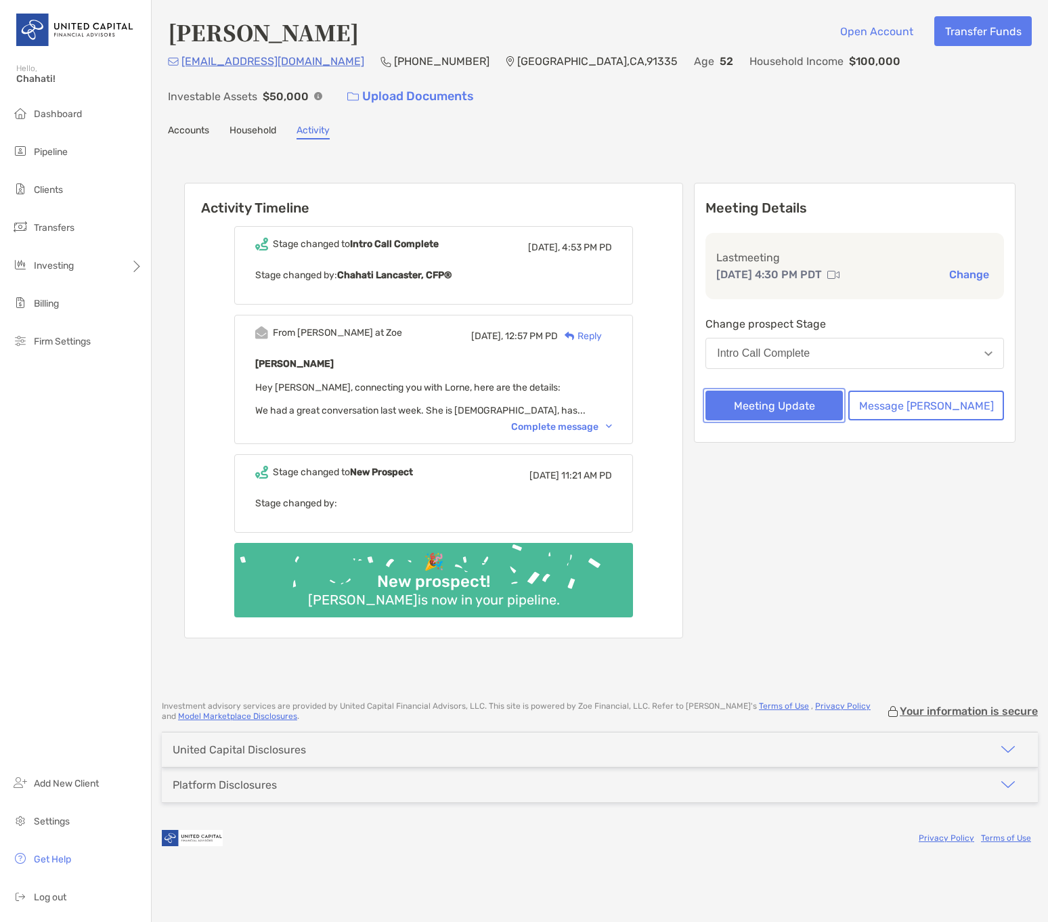
click at [804, 407] on button "Meeting Update" at bounding box center [774, 406] width 137 height 30
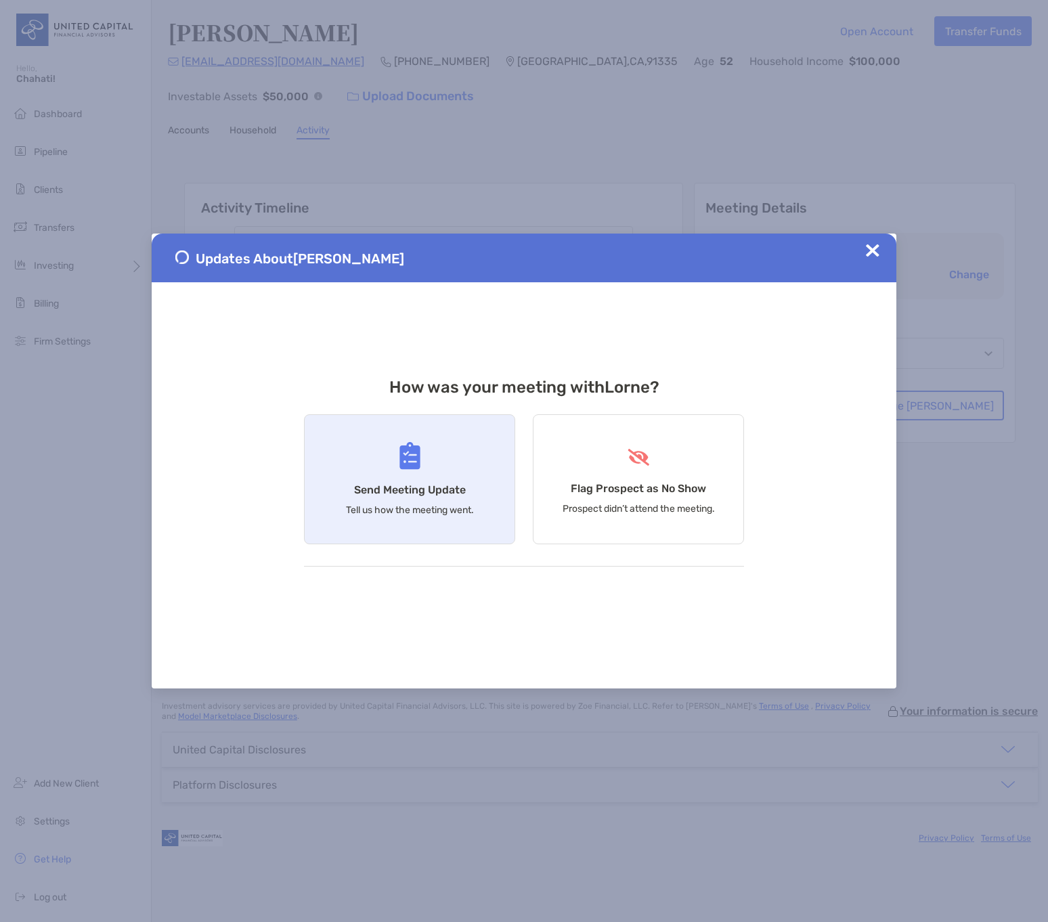
click at [435, 488] on h4 "Send Meeting Update" at bounding box center [410, 490] width 112 height 13
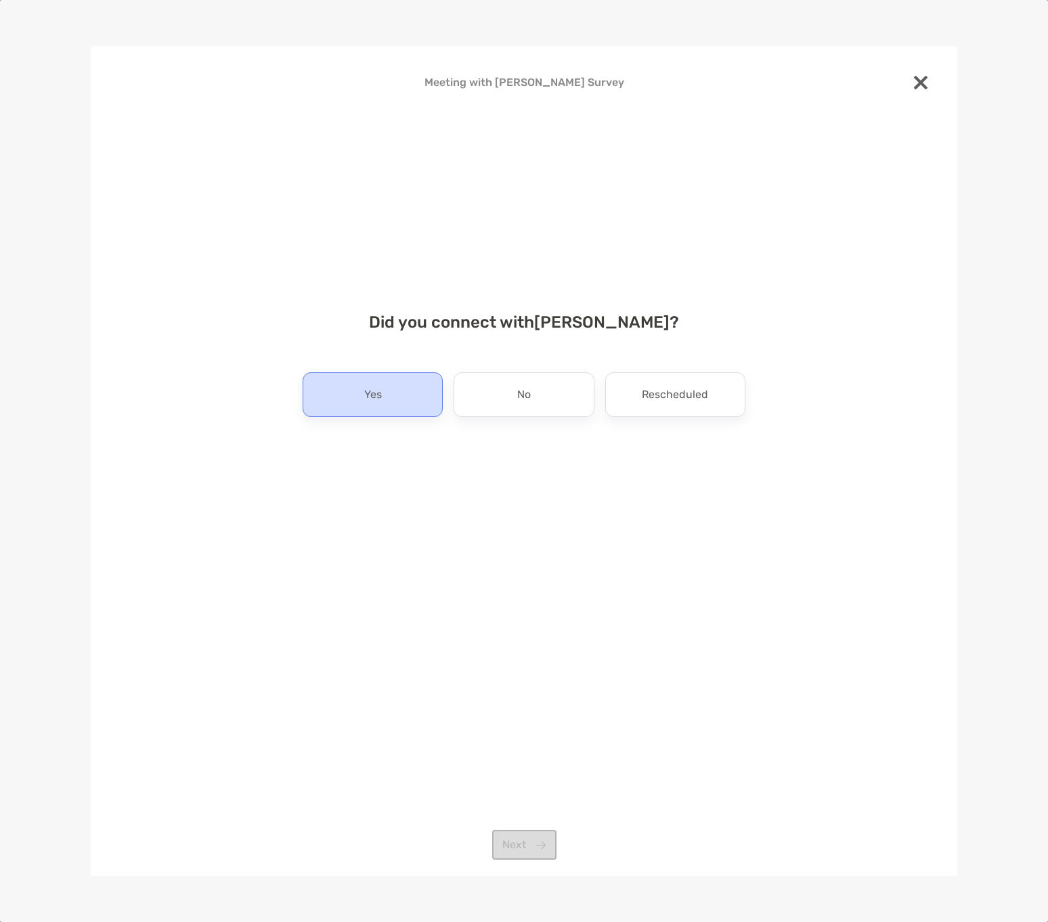
click at [418, 394] on div "Yes" at bounding box center [373, 394] width 140 height 45
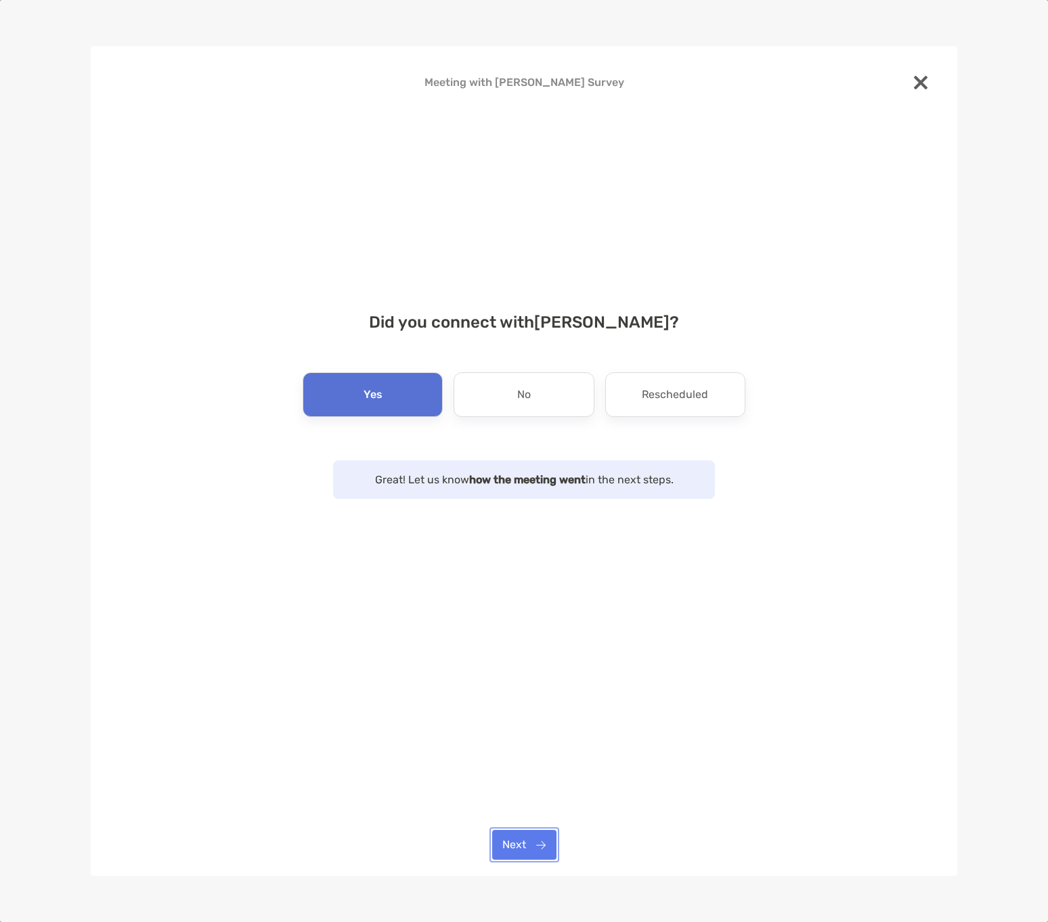
click at [528, 848] on button "Next" at bounding box center [524, 845] width 64 height 30
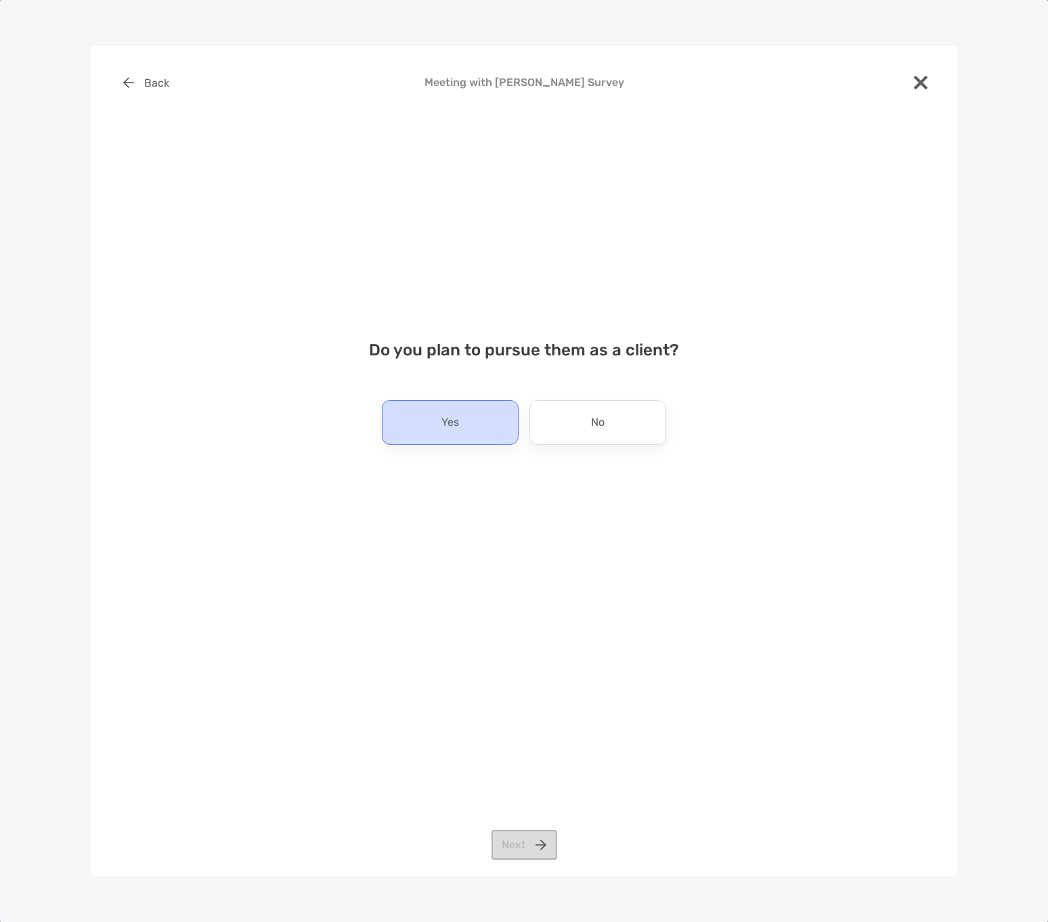
click at [479, 417] on div "Yes" at bounding box center [450, 422] width 137 height 45
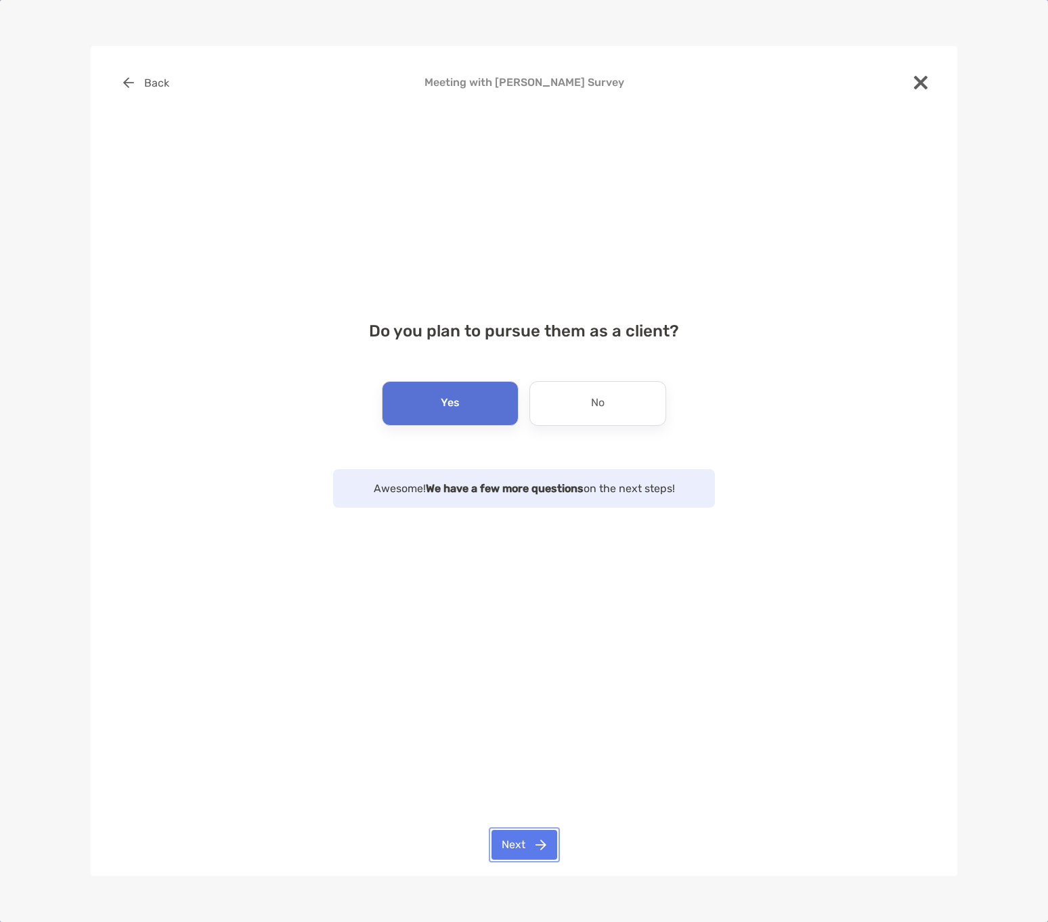
drag, startPoint x: 520, startPoint y: 853, endPoint x: 512, endPoint y: 839, distance: 15.8
click at [519, 853] on button "Next" at bounding box center [525, 845] width 66 height 30
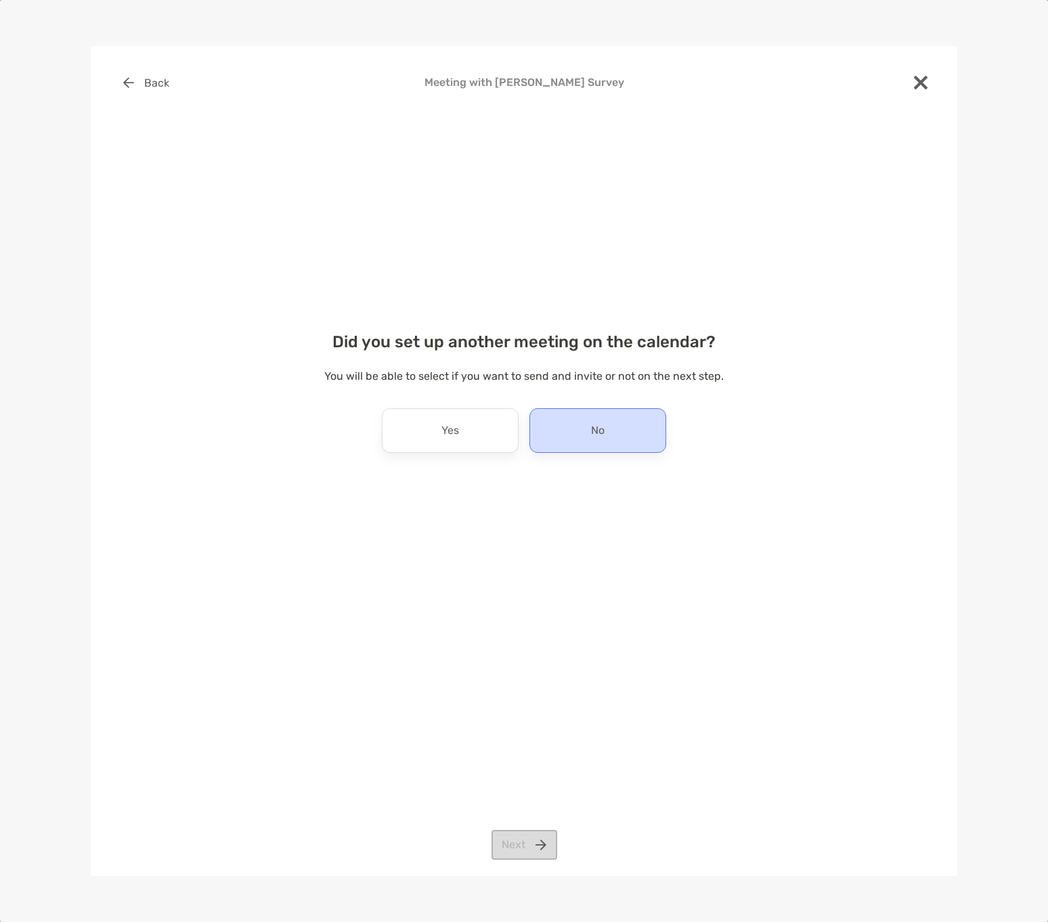
click at [551, 436] on div "No" at bounding box center [598, 430] width 137 height 45
click at [527, 846] on button "Next" at bounding box center [525, 845] width 66 height 30
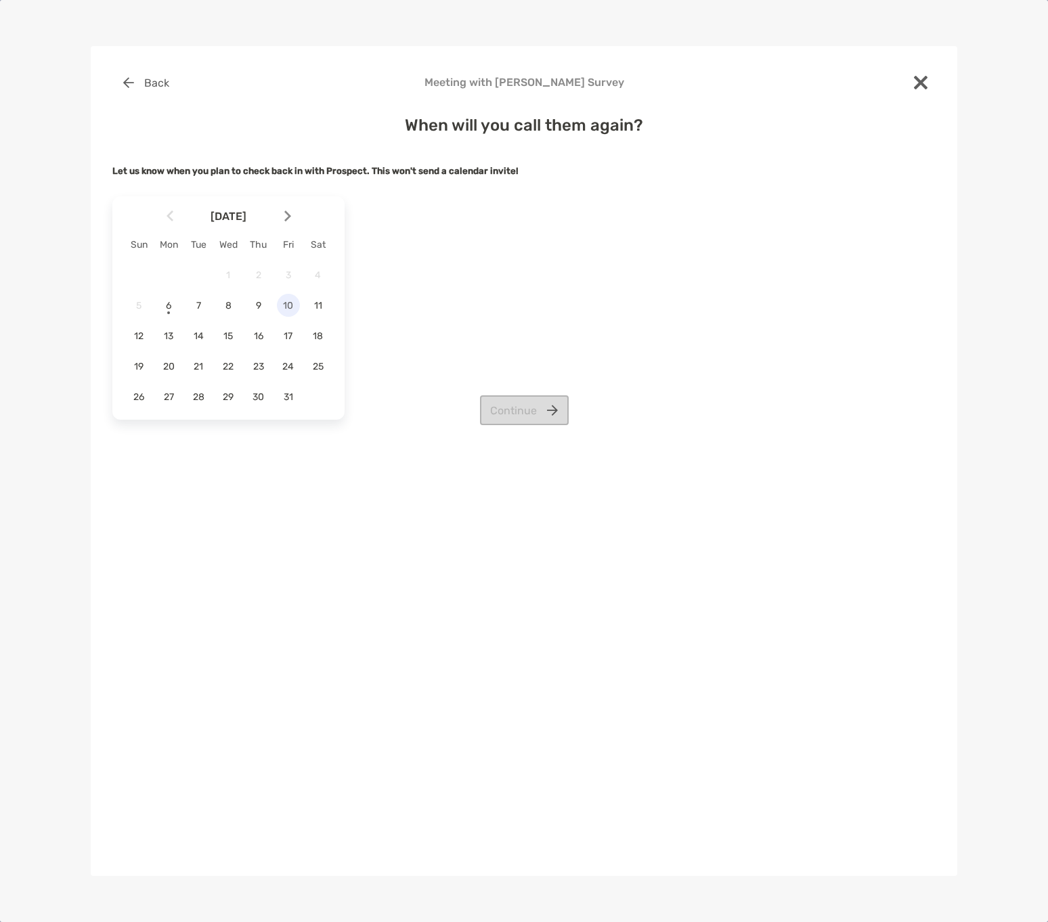
click at [285, 311] on span "10" at bounding box center [288, 306] width 23 height 12
click at [513, 410] on button "Continue" at bounding box center [524, 410] width 89 height 30
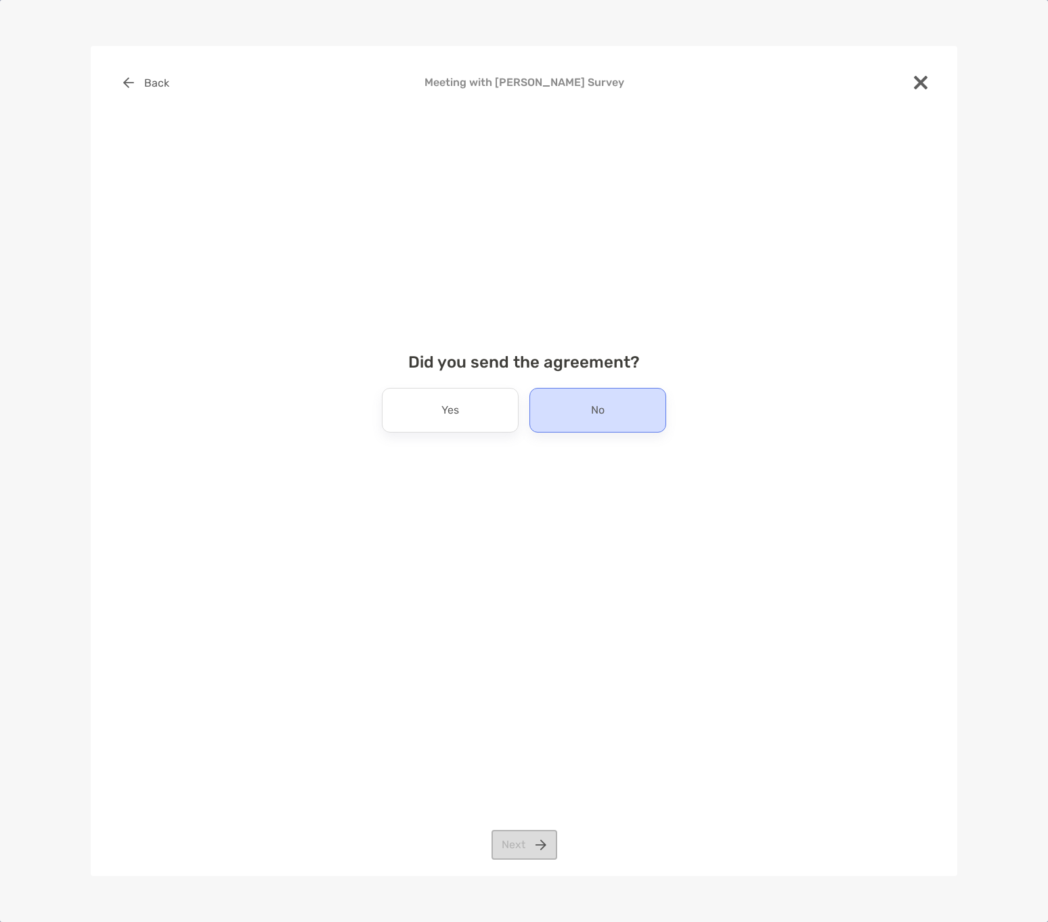
click at [626, 398] on div "No" at bounding box center [598, 410] width 137 height 45
click at [509, 849] on button "Next" at bounding box center [525, 845] width 66 height 30
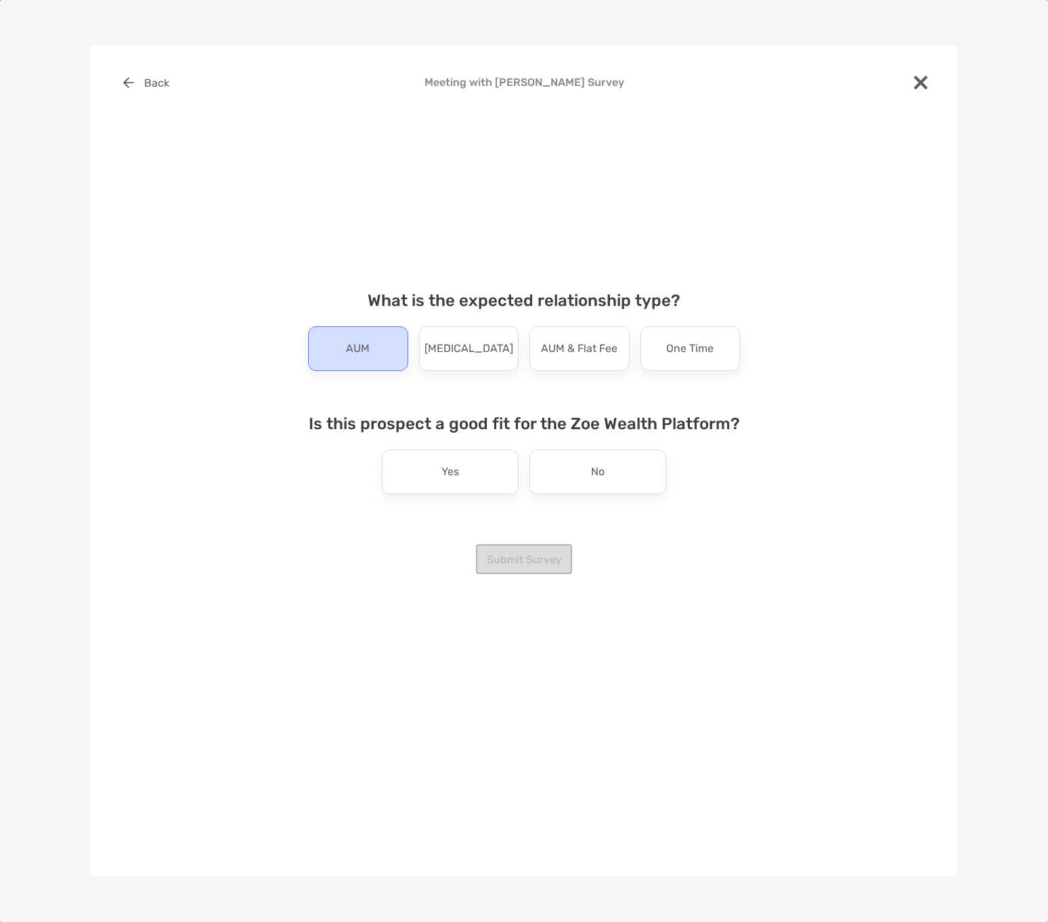
click at [374, 356] on div "AUM" at bounding box center [358, 348] width 100 height 45
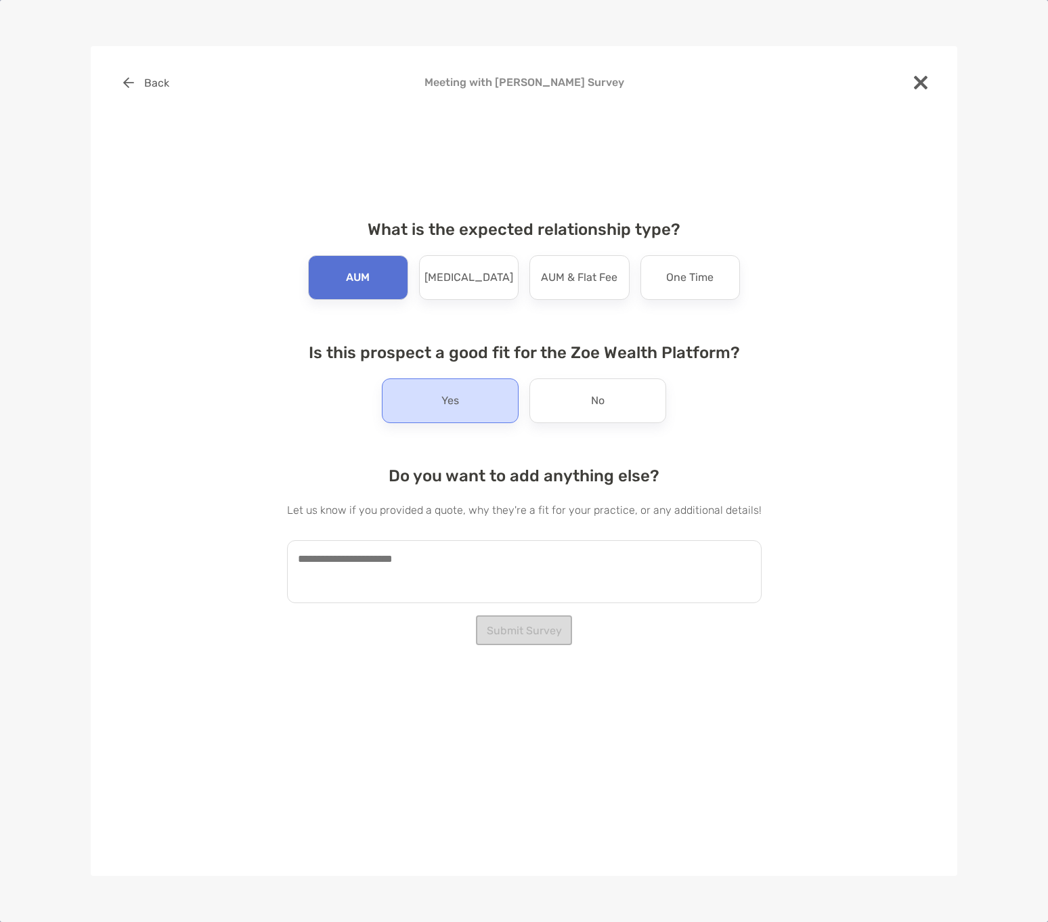
click at [435, 402] on div "Yes" at bounding box center [450, 401] width 137 height 45
click at [467, 570] on textarea at bounding box center [524, 571] width 475 height 63
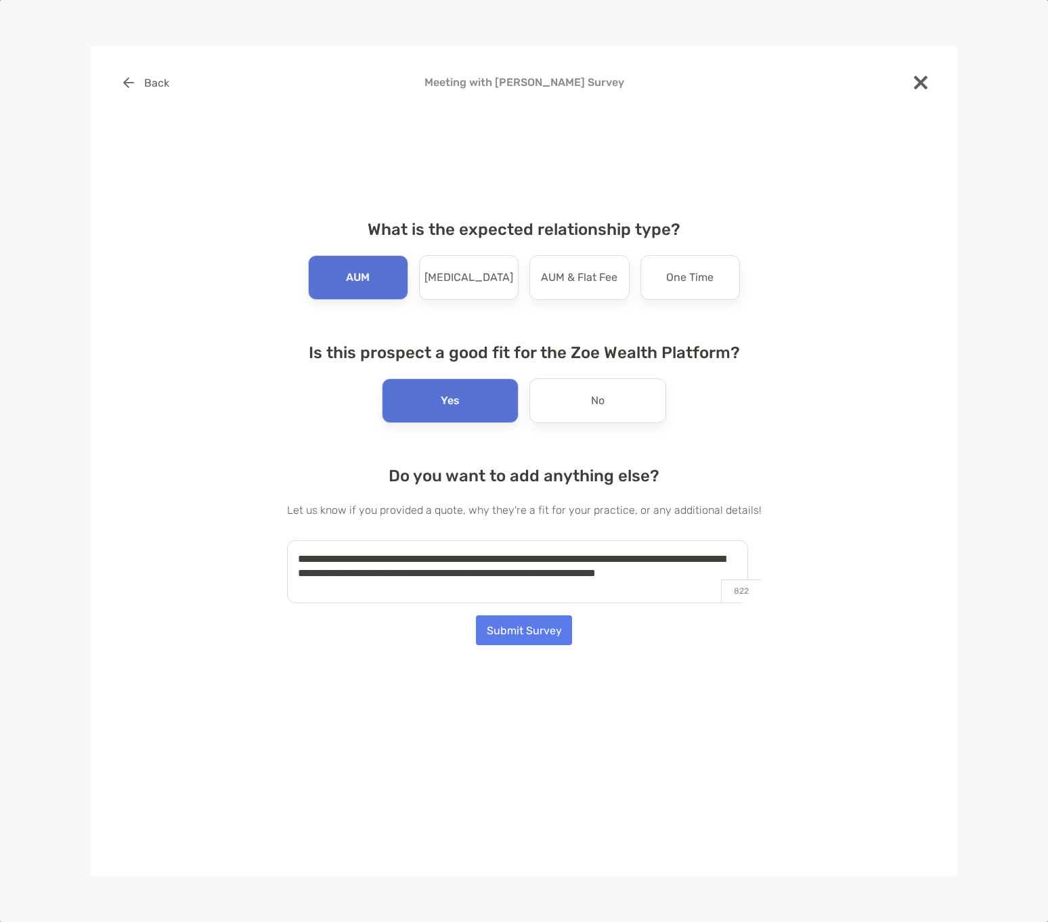
click at [473, 585] on textarea "**********" at bounding box center [517, 571] width 461 height 63
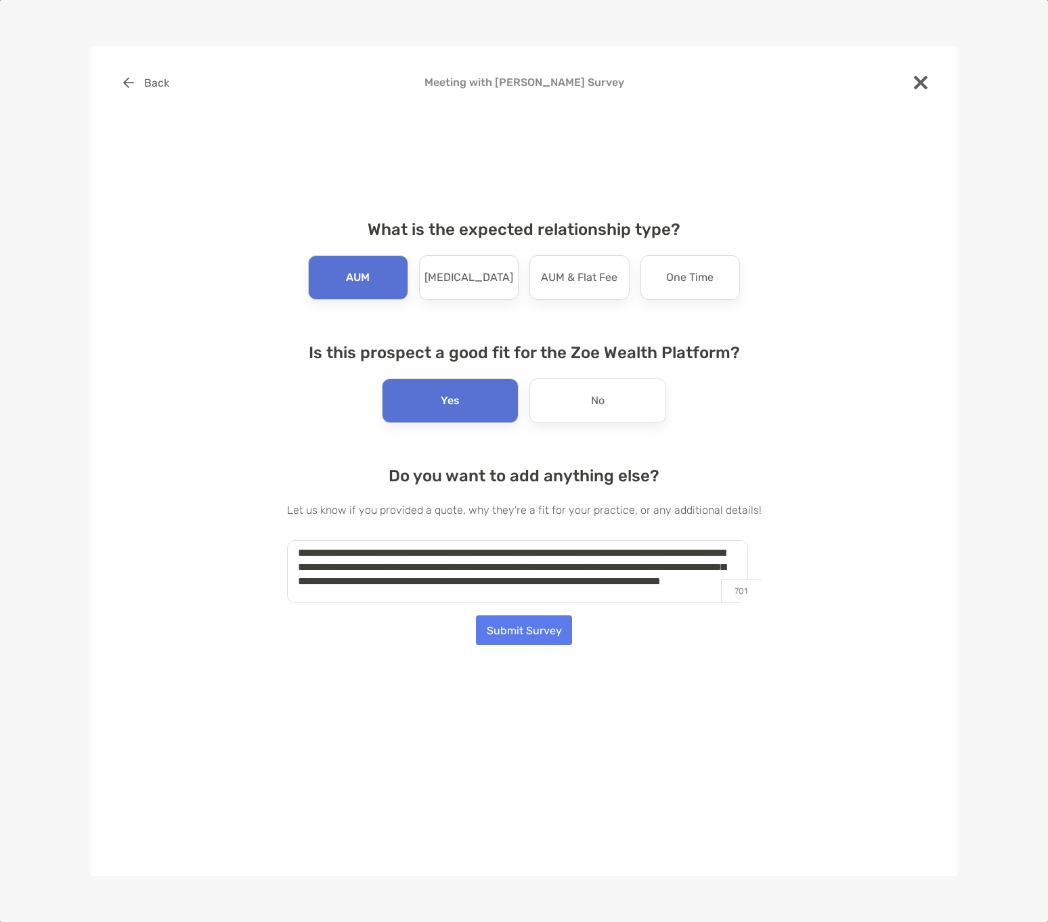
type textarea "**********"
click at [530, 631] on button "Submit Survey" at bounding box center [524, 631] width 96 height 30
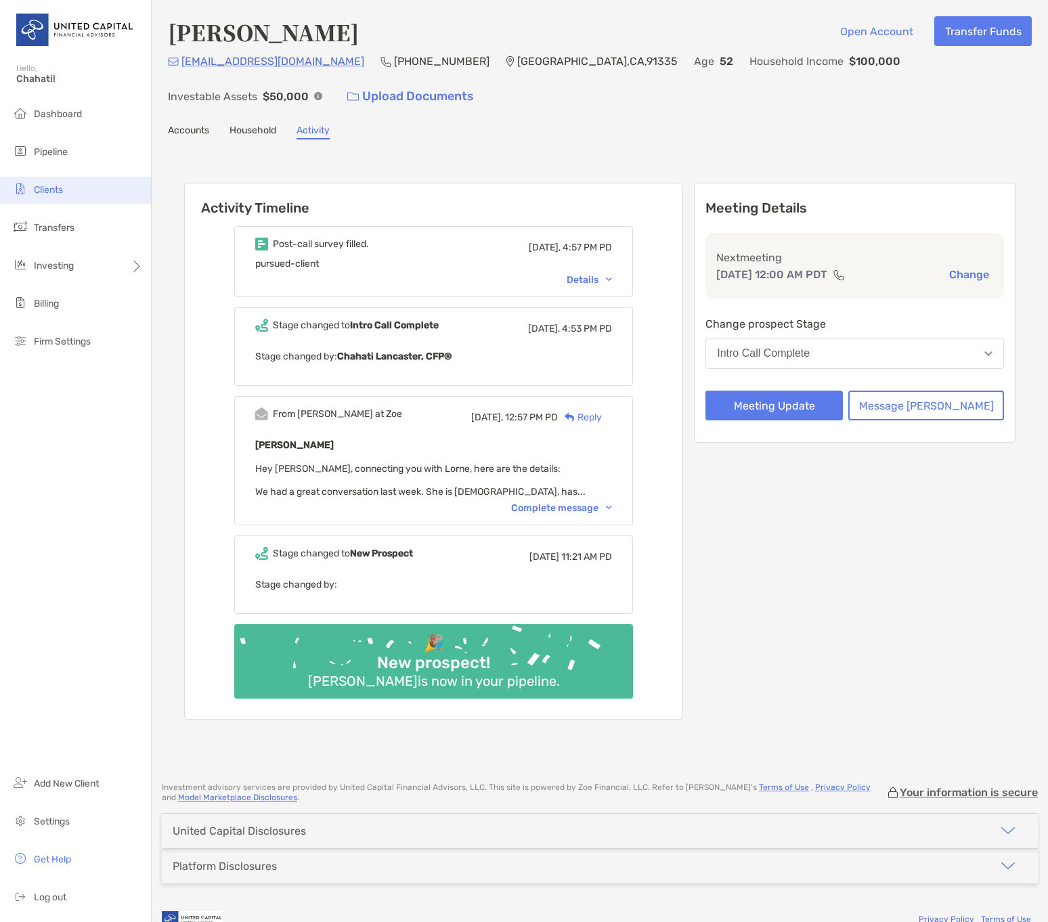
click at [47, 194] on span "Clients" at bounding box center [48, 190] width 29 height 12
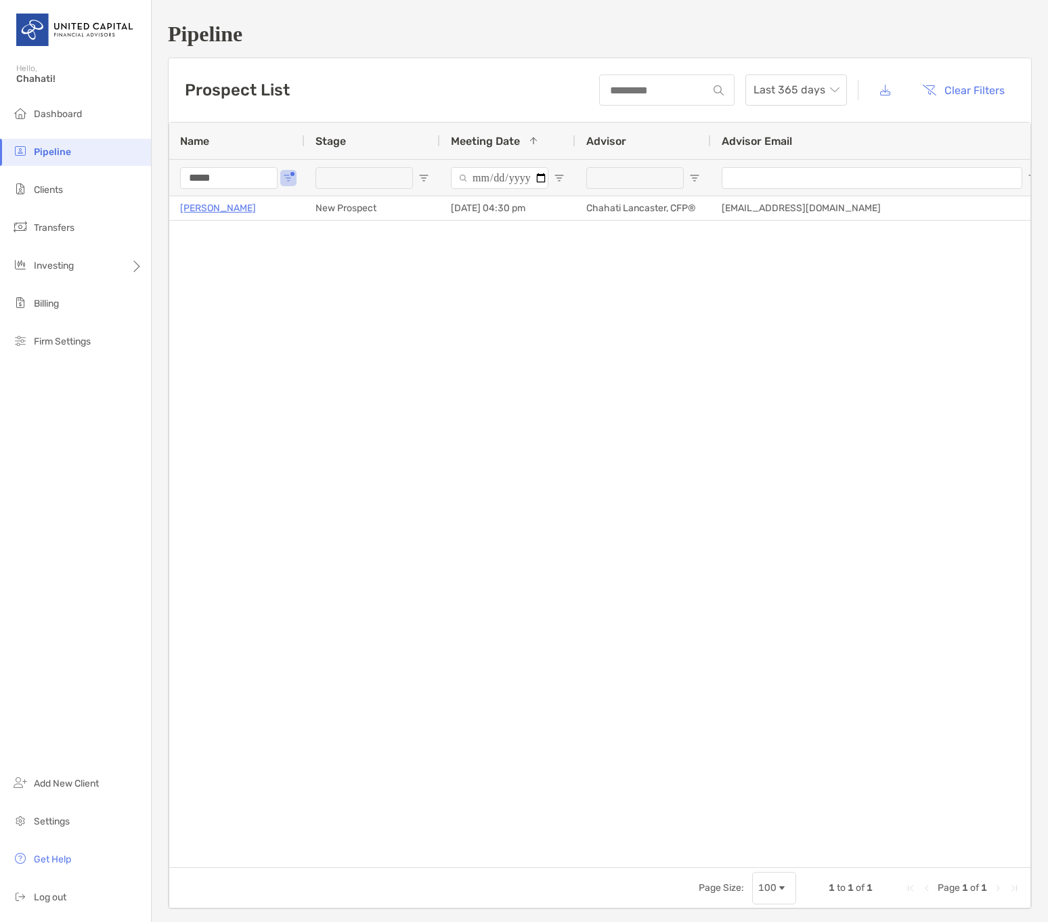
click at [469, 307] on div "[PERSON_NAME] New Prospect [DATE] 04:30 pm [PERSON_NAME], CFP® [EMAIL_ADDRESS][…" at bounding box center [599, 526] width 861 height 661
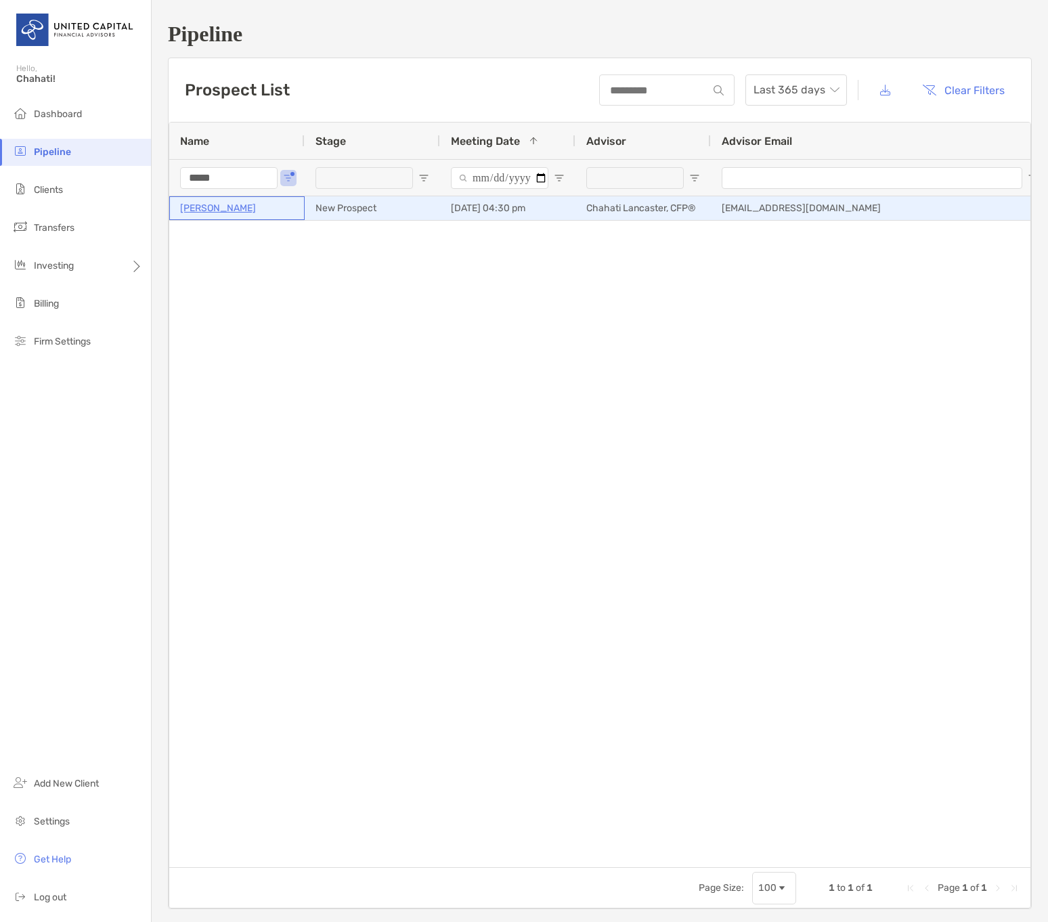
click at [217, 207] on p "[PERSON_NAME]" at bounding box center [218, 208] width 76 height 17
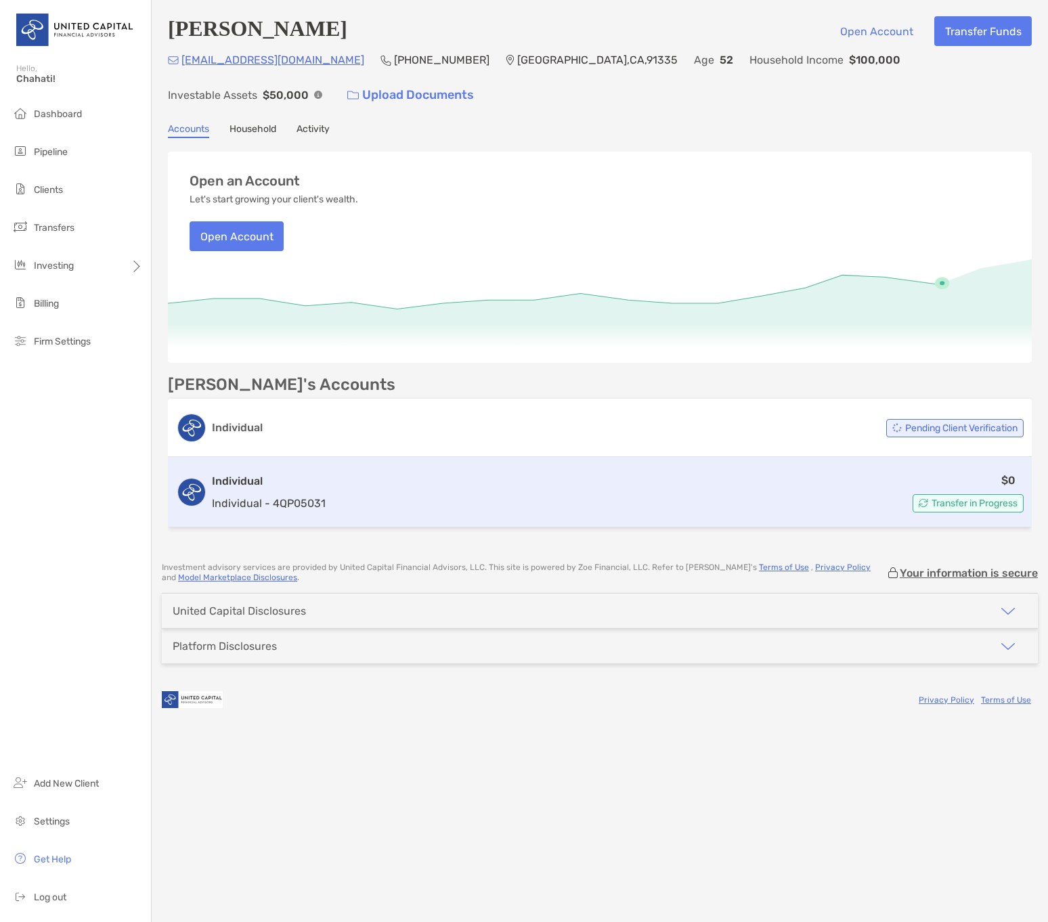
click at [246, 479] on h3 "Individual" at bounding box center [269, 481] width 114 height 16
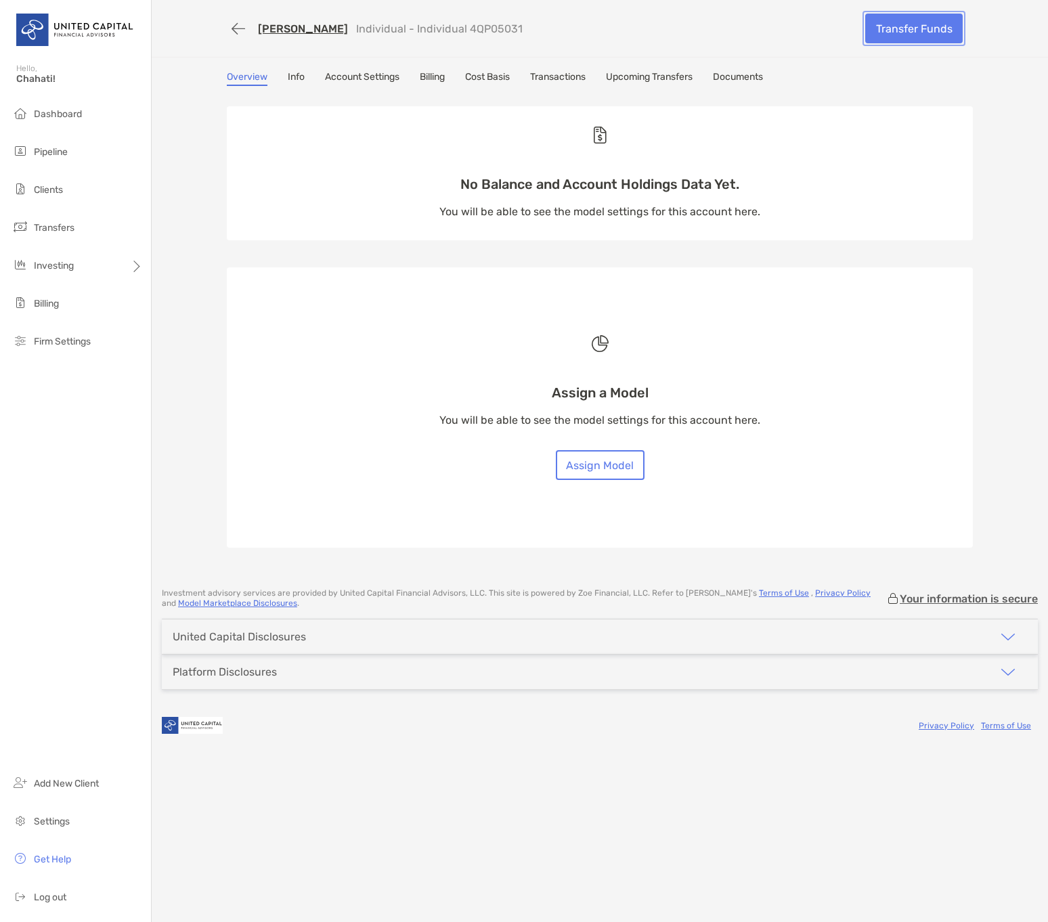
click at [905, 27] on link "Transfer Funds" at bounding box center [914, 29] width 98 height 30
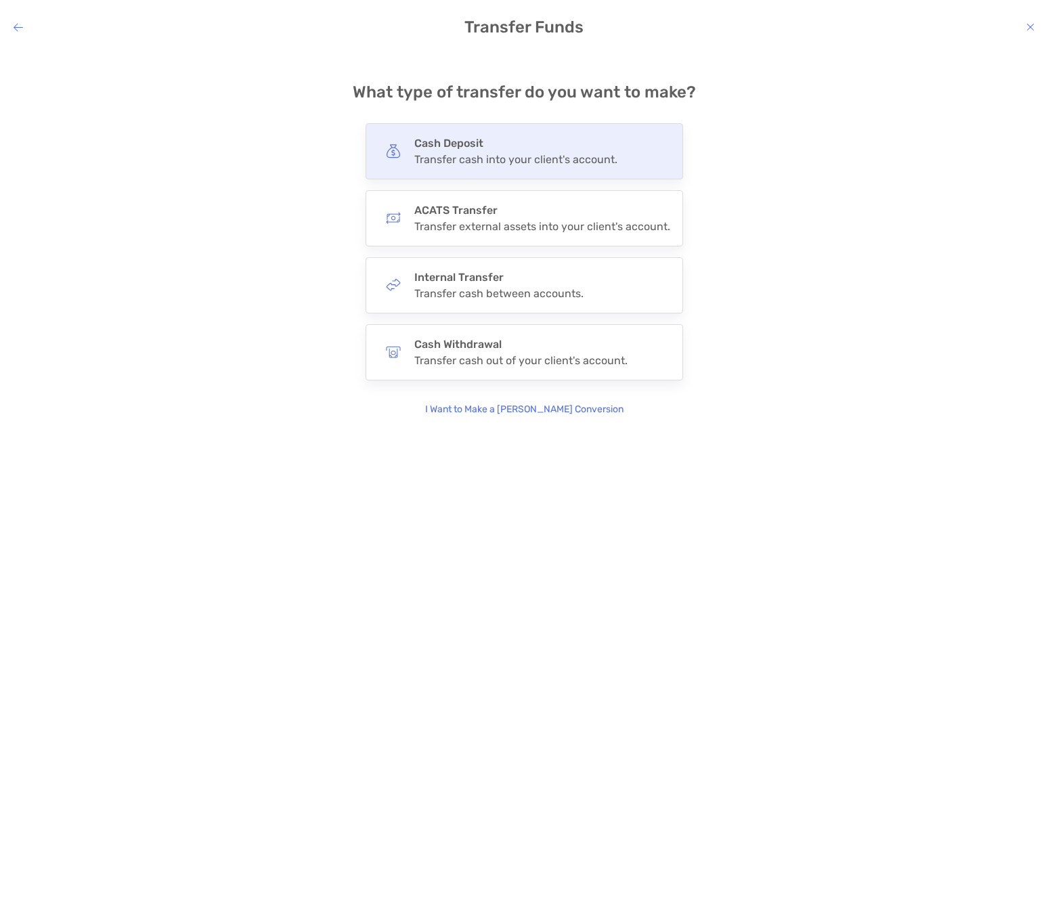
click at [479, 158] on div "Transfer cash into your client's account." at bounding box center [515, 159] width 203 height 13
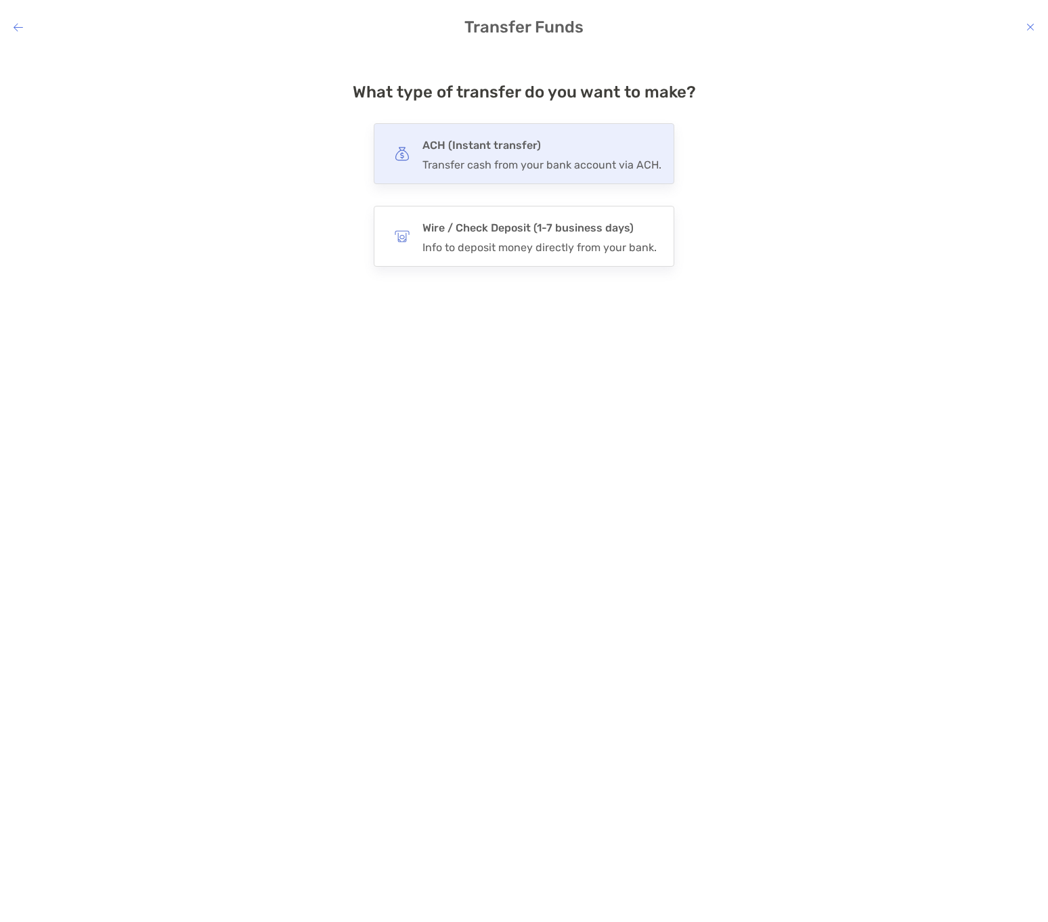
click at [505, 152] on h4 "ACH (Instant transfer)" at bounding box center [542, 145] width 239 height 19
click at [0, 0] on input "***" at bounding box center [0, 0] width 0 height 0
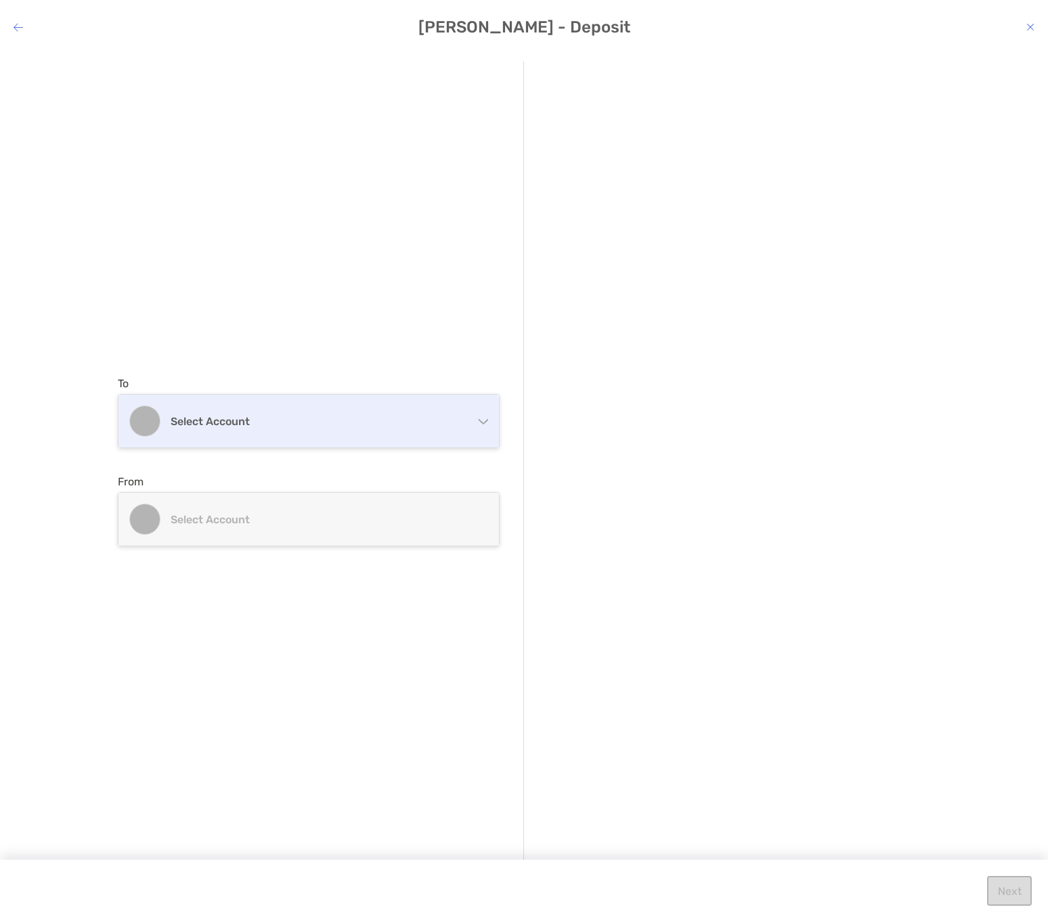
click at [423, 408] on div "Select account" at bounding box center [309, 421] width 381 height 53
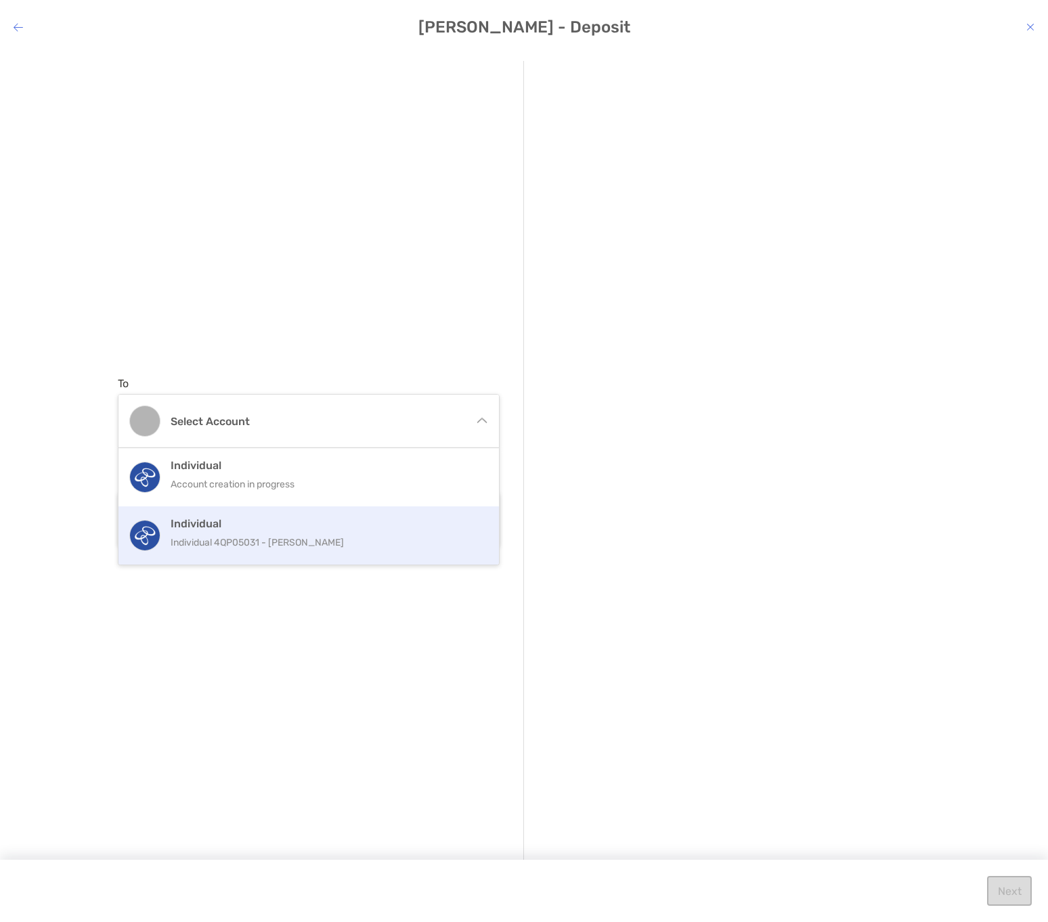
click at [385, 542] on p "Individual 4QP05031 - Lorne Ross" at bounding box center [323, 542] width 305 height 17
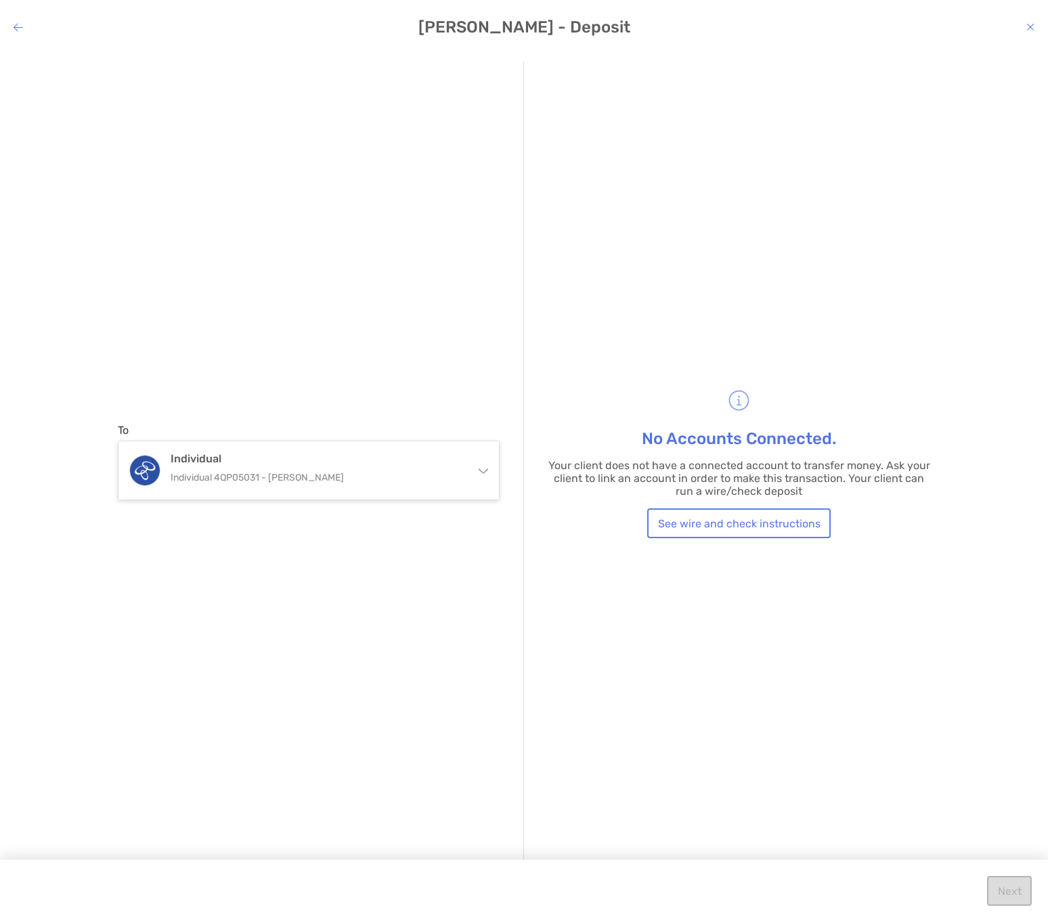
click at [1025, 26] on h4 "Lorne Ross - Deposit" at bounding box center [524, 27] width 1048 height 19
click at [1033, 29] on icon "modal" at bounding box center [1031, 27] width 8 height 11
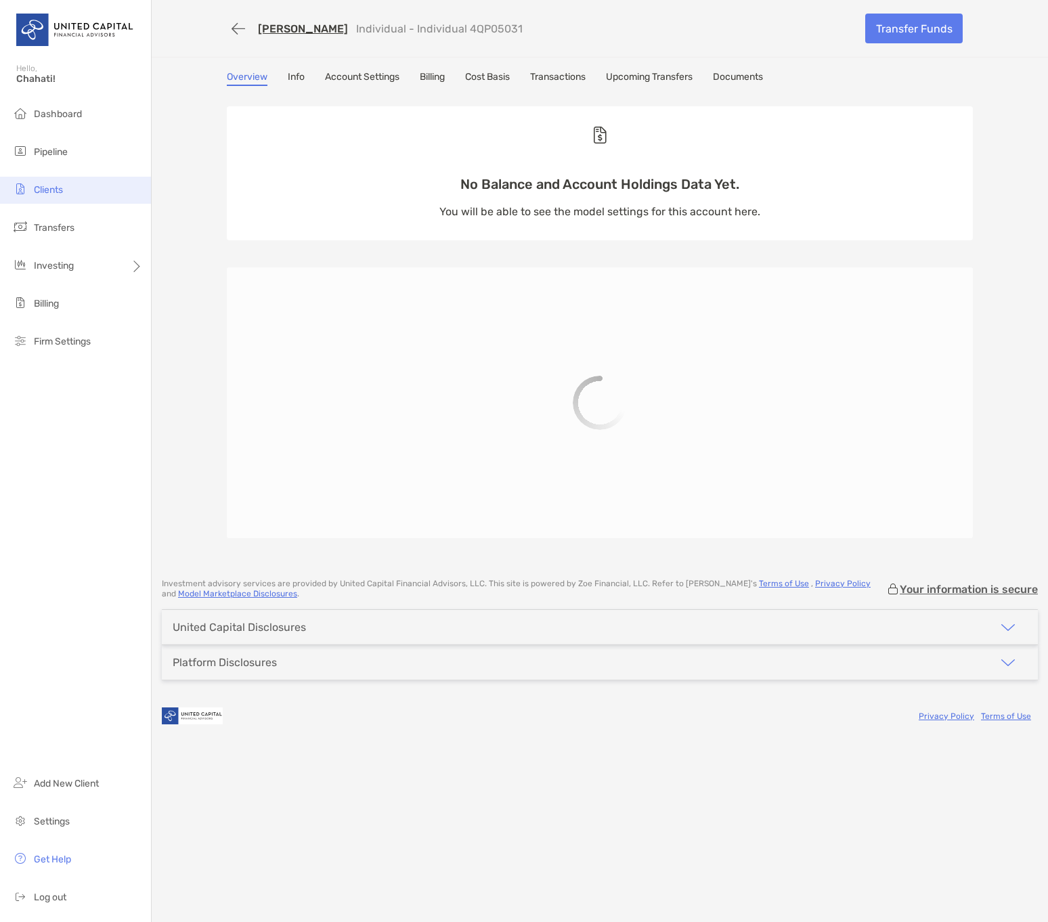
click at [59, 187] on span "Clients" at bounding box center [48, 190] width 29 height 12
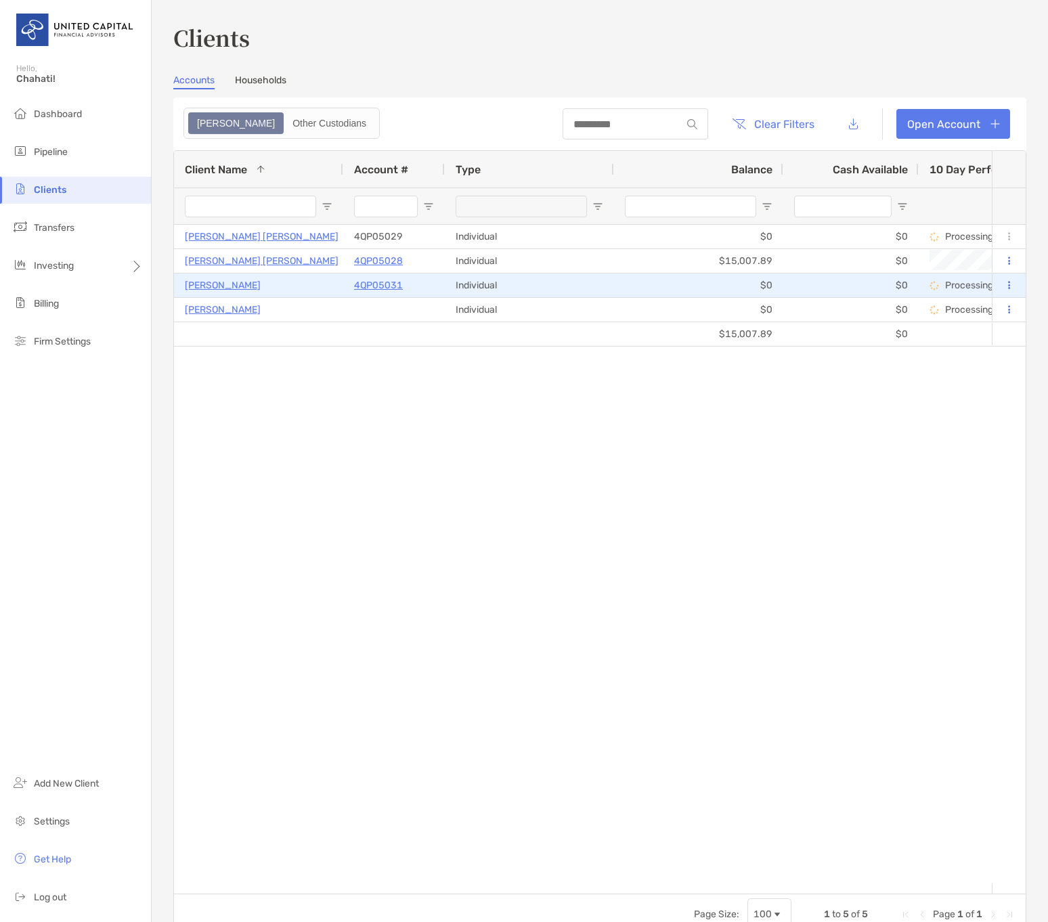
click at [398, 283] on p "4QP05031" at bounding box center [378, 285] width 49 height 17
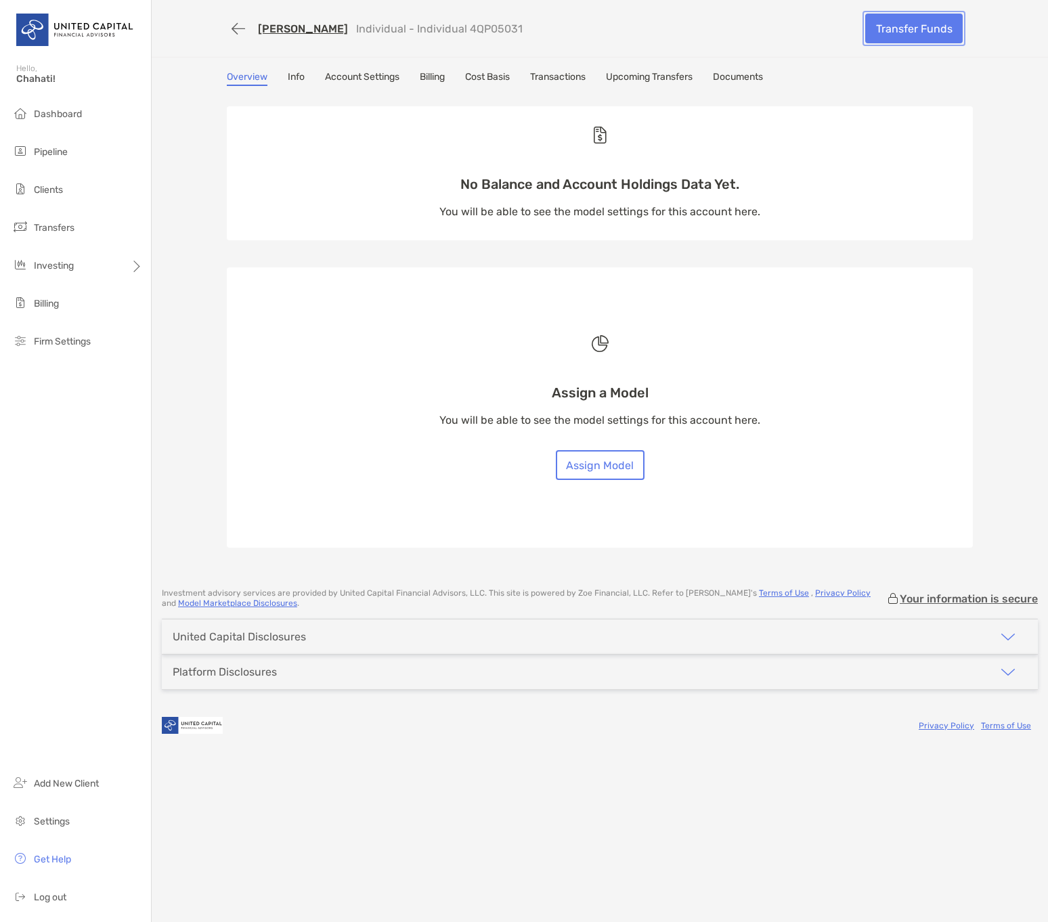
click at [904, 36] on link "Transfer Funds" at bounding box center [914, 29] width 98 height 30
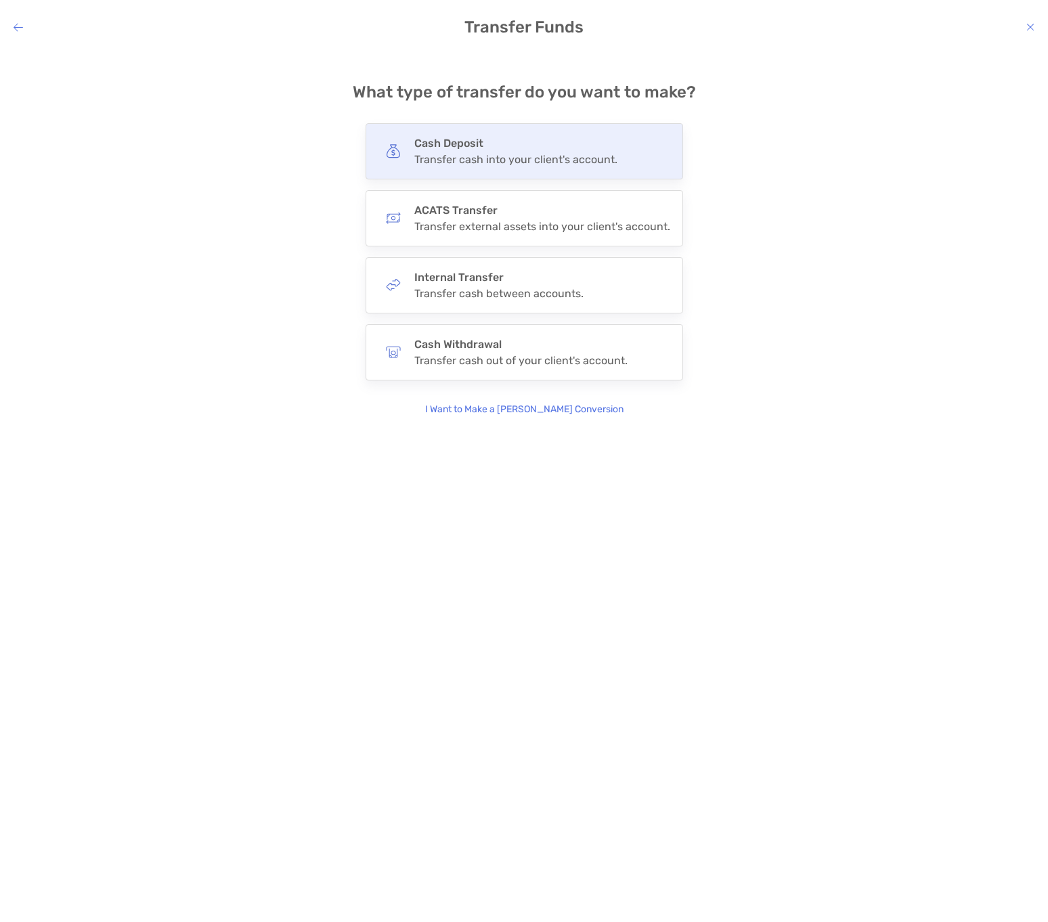
click at [578, 147] on h4 "Cash Deposit" at bounding box center [515, 143] width 203 height 13
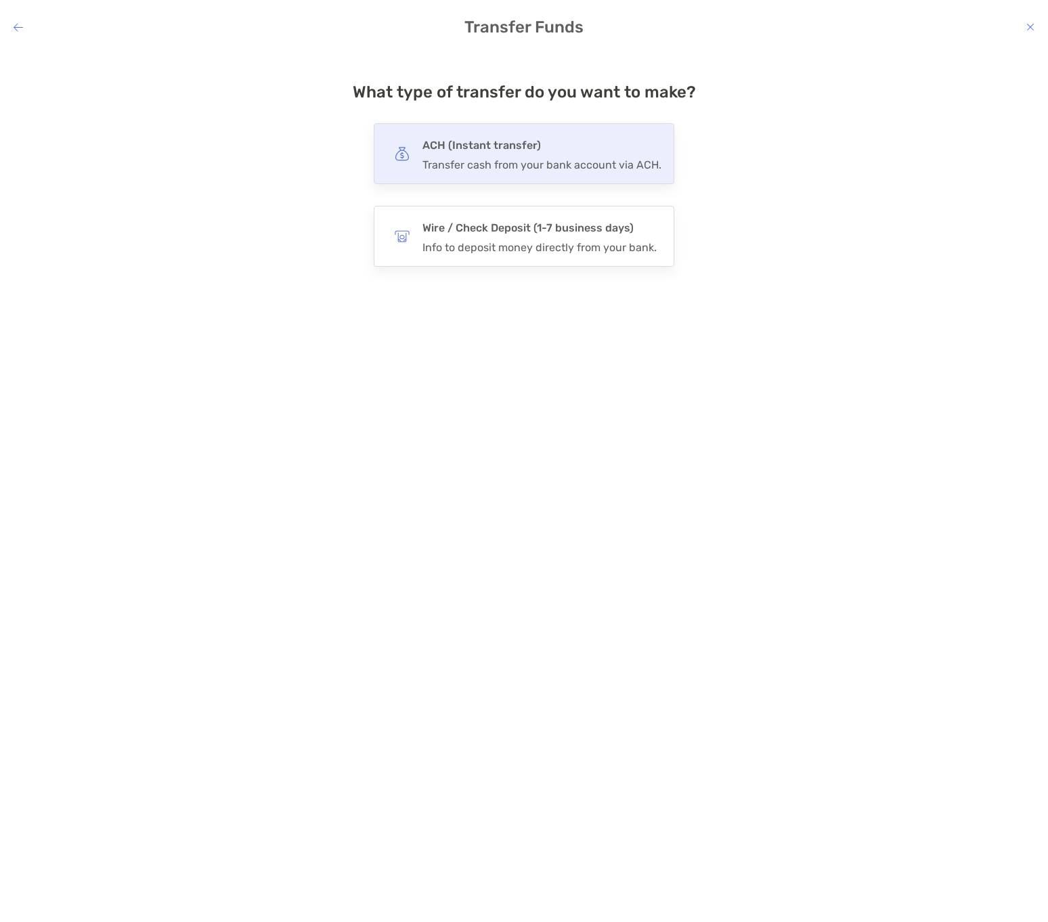
click at [548, 165] on div "Transfer cash from your bank account via ACH." at bounding box center [542, 164] width 239 height 13
click at [0, 0] on input "***" at bounding box center [0, 0] width 0 height 0
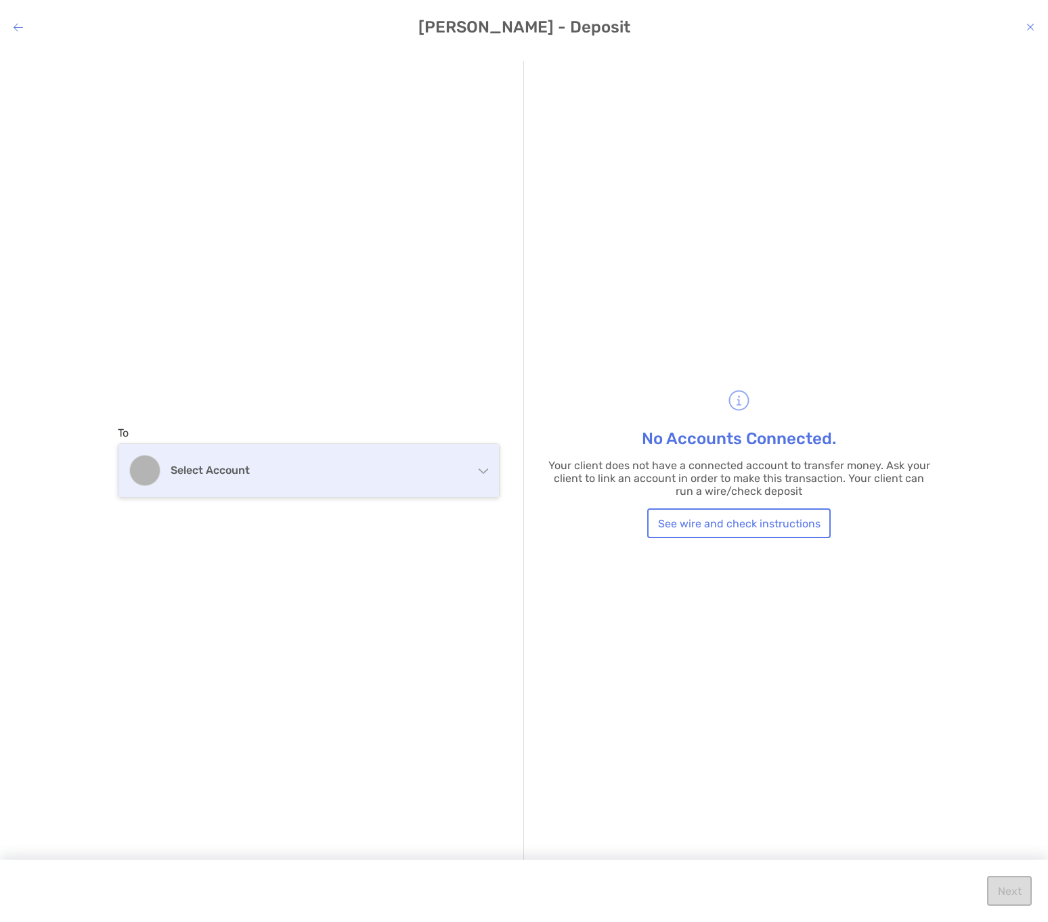
click at [475, 470] on div "Select account" at bounding box center [309, 470] width 381 height 53
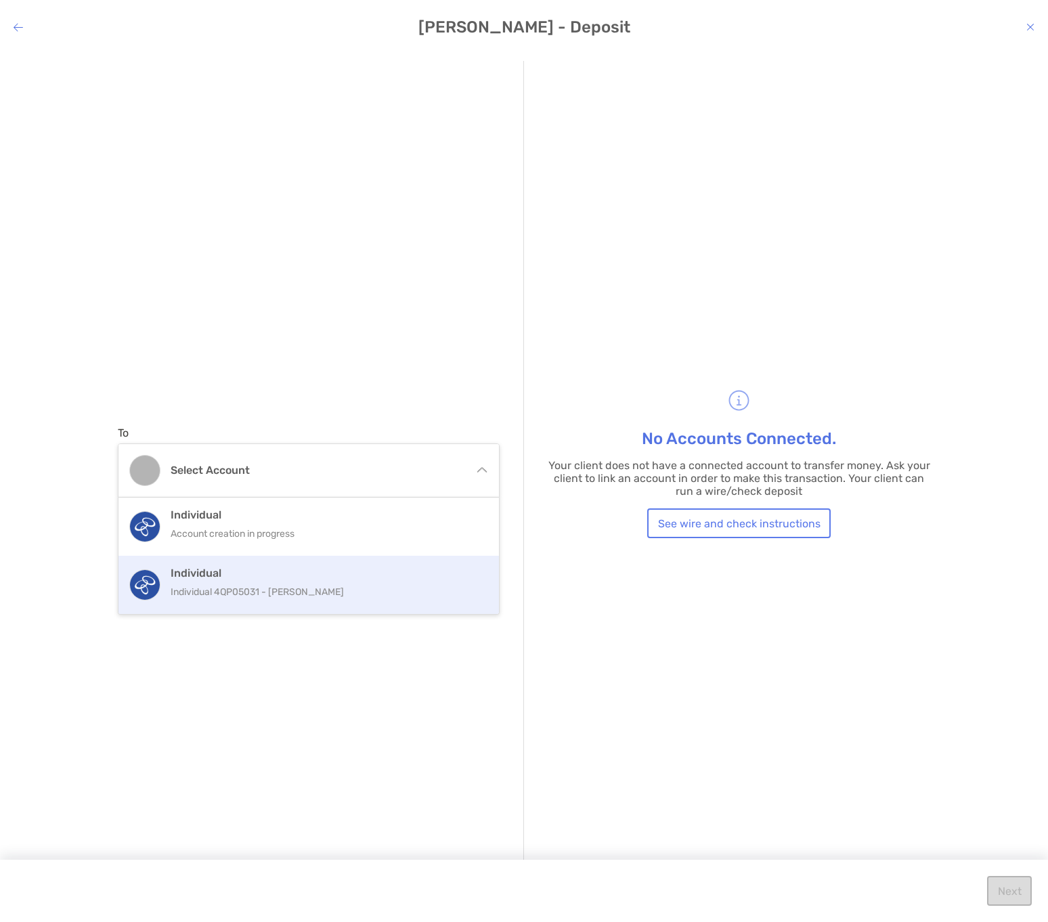
click at [374, 588] on p "Individual 4QP05031 - Lorne Ross" at bounding box center [323, 592] width 305 height 17
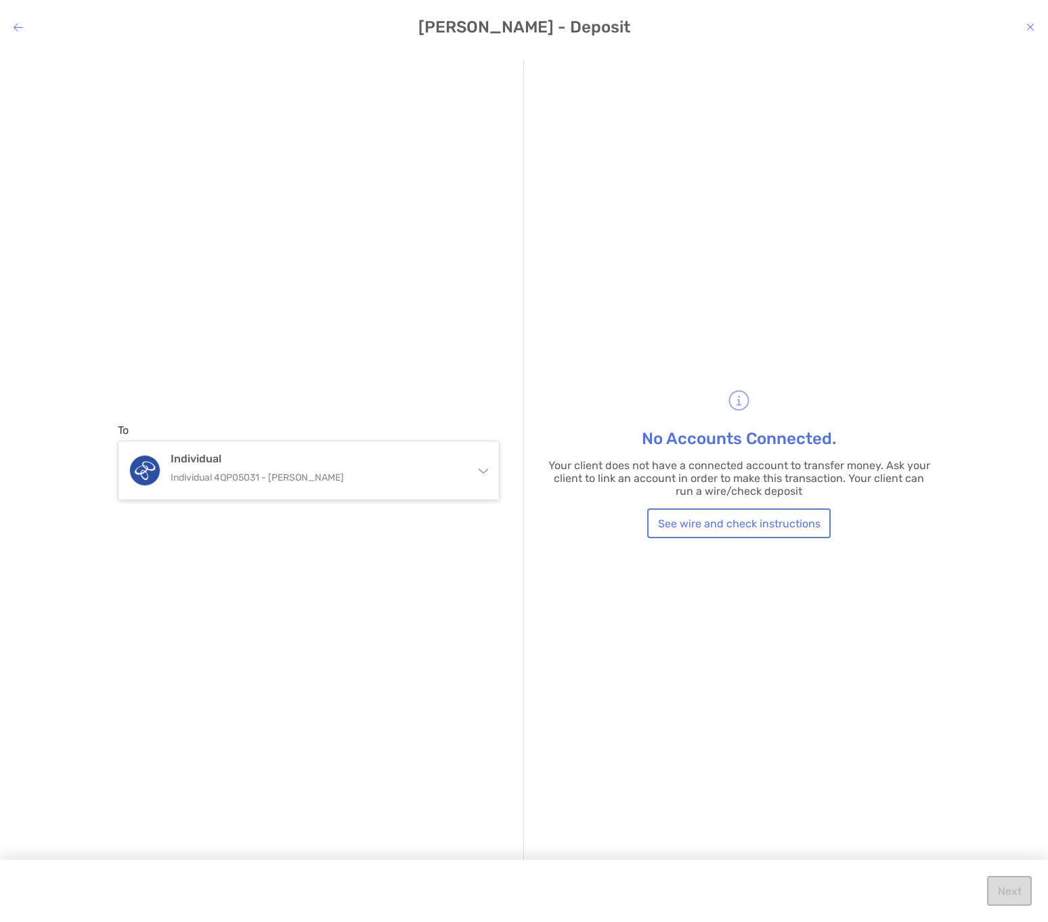
click at [1035, 25] on h4 "Lorne Ross - Deposit" at bounding box center [524, 27] width 1048 height 19
click at [1030, 26] on icon "modal" at bounding box center [1031, 27] width 8 height 11
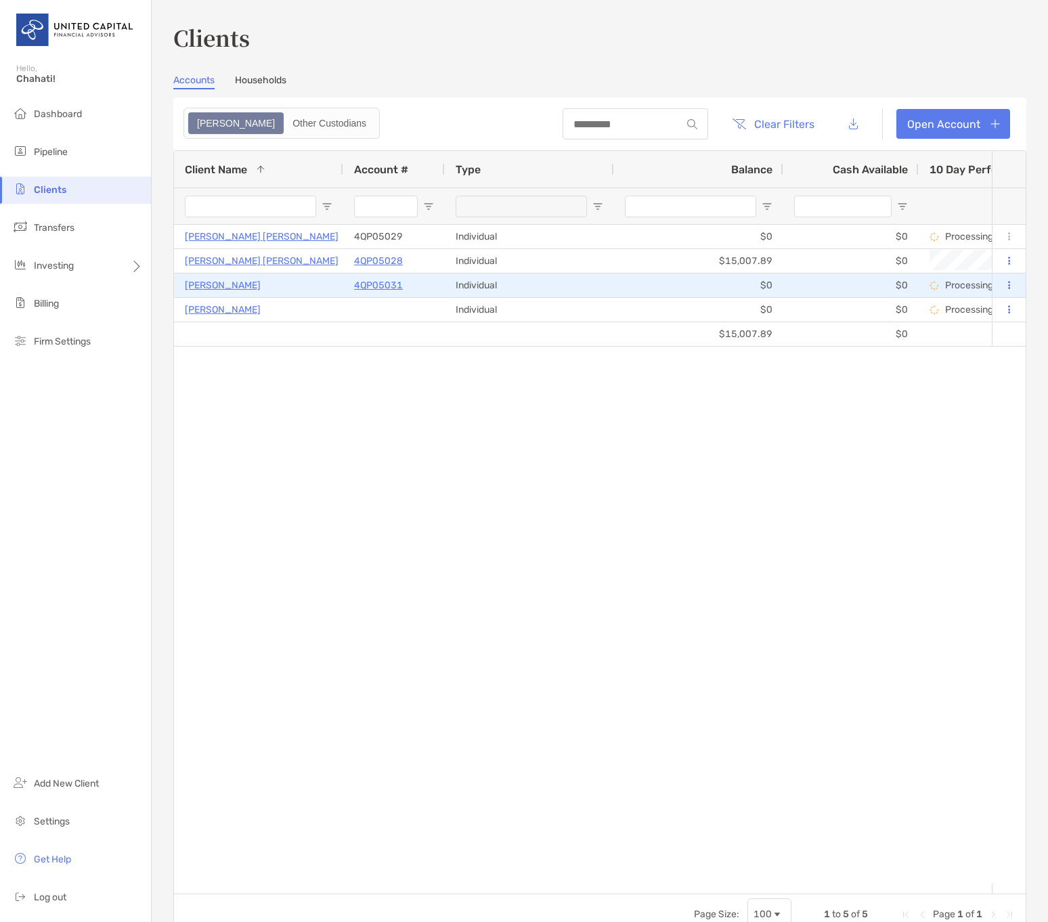
click at [205, 286] on p "[PERSON_NAME]" at bounding box center [223, 285] width 76 height 17
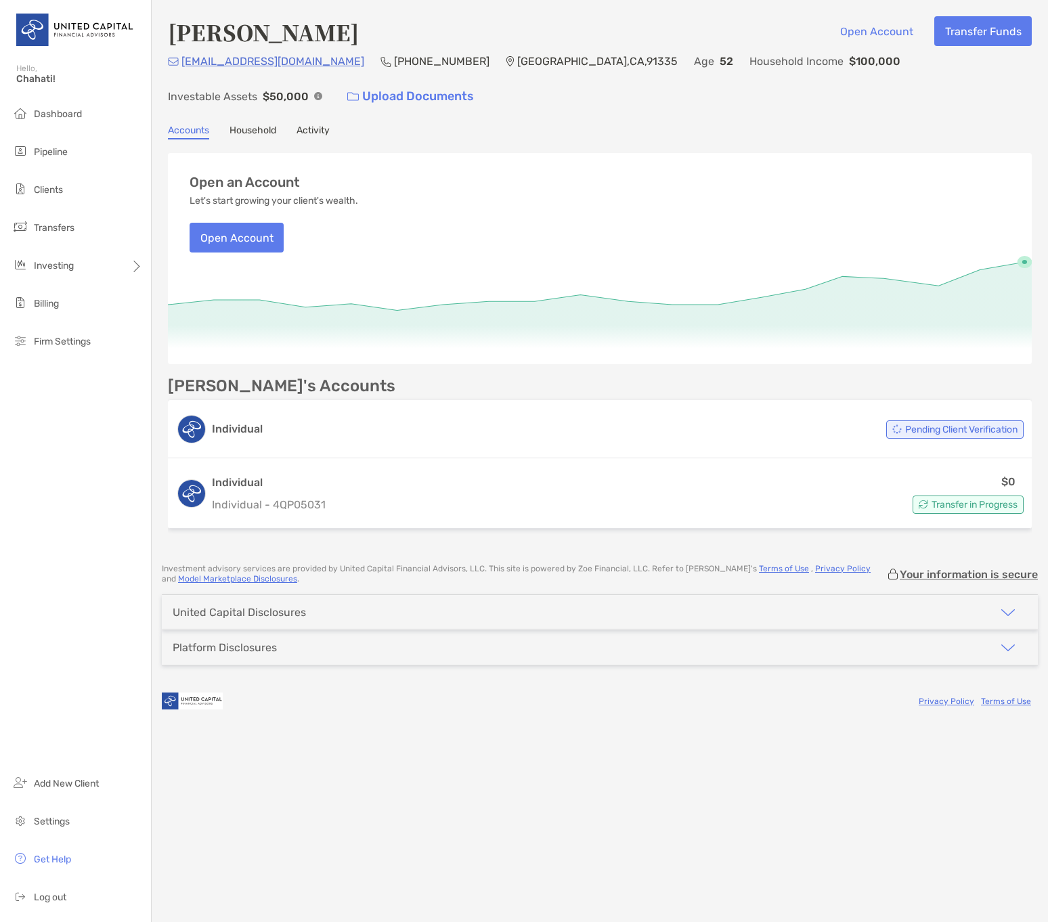
drag, startPoint x: 259, startPoint y: 63, endPoint x: 328, endPoint y: 43, distance: 72.0
click at [333, 41] on div "[PERSON_NAME] Open Account Transfer Funds" at bounding box center [600, 31] width 864 height 31
drag, startPoint x: 307, startPoint y: 62, endPoint x: 182, endPoint y: 67, distance: 125.4
click at [182, 67] on div "[EMAIL_ADDRESS][DOMAIN_NAME] [PHONE_NUMBER] [GEOGRAPHIC_DATA] Age [DEMOGRAPHIC_…" at bounding box center [600, 82] width 864 height 58
copy p "[EMAIL_ADDRESS][DOMAIN_NAME]"
